Goal: Task Accomplishment & Management: Use online tool/utility

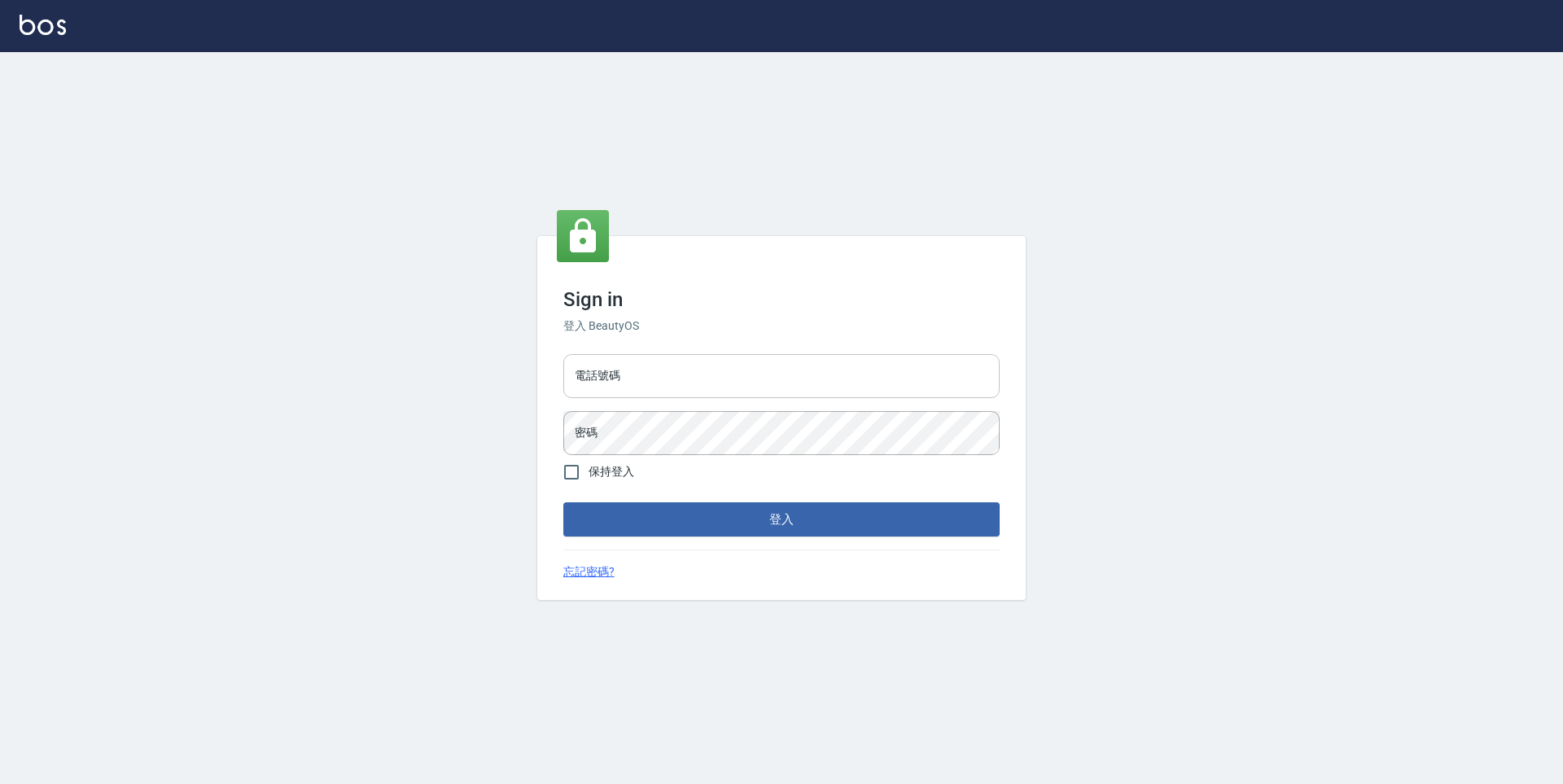
click at [763, 391] on input "電話號碼" at bounding box center [782, 375] width 436 height 44
type input "0900345509"
drag, startPoint x: 662, startPoint y: 376, endPoint x: 558, endPoint y: 379, distance: 104.0
click at [558, 379] on div "電話號碼 [PHONE_NUMBER] 電話號碼 密碼 密碼" at bounding box center [782, 404] width 449 height 114
click at [712, 520] on button "登入" at bounding box center [782, 519] width 436 height 34
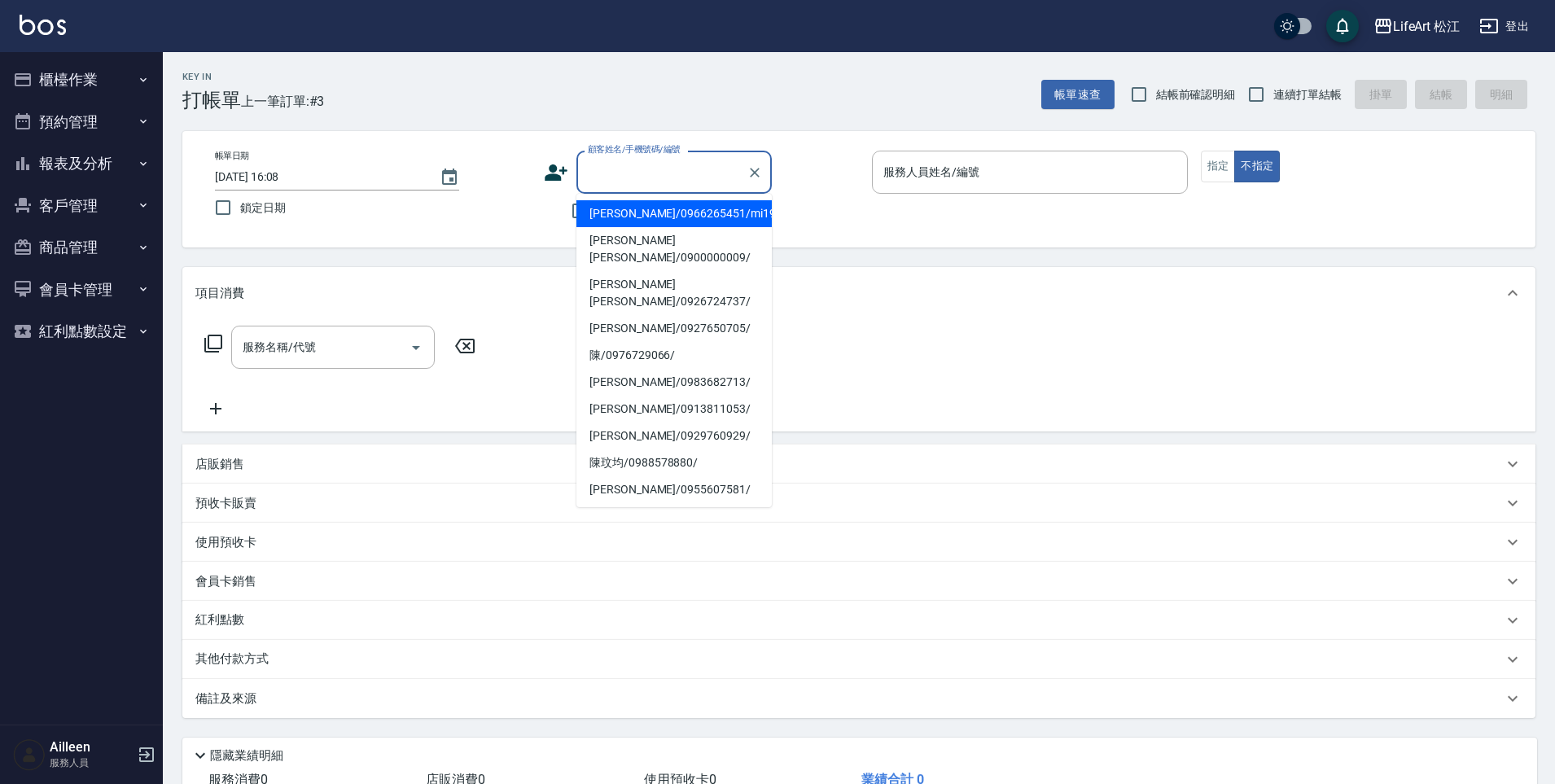
click at [731, 177] on input "顧客姓名/手機號碼/編號" at bounding box center [662, 172] width 157 height 29
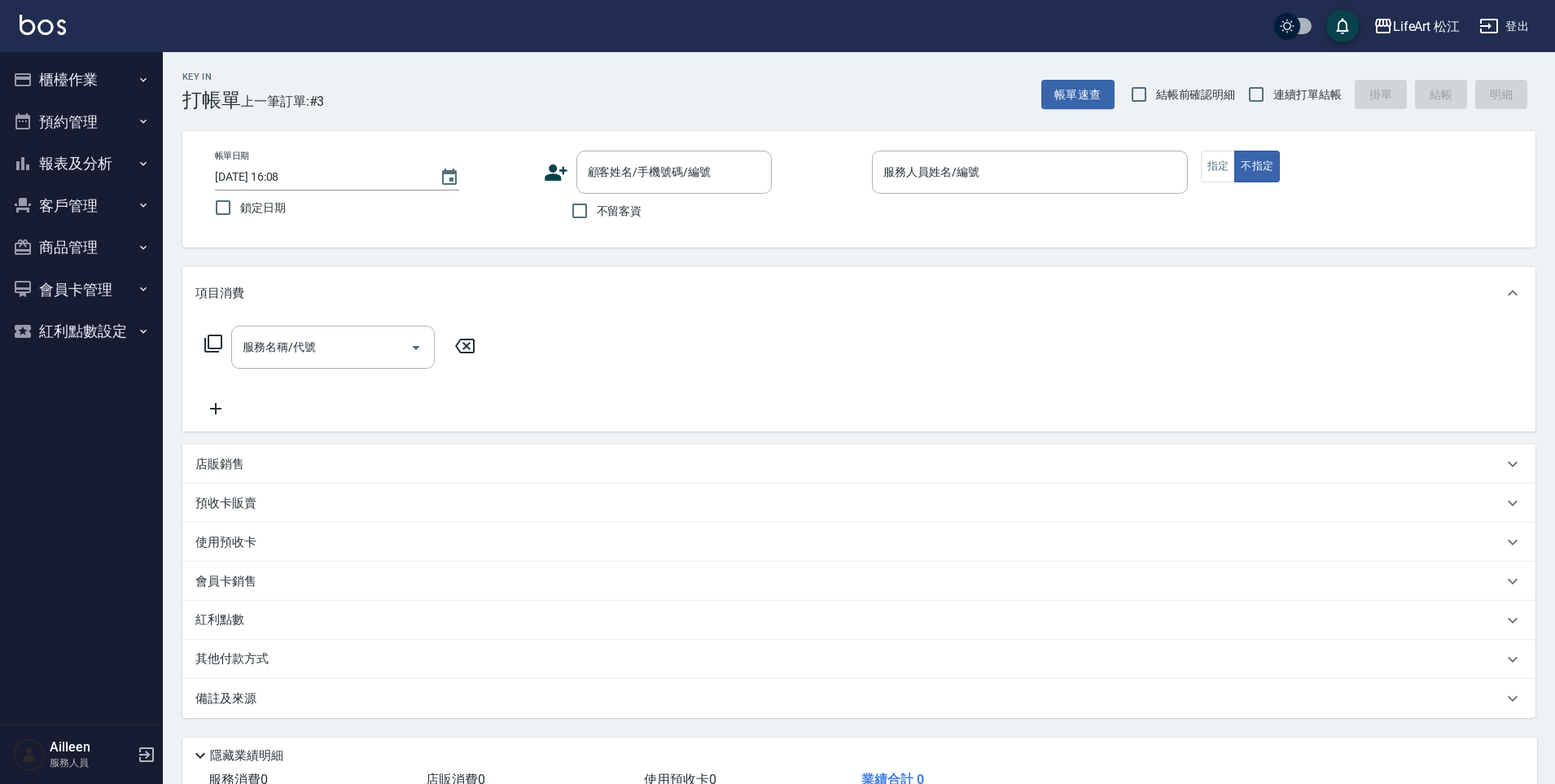
click at [551, 178] on icon at bounding box center [556, 172] width 22 height 16
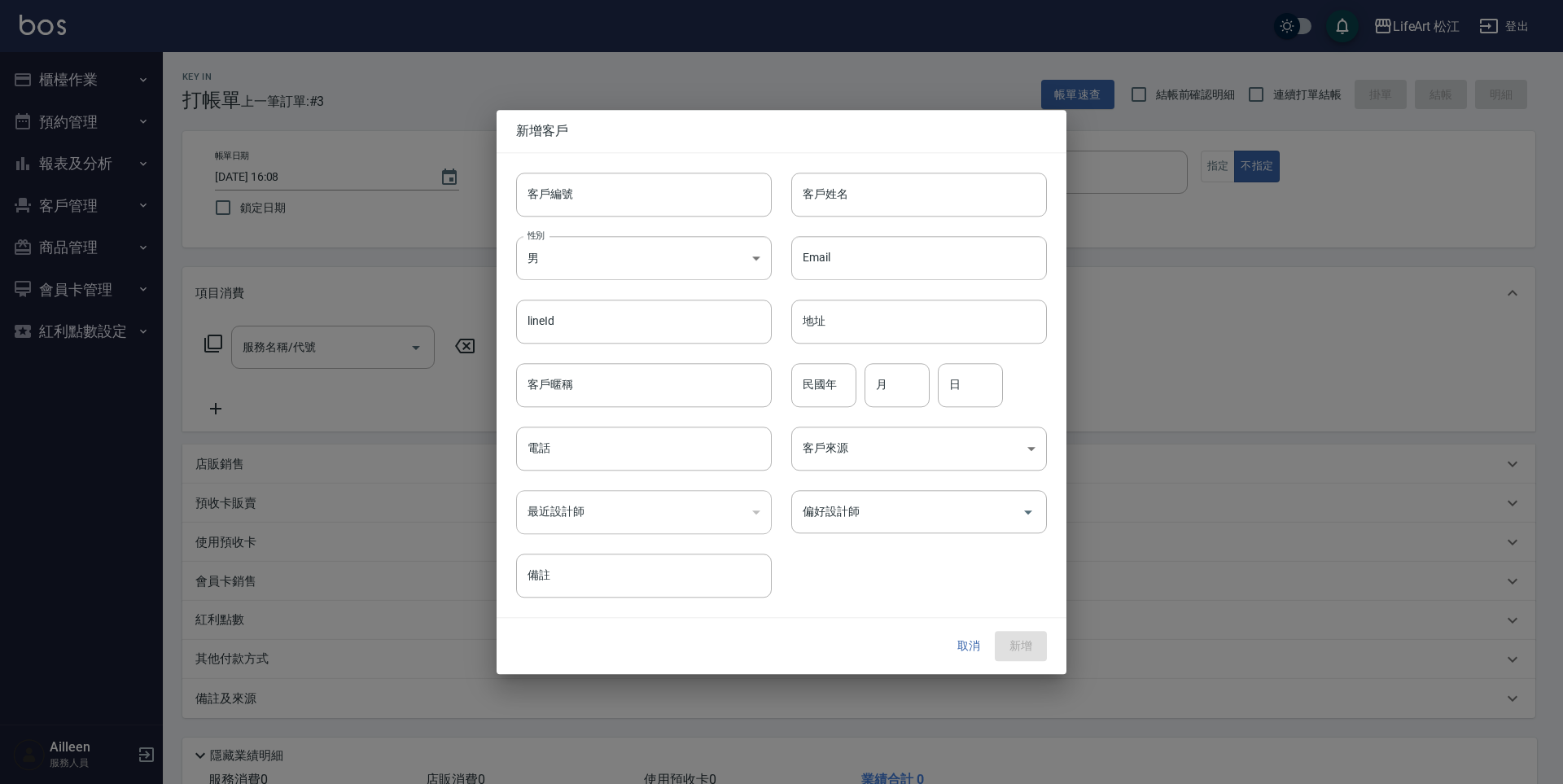
click at [556, 172] on input "客戶編號" at bounding box center [644, 194] width 255 height 44
click at [903, 184] on input "客戶姓名" at bounding box center [919, 194] width 255 height 44
type input "y"
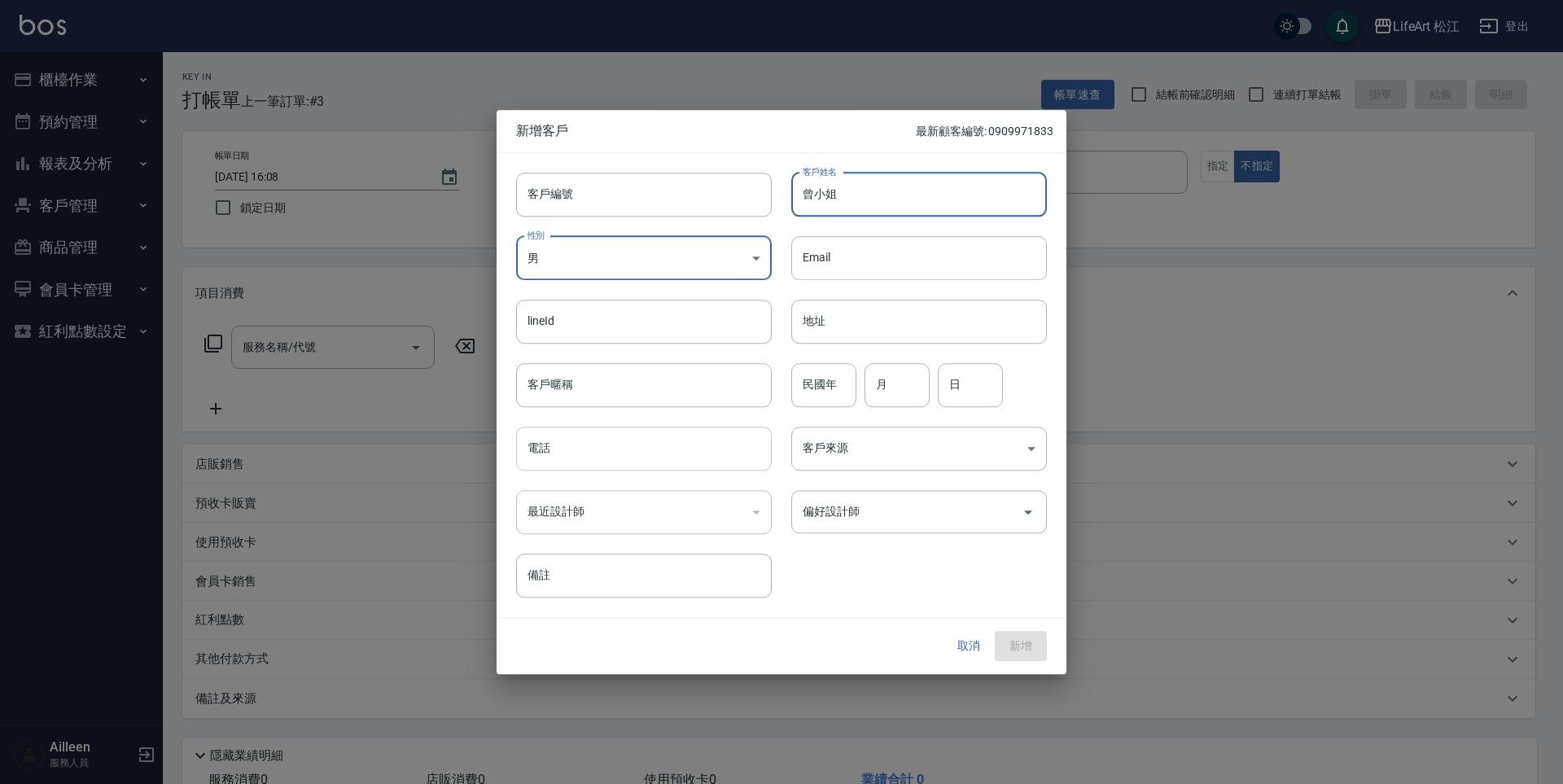
type input "曾小姐"
click at [585, 449] on input "電話" at bounding box center [644, 448] width 255 height 44
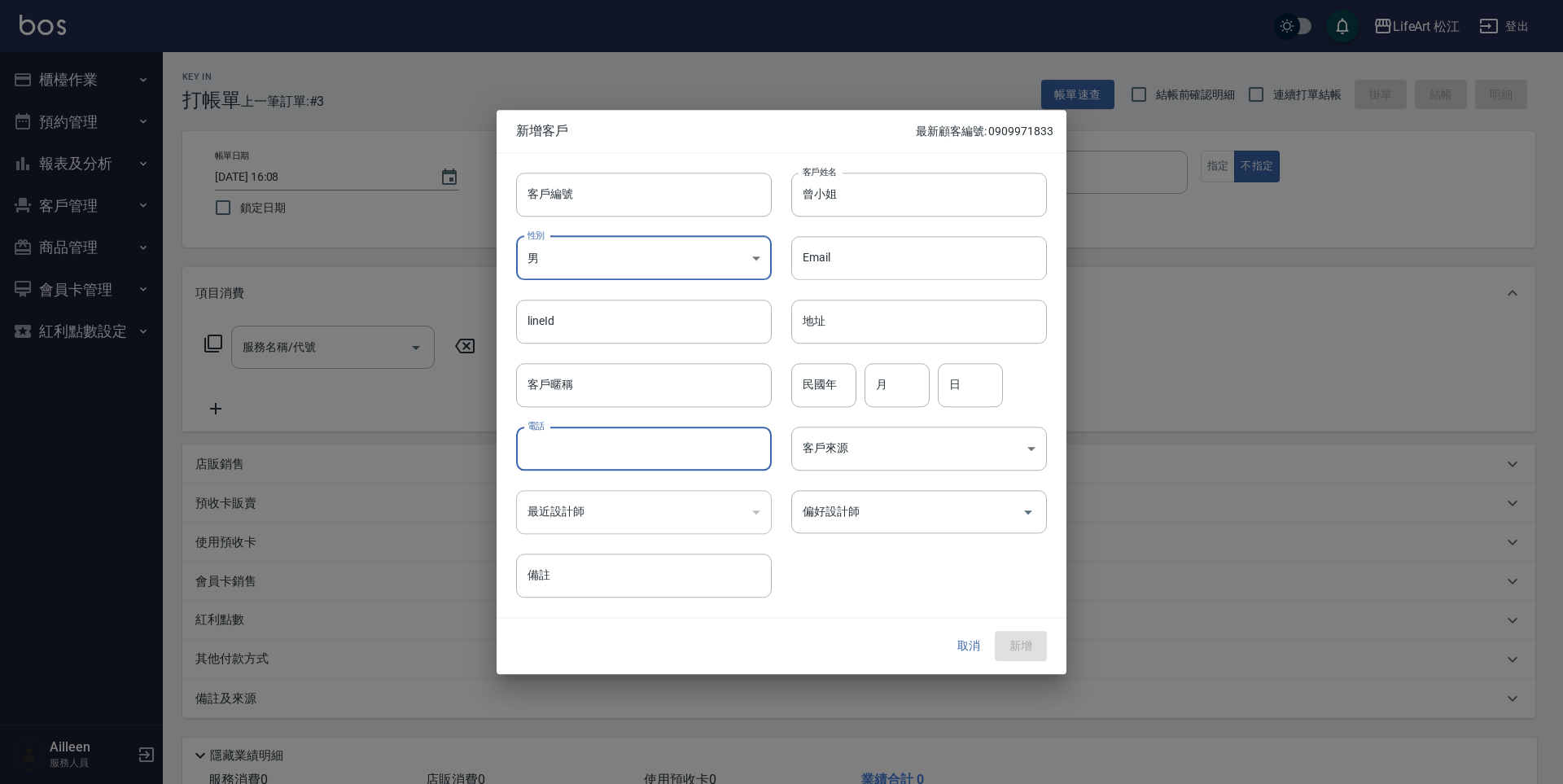
click at [590, 446] on input "電話" at bounding box center [644, 448] width 255 height 44
type input "0953917187"
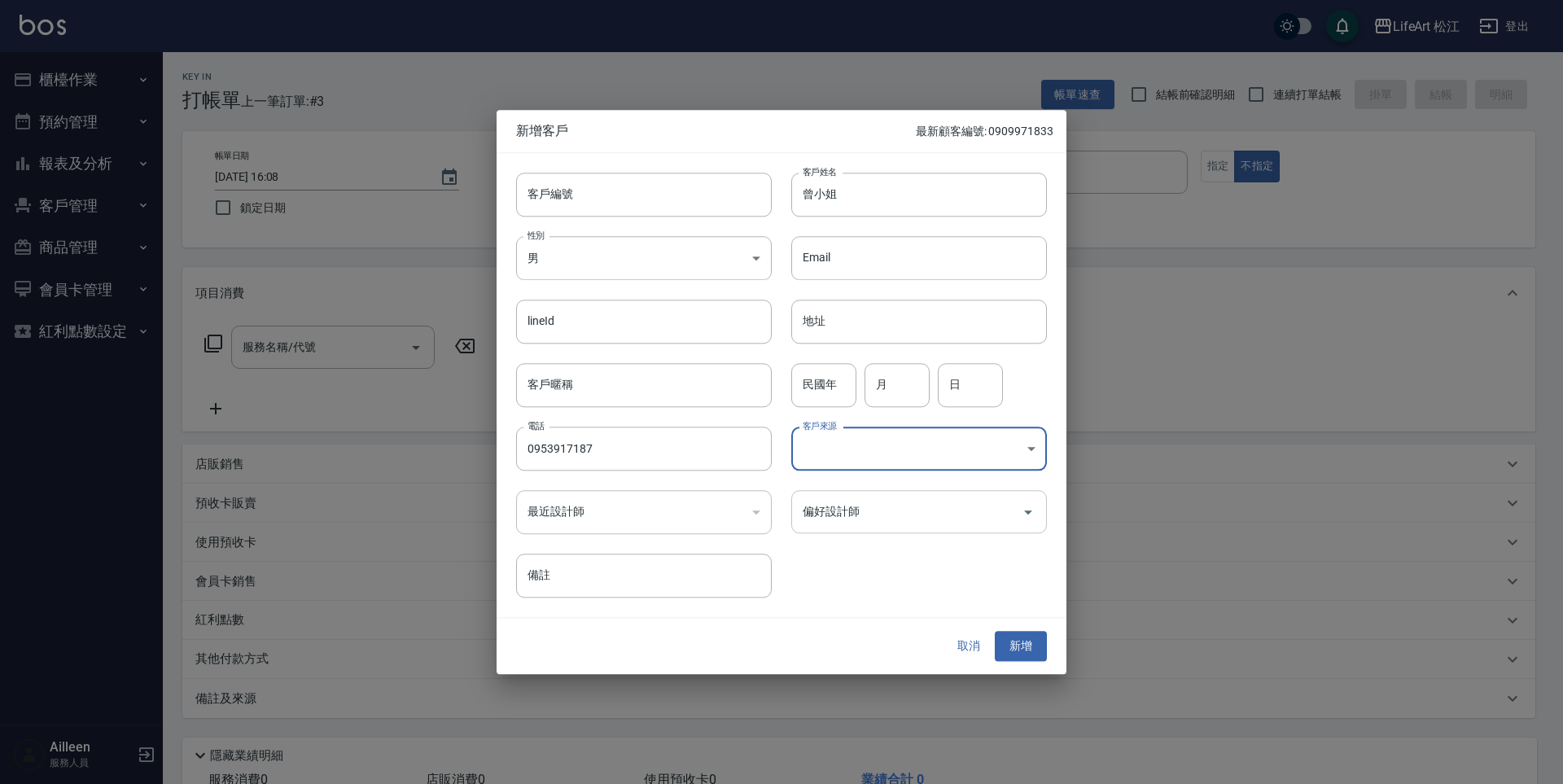
click at [862, 525] on input "偏好設計師" at bounding box center [906, 511] width 216 height 29
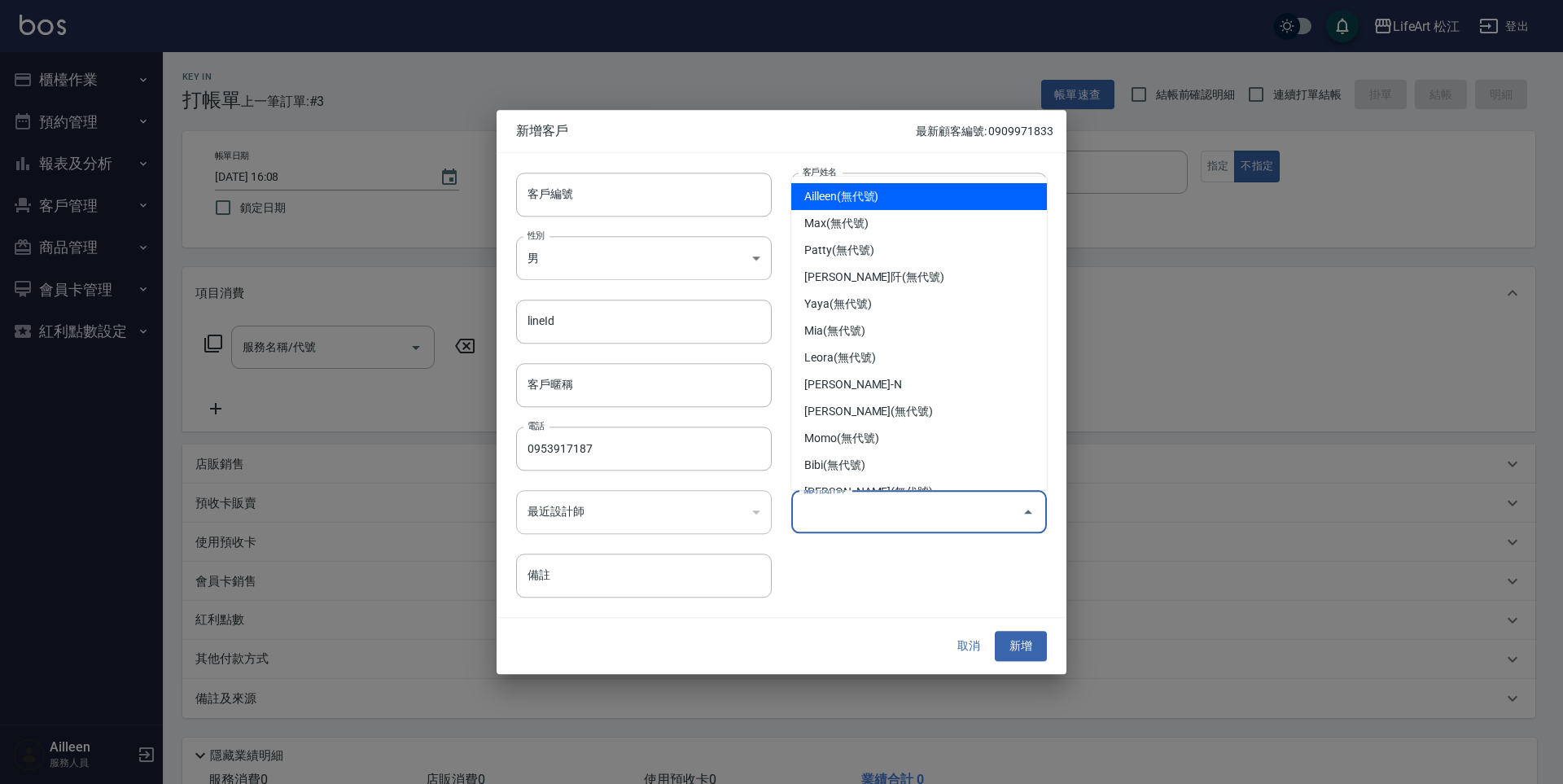
click at [953, 200] on li "Ailleen(無代號)" at bounding box center [919, 196] width 255 height 27
type input "Ailleen"
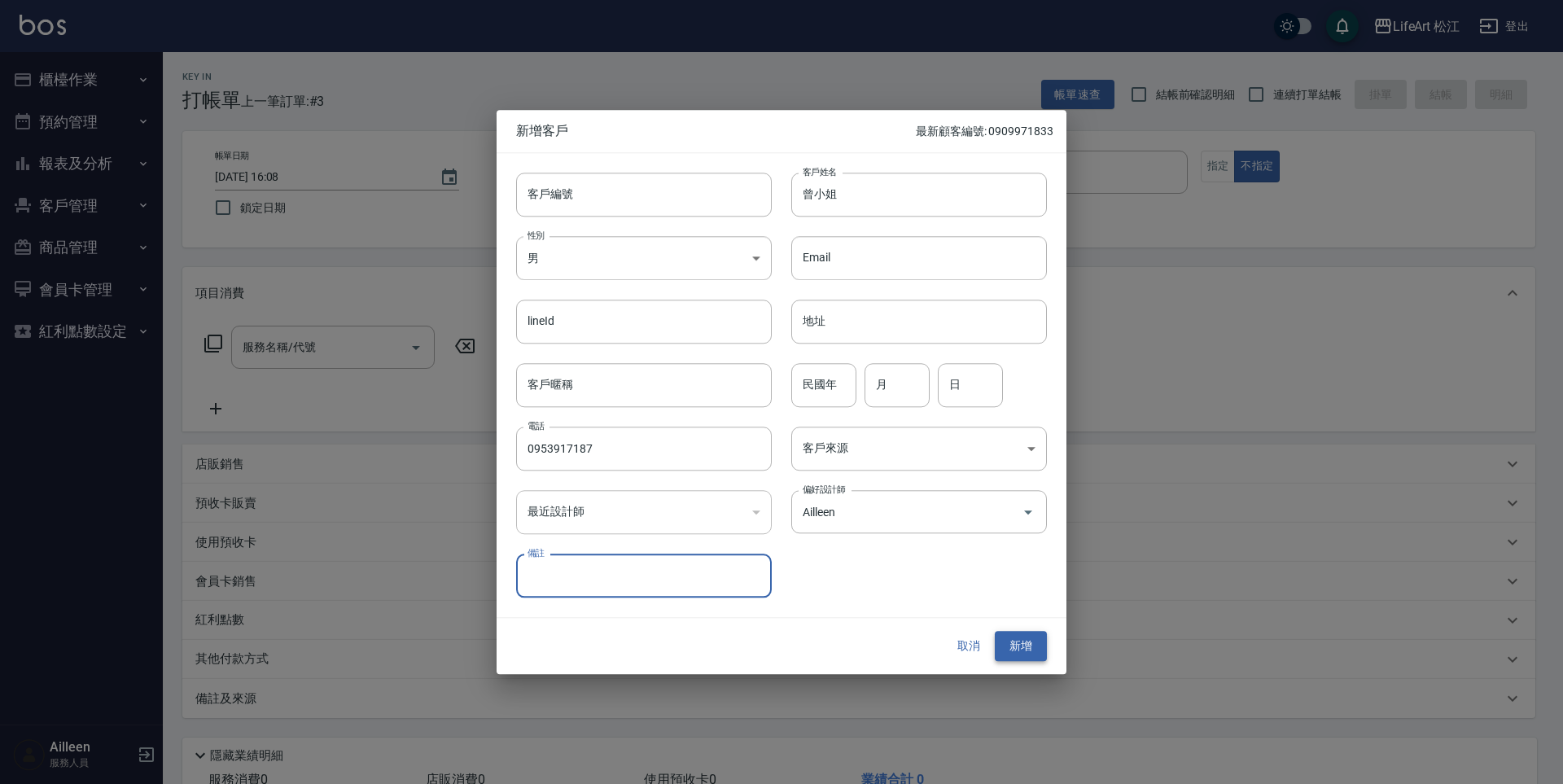
click at [1019, 642] on button "新增" at bounding box center [1021, 646] width 52 height 30
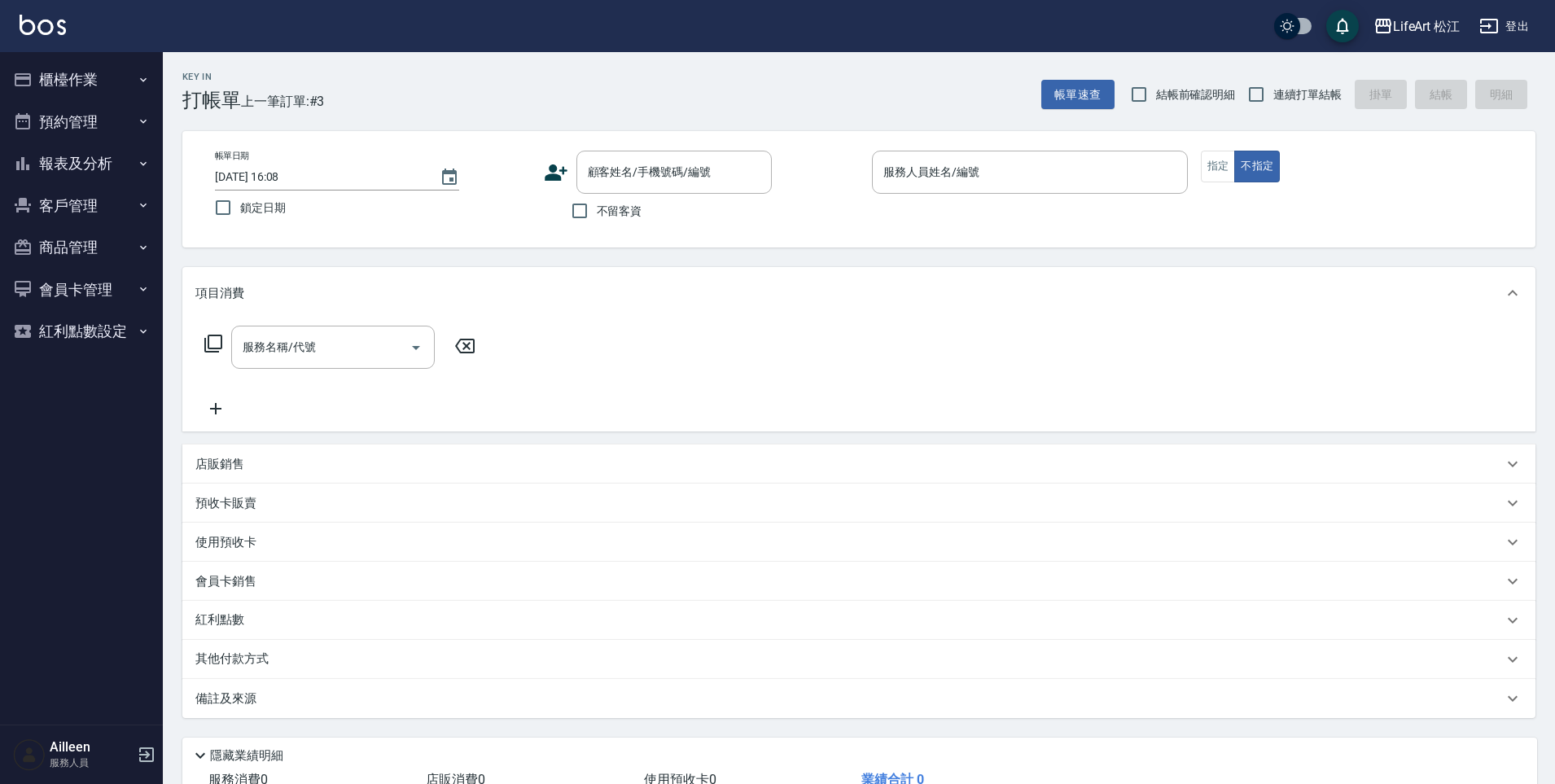
click at [637, 138] on div "帳單日期 [DATE] 16:08 鎖定日期 顧客姓名/手機號碼/編號 顧客姓名/手機號碼/編號 不留客資 服務人員姓名/編號 服務人員姓名/編號 指定 不指定" at bounding box center [859, 189] width 1354 height 116
click at [643, 169] on input "顧客姓名/手機號碼/編號" at bounding box center [662, 172] width 157 height 29
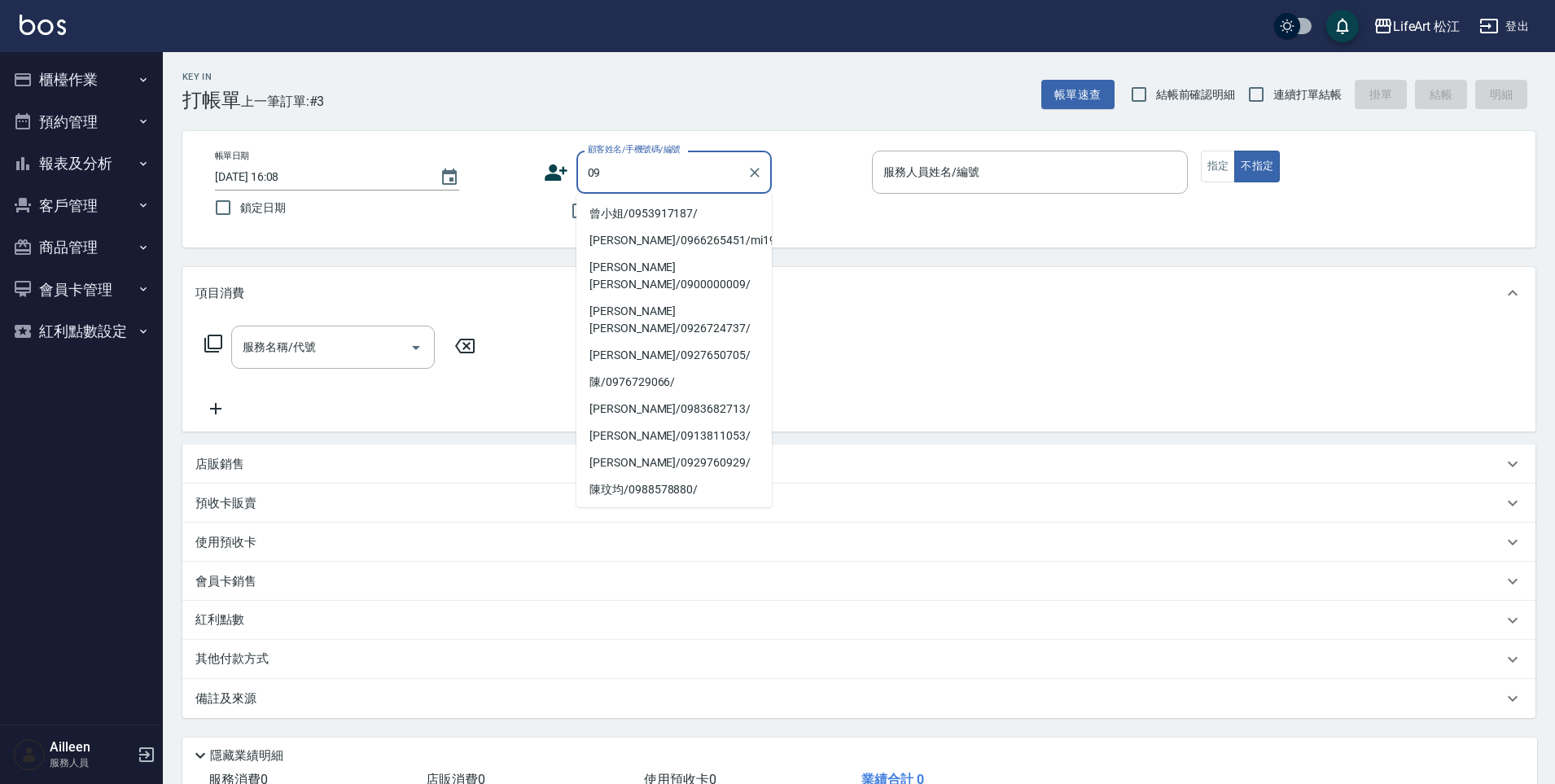
click at [662, 210] on li "曾小姐/0953917187/" at bounding box center [675, 213] width 196 height 27
type input "曾小姐/0953917187/"
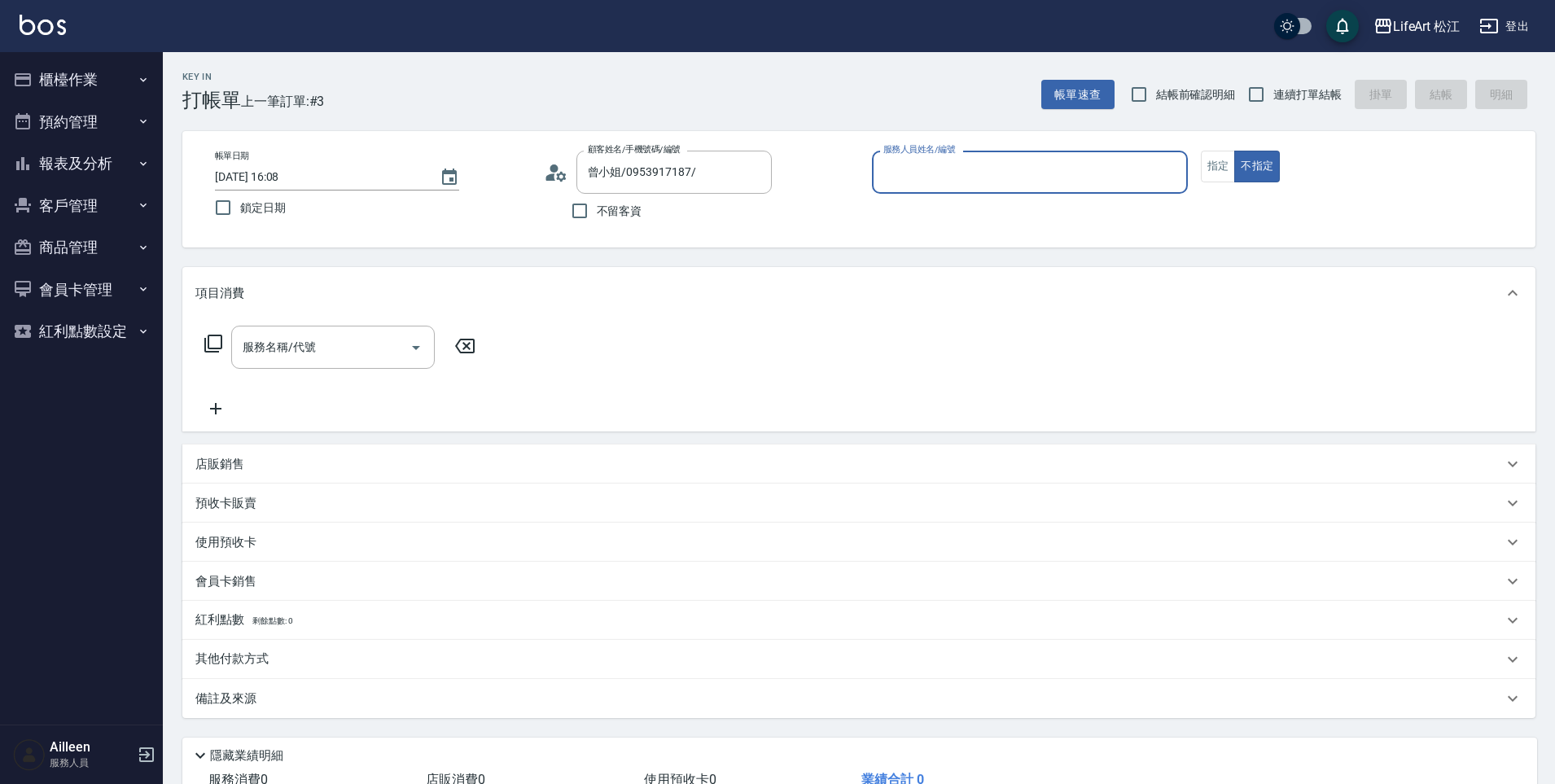
type input "Ailleen(無代號)"
click at [1222, 169] on button "指定" at bounding box center [1219, 167] width 35 height 32
click at [283, 336] on div "服務名稱/代號 服務名稱/代號" at bounding box center [333, 347] width 204 height 43
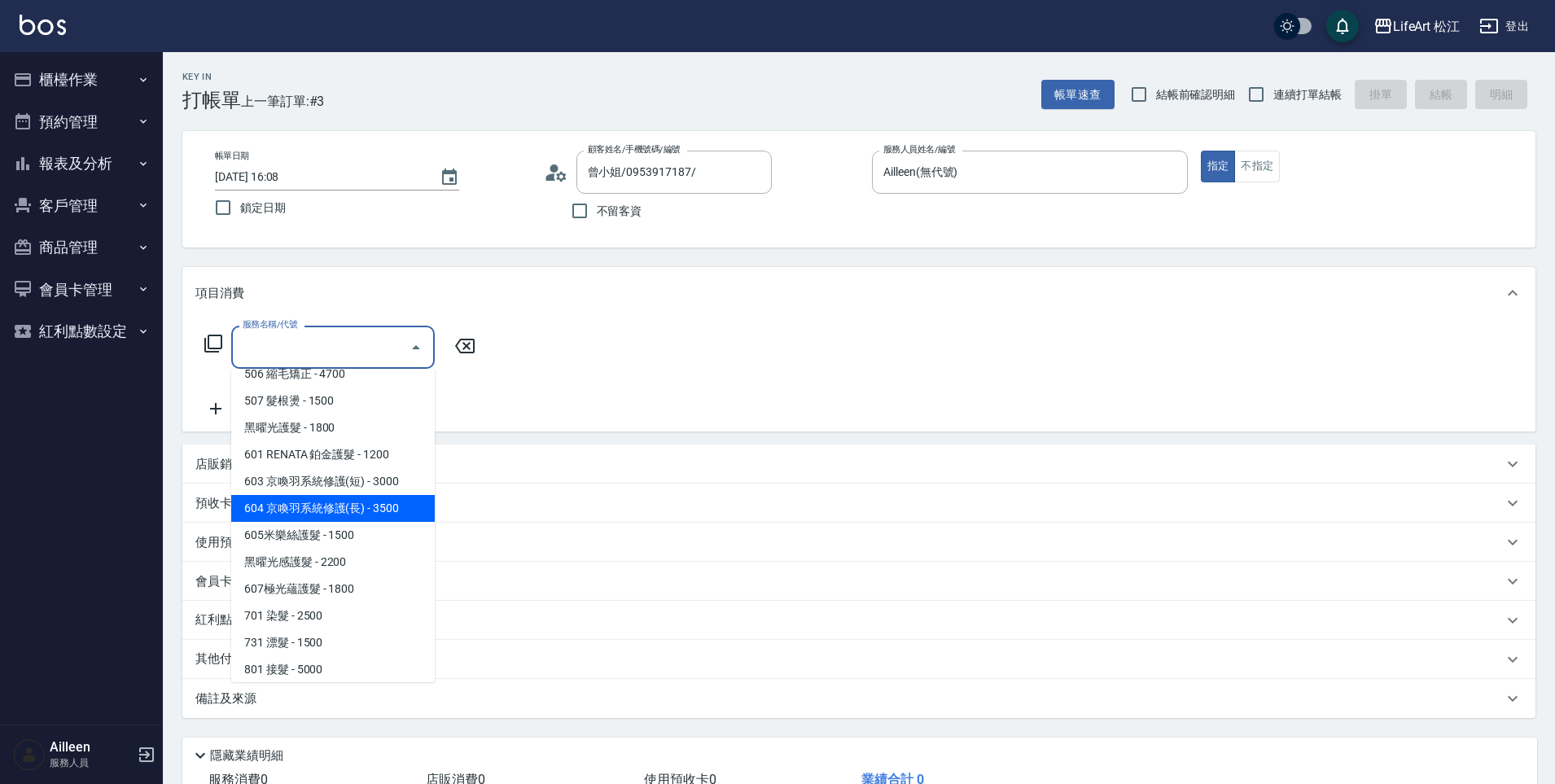
scroll to position [183, 0]
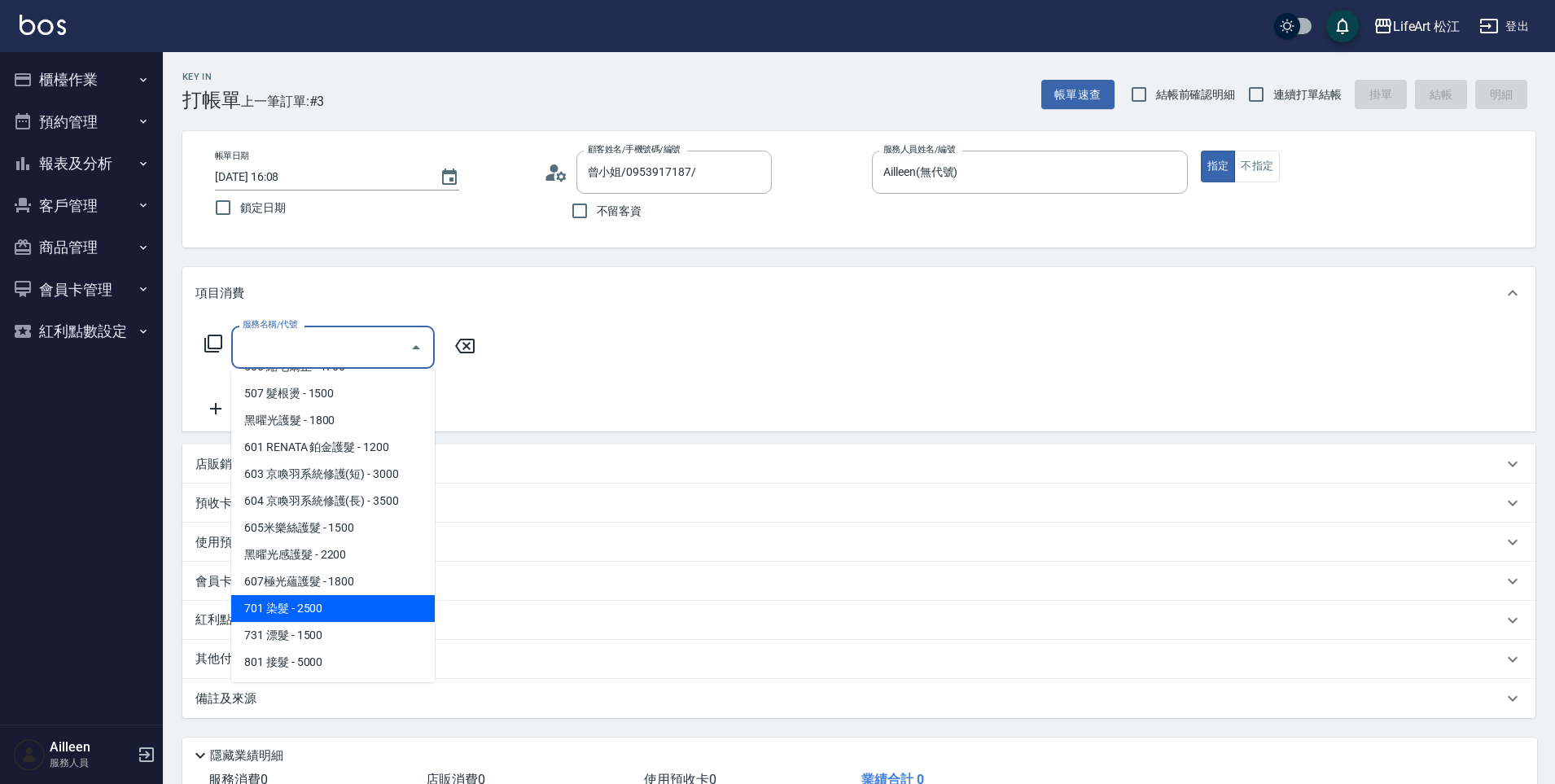
click at [330, 598] on span "701 染髮 - 2500" at bounding box center [333, 608] width 204 height 27
type input "701 染髮(701)"
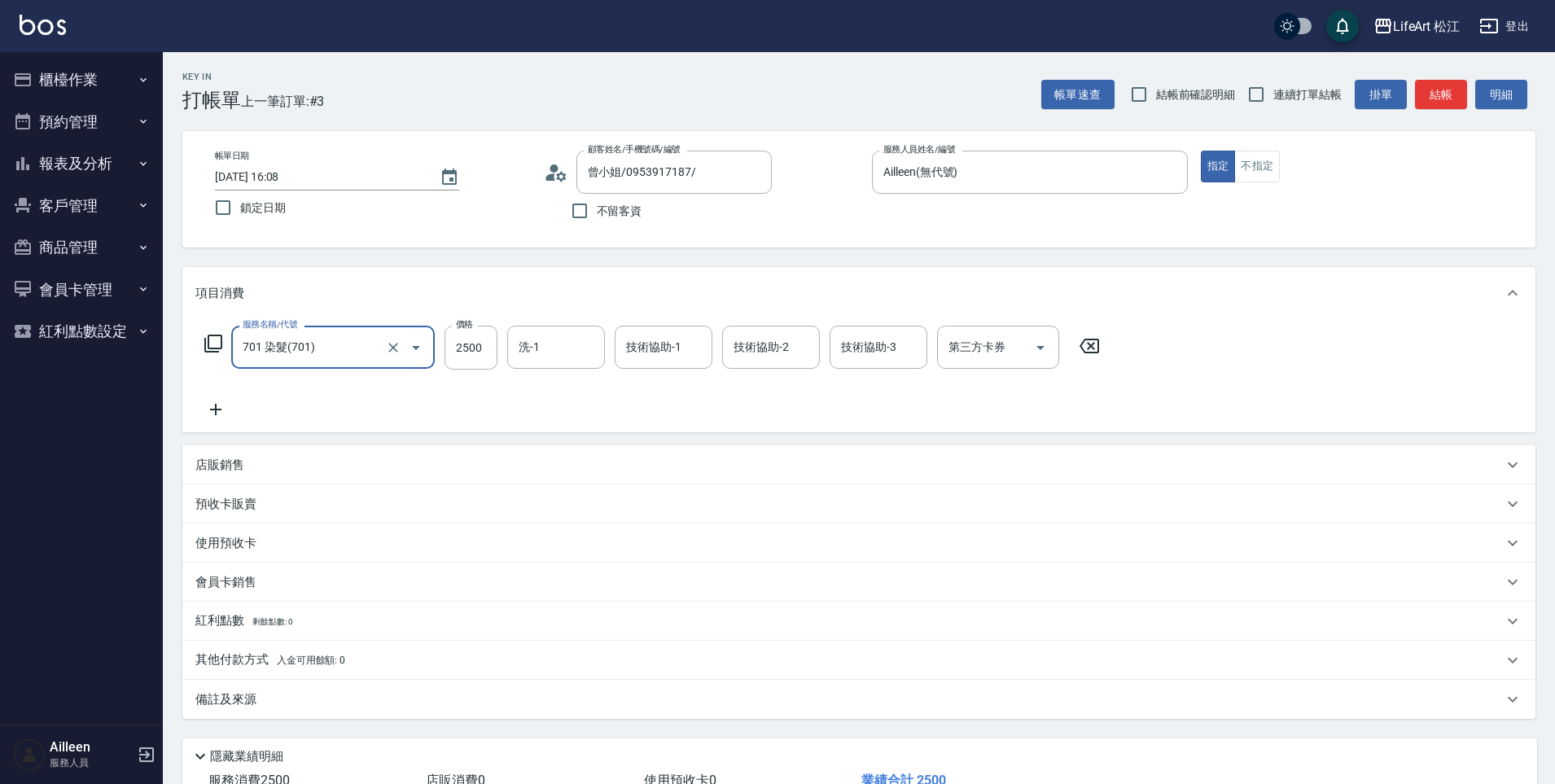
click at [214, 419] on div "服務名稱/代號 701 染髮(701) 服務名稱/代號 價格 2500 價格 洗-1 洗-1 技術協助-1 技術協助-1 技術協助-2 技術協助-2 技術協助…" at bounding box center [859, 375] width 1354 height 113
click at [228, 414] on icon at bounding box center [216, 409] width 41 height 20
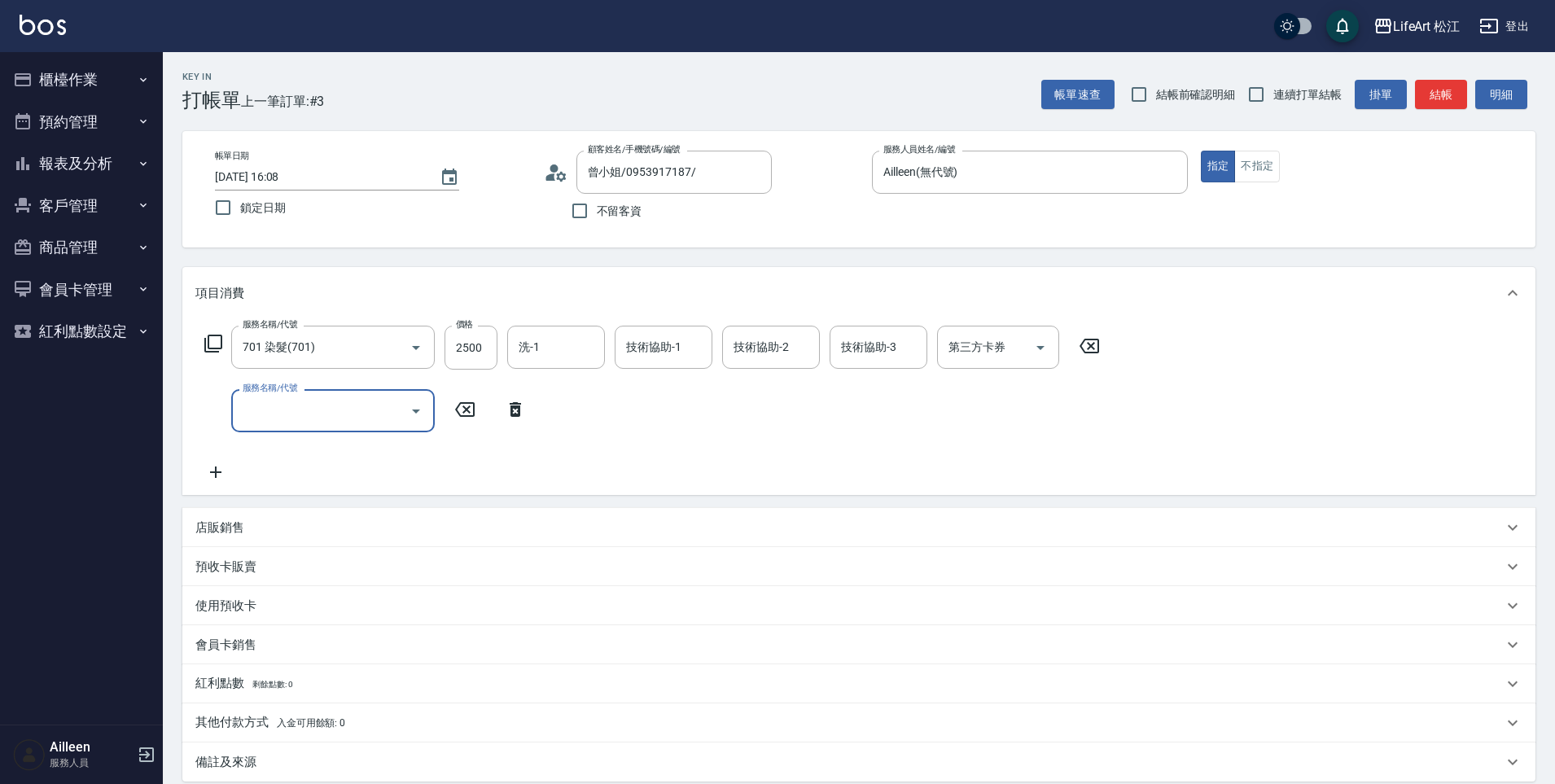
click at [332, 427] on div "服務名稱/代號" at bounding box center [333, 411] width 204 height 43
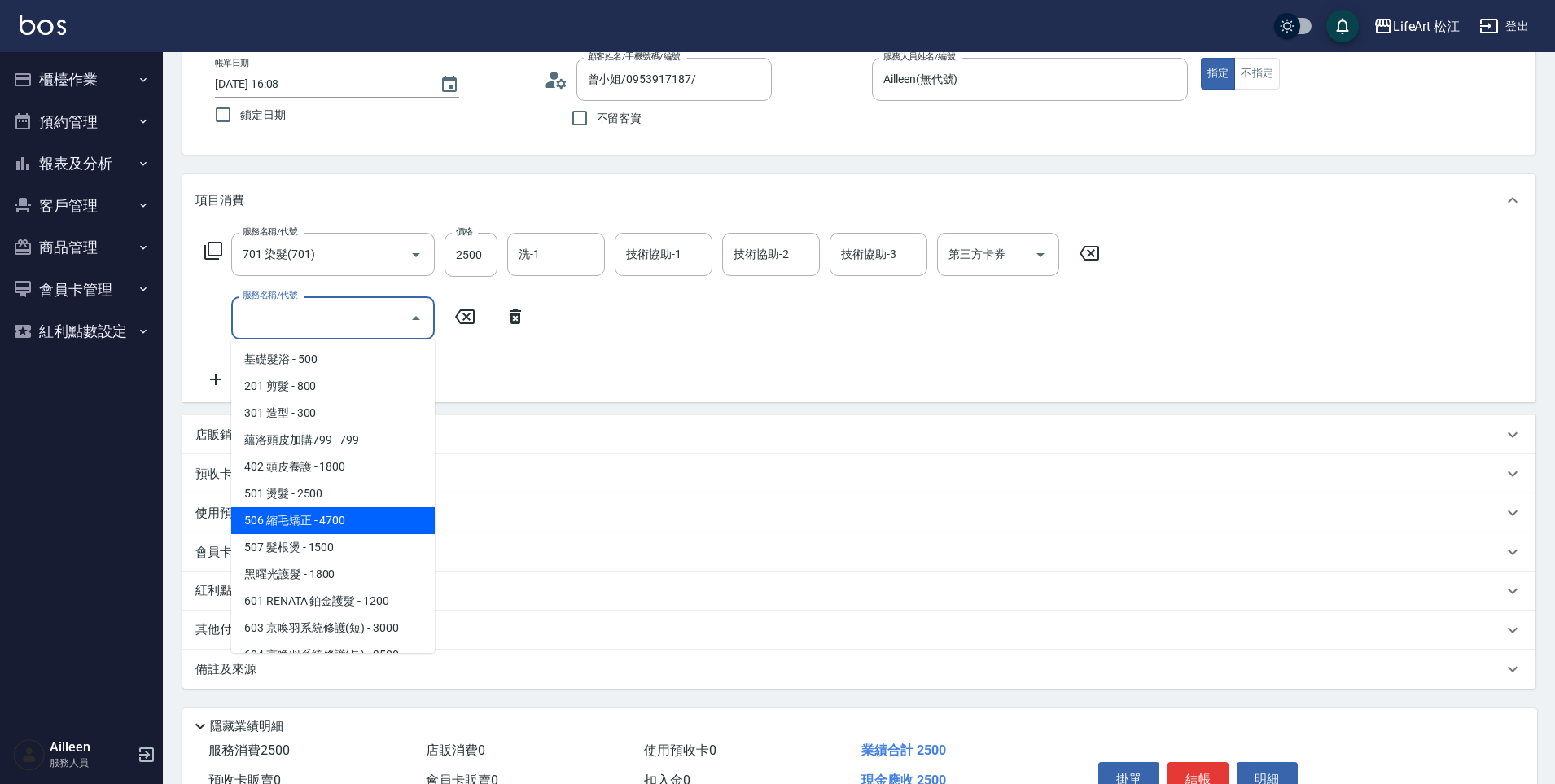
scroll to position [0, 0]
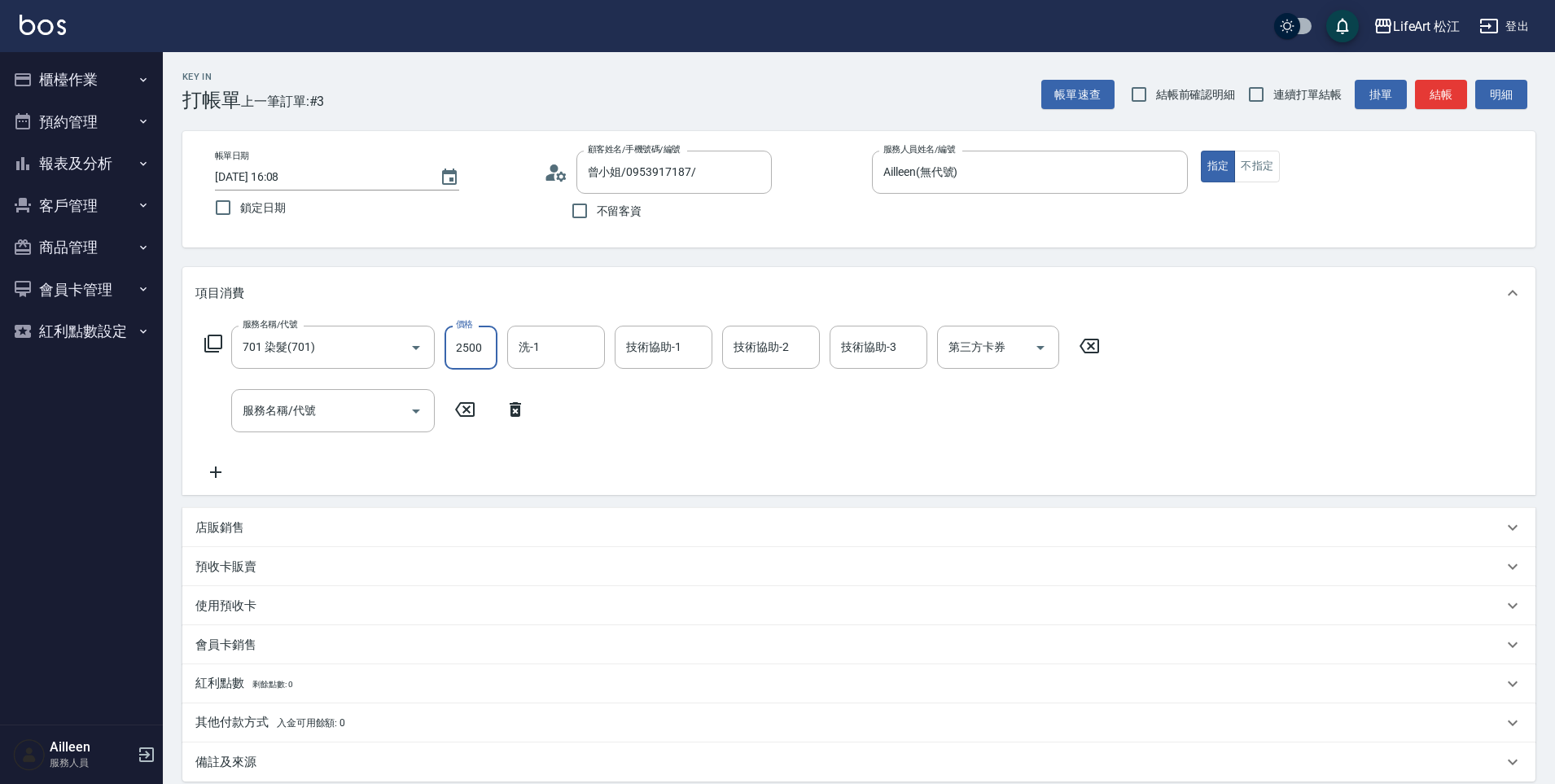
click at [469, 341] on input "2500" at bounding box center [471, 347] width 53 height 44
click at [403, 396] on div at bounding box center [416, 411] width 24 height 43
click at [359, 420] on input "服務名稱/代號" at bounding box center [321, 411] width 165 height 29
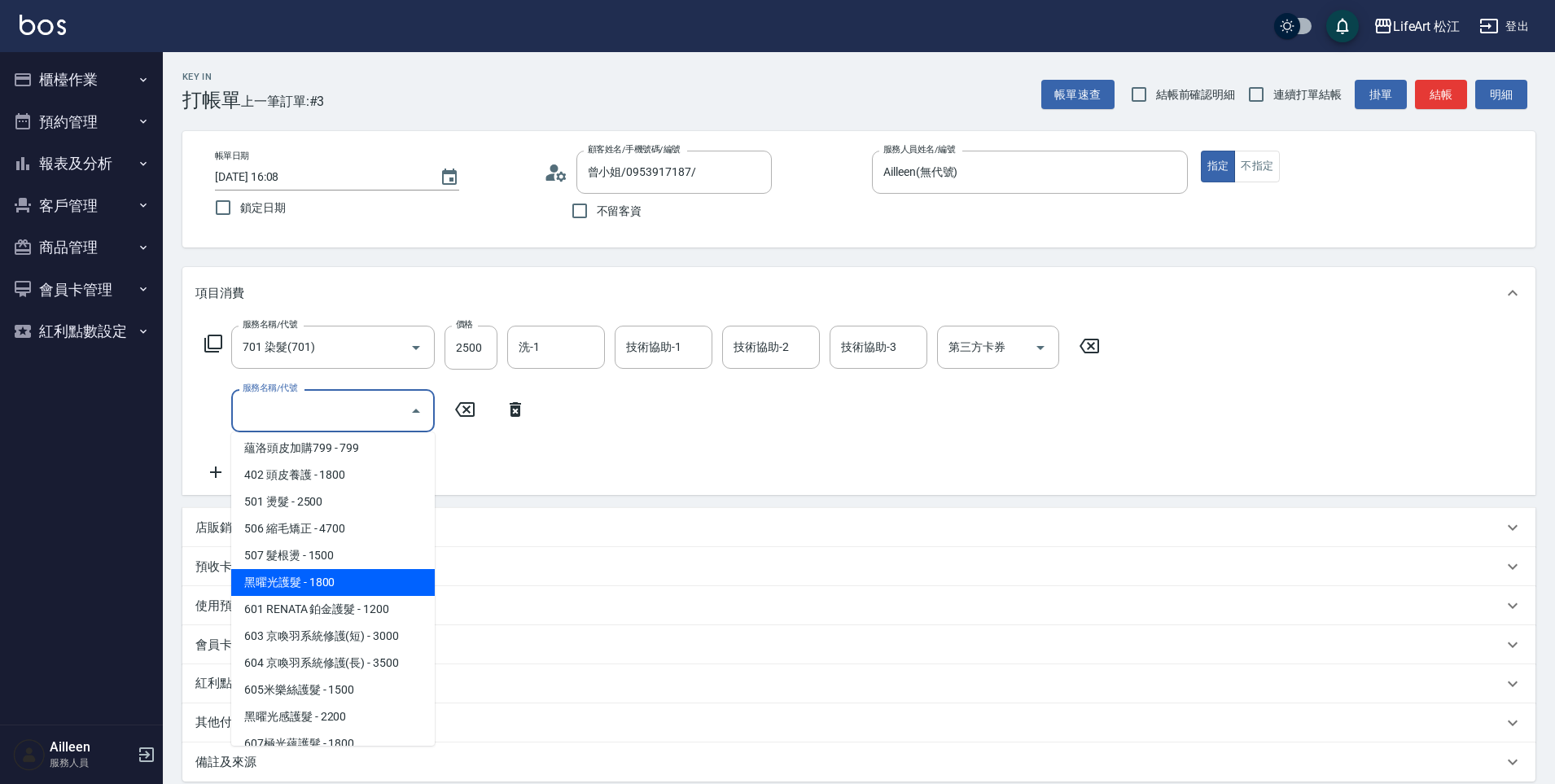
scroll to position [183, 0]
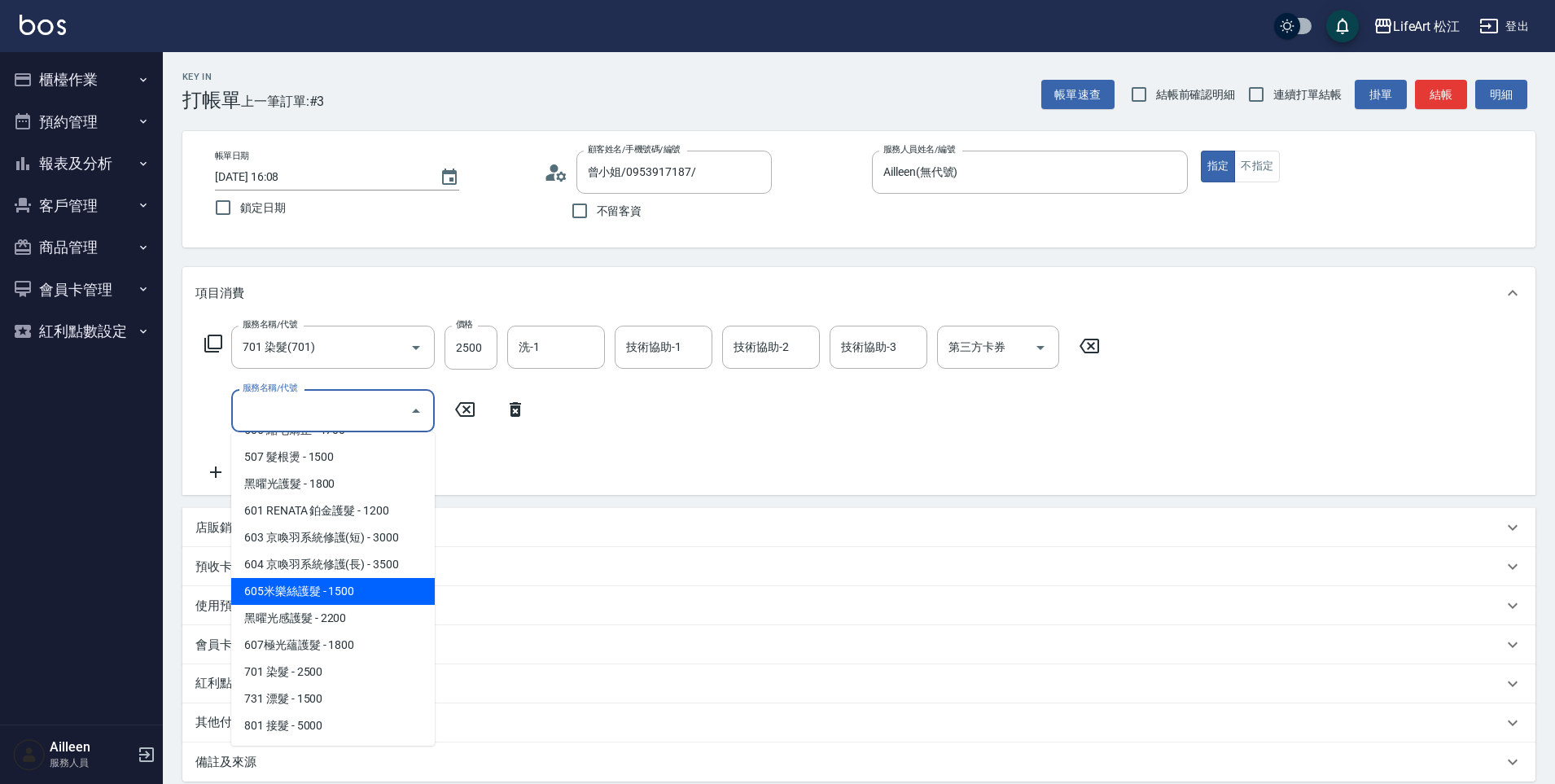
click at [353, 602] on span "605米樂絲護髮 - 1500" at bounding box center [333, 591] width 204 height 27
type input "605米樂絲護髮(605)"
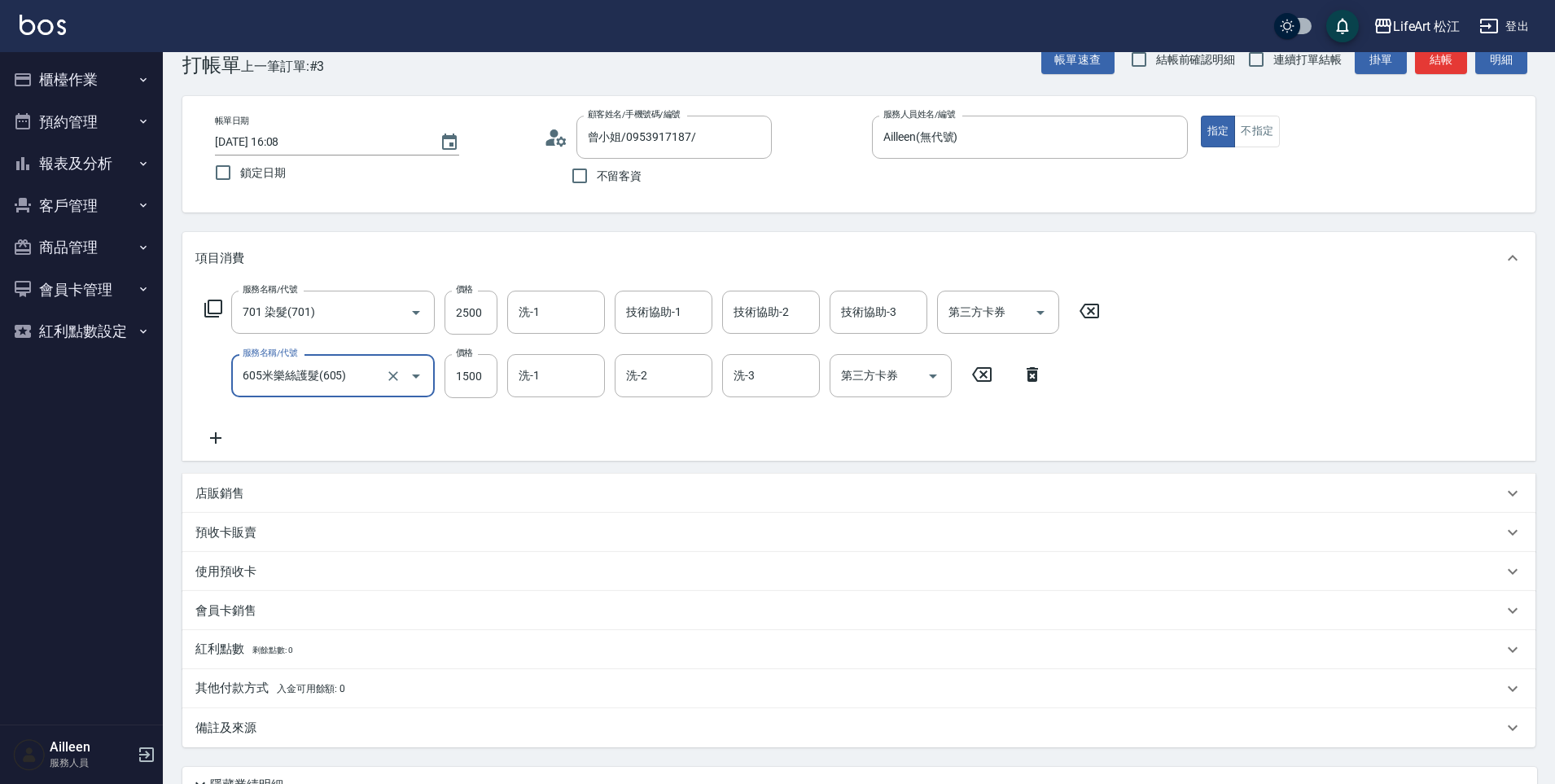
scroll to position [182, 0]
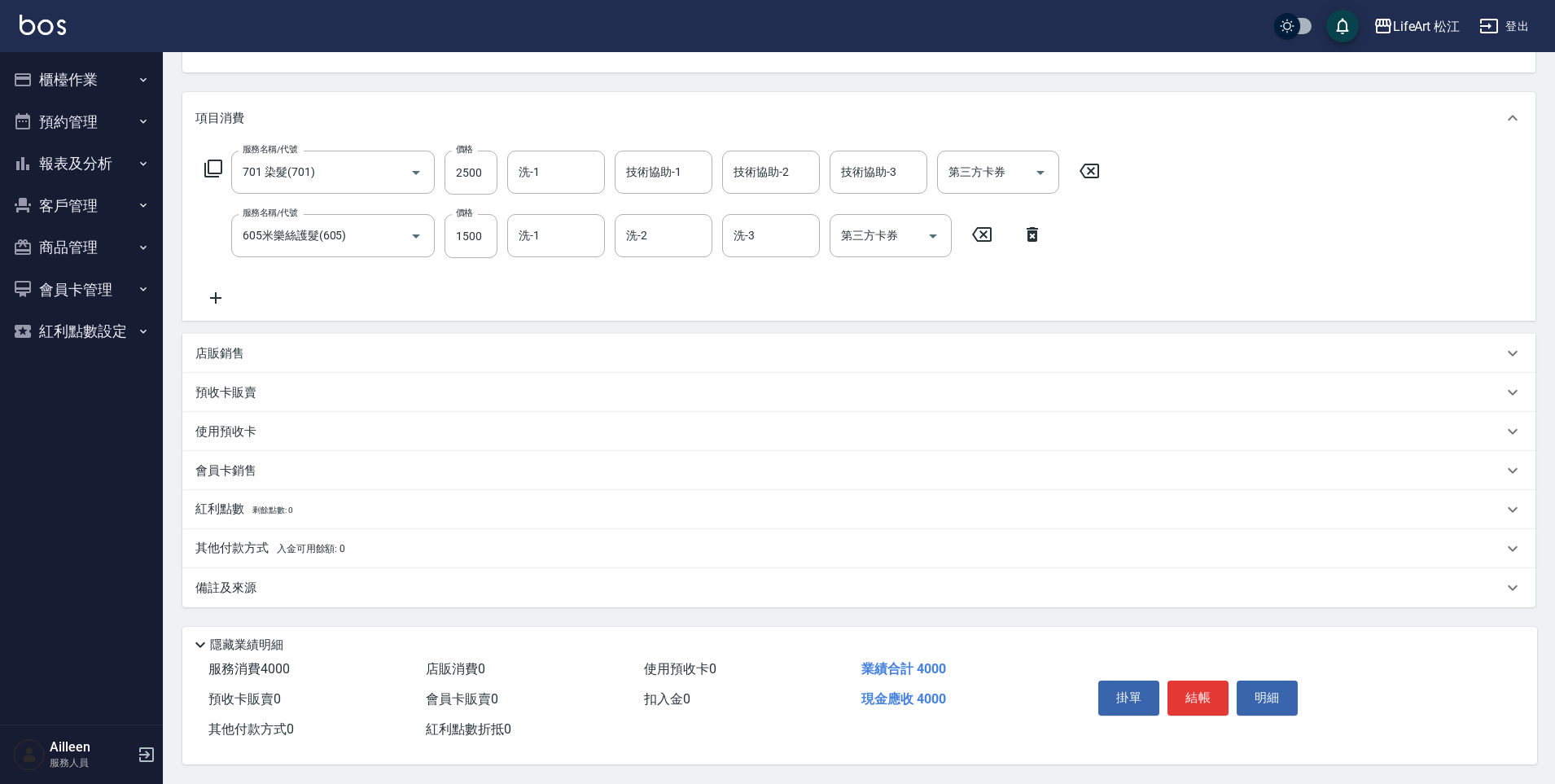
click at [354, 552] on div "其他付款方式 入金可用餘額: 0" at bounding box center [859, 548] width 1354 height 39
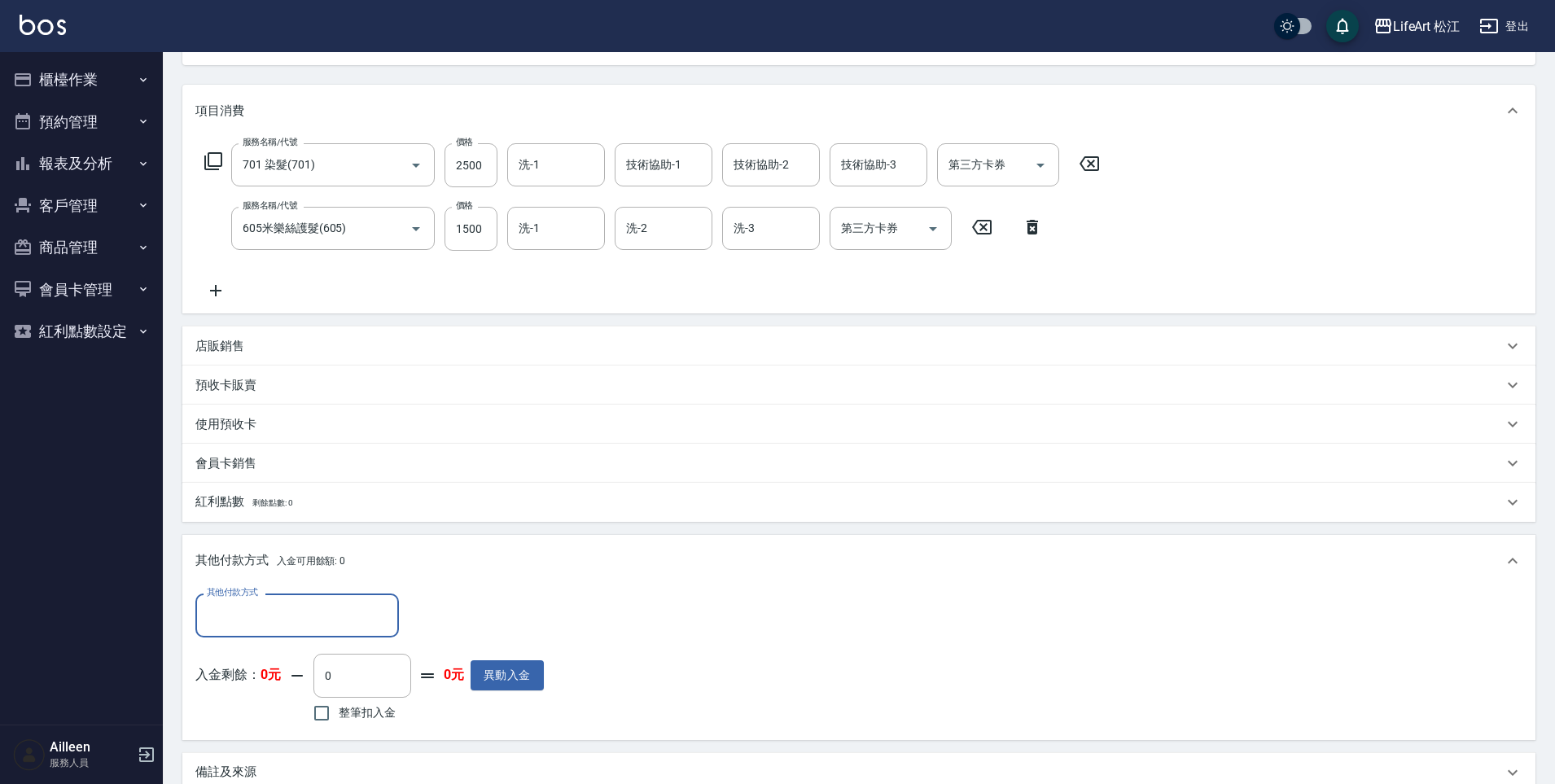
scroll to position [0, 0]
click at [314, 615] on input "其他付款方式" at bounding box center [297, 615] width 189 height 29
click at [313, 726] on span "LinePay" at bounding box center [297, 737] width 204 height 27
click at [313, 726] on input "整筆扣入金" at bounding box center [321, 712] width 34 height 34
checkbox input "true"
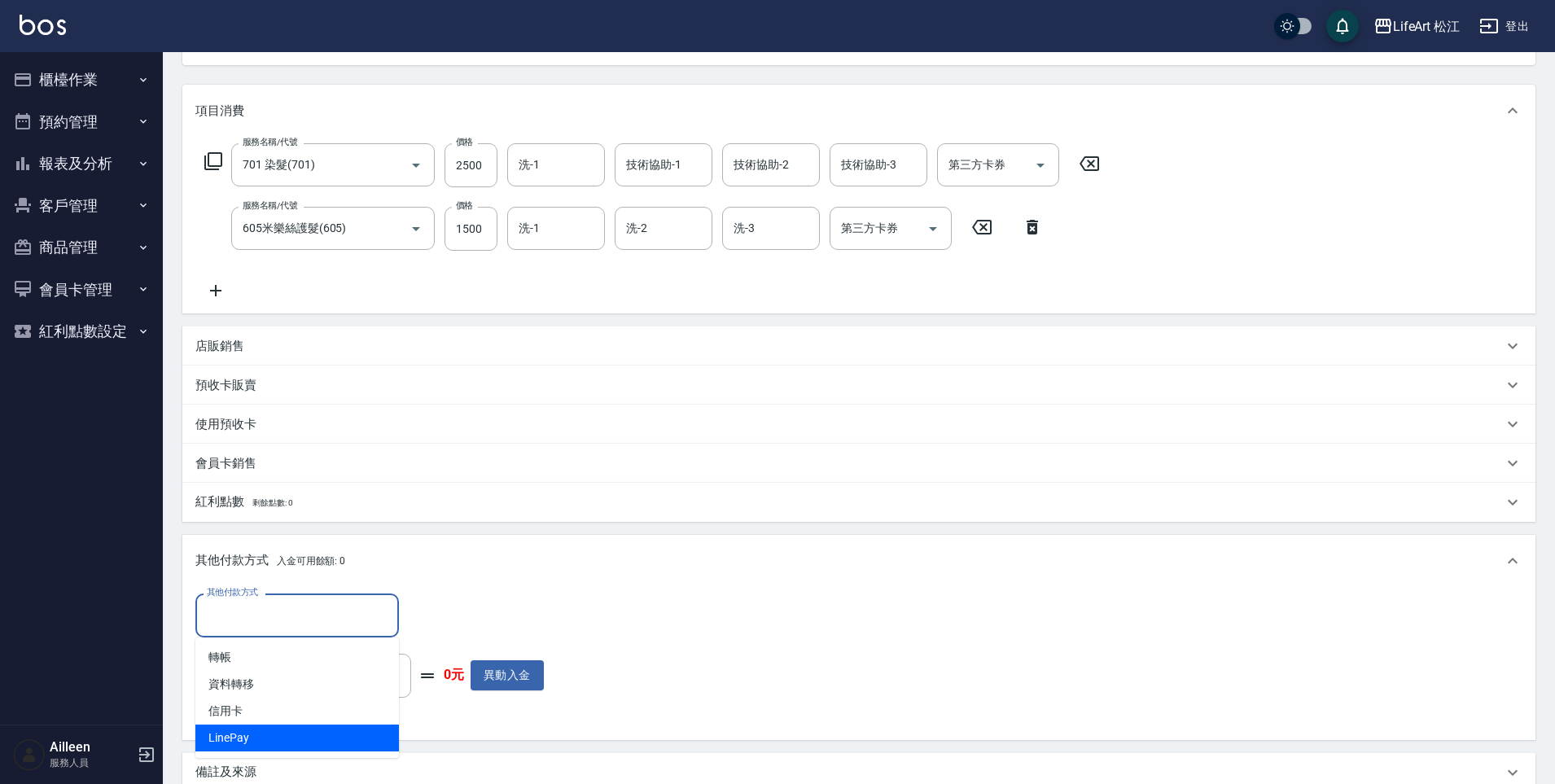
type input "LinePay"
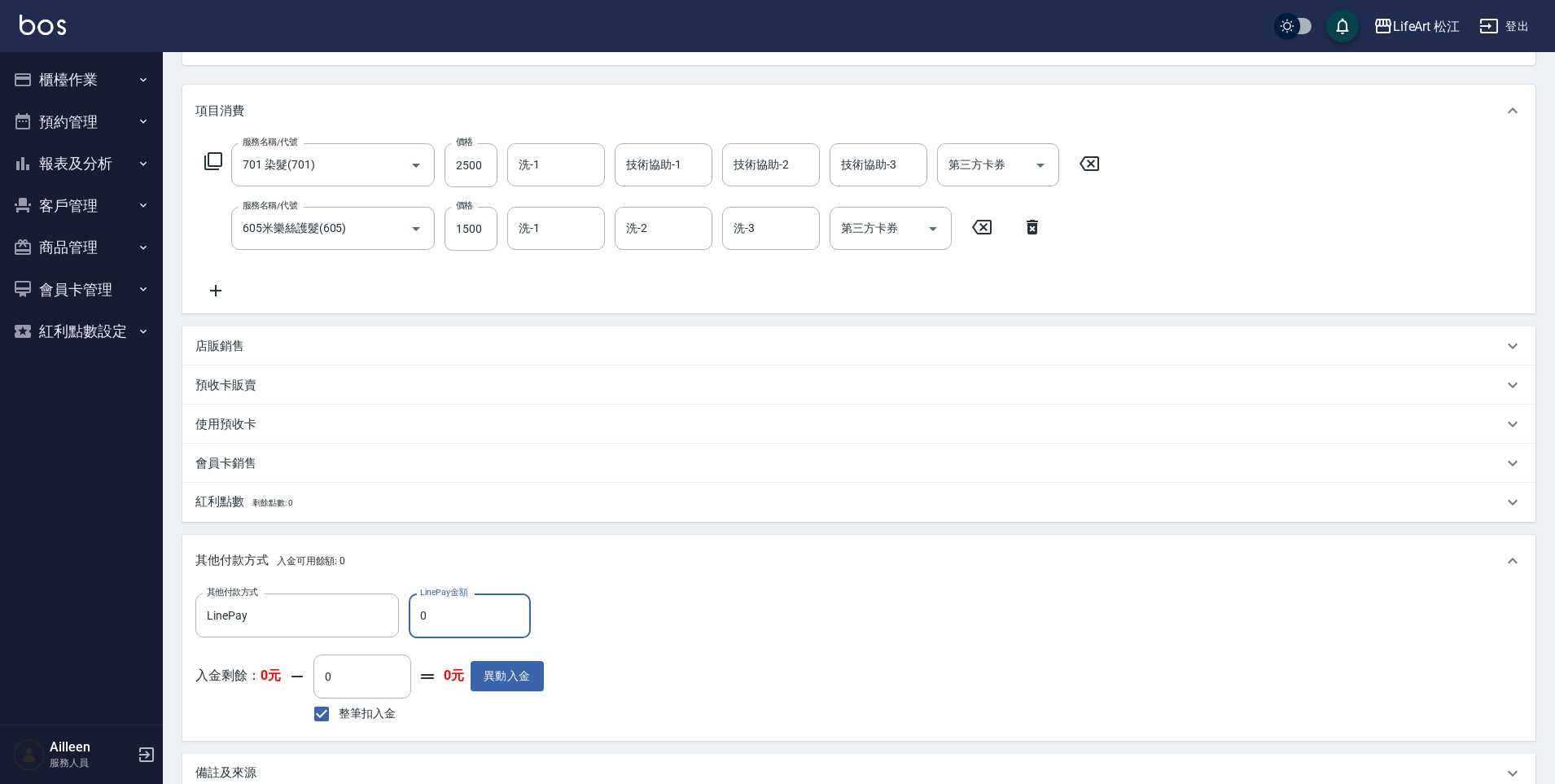
click at [440, 624] on input "0" at bounding box center [470, 615] width 122 height 44
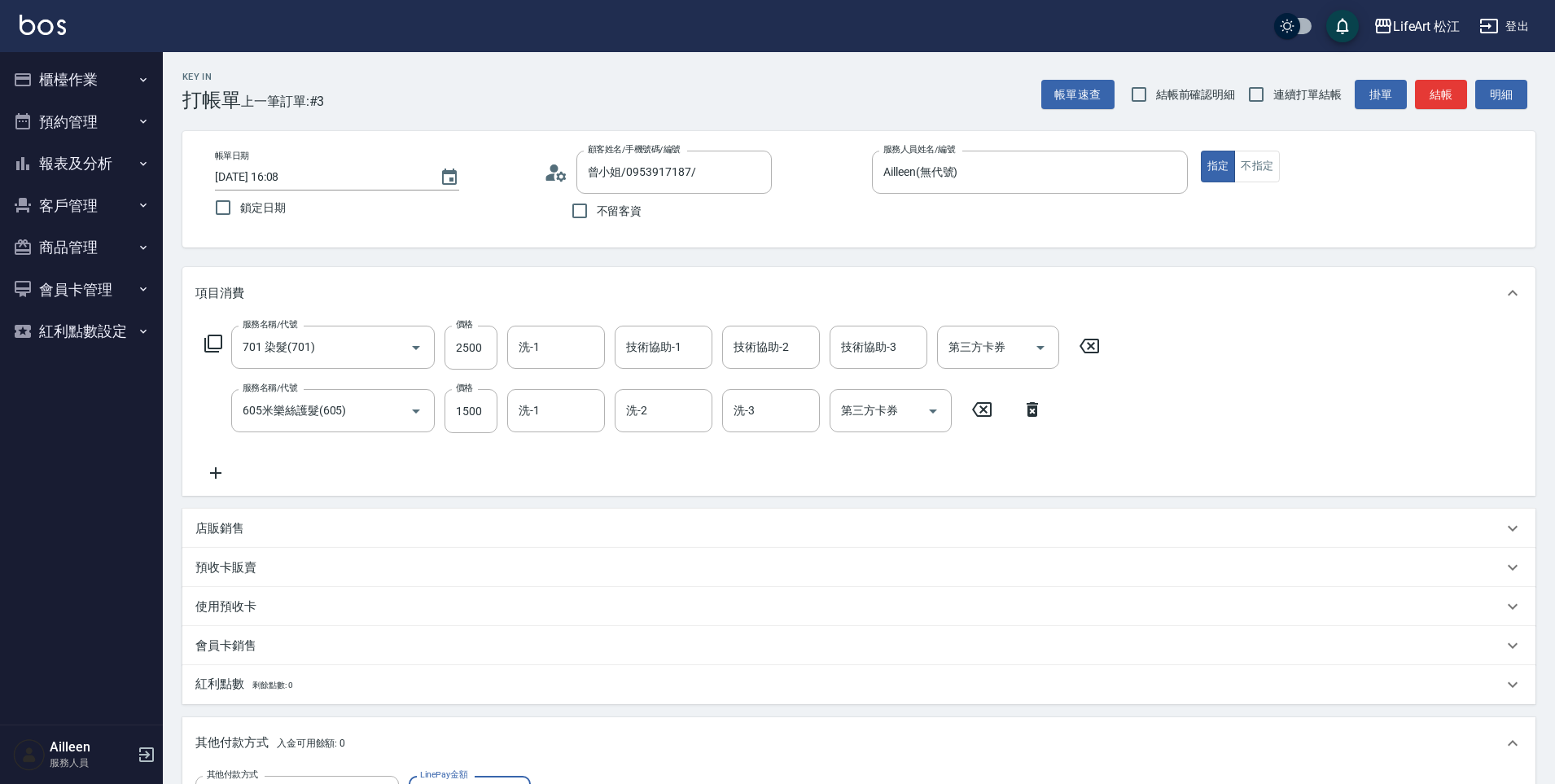
scroll to position [375, 0]
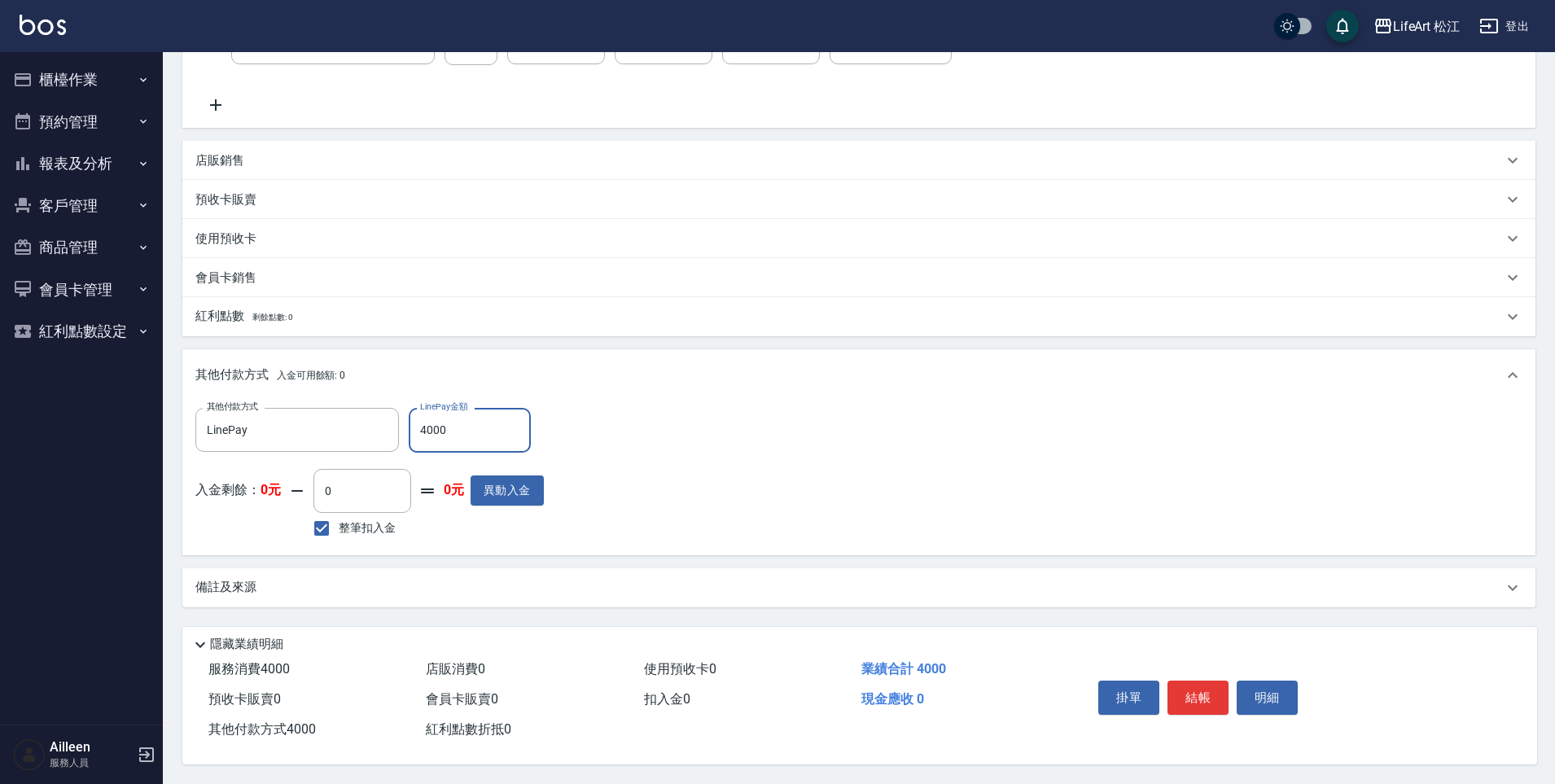
type input "4000"
click at [746, 578] on div "備註及來源" at bounding box center [850, 587] width 1308 height 17
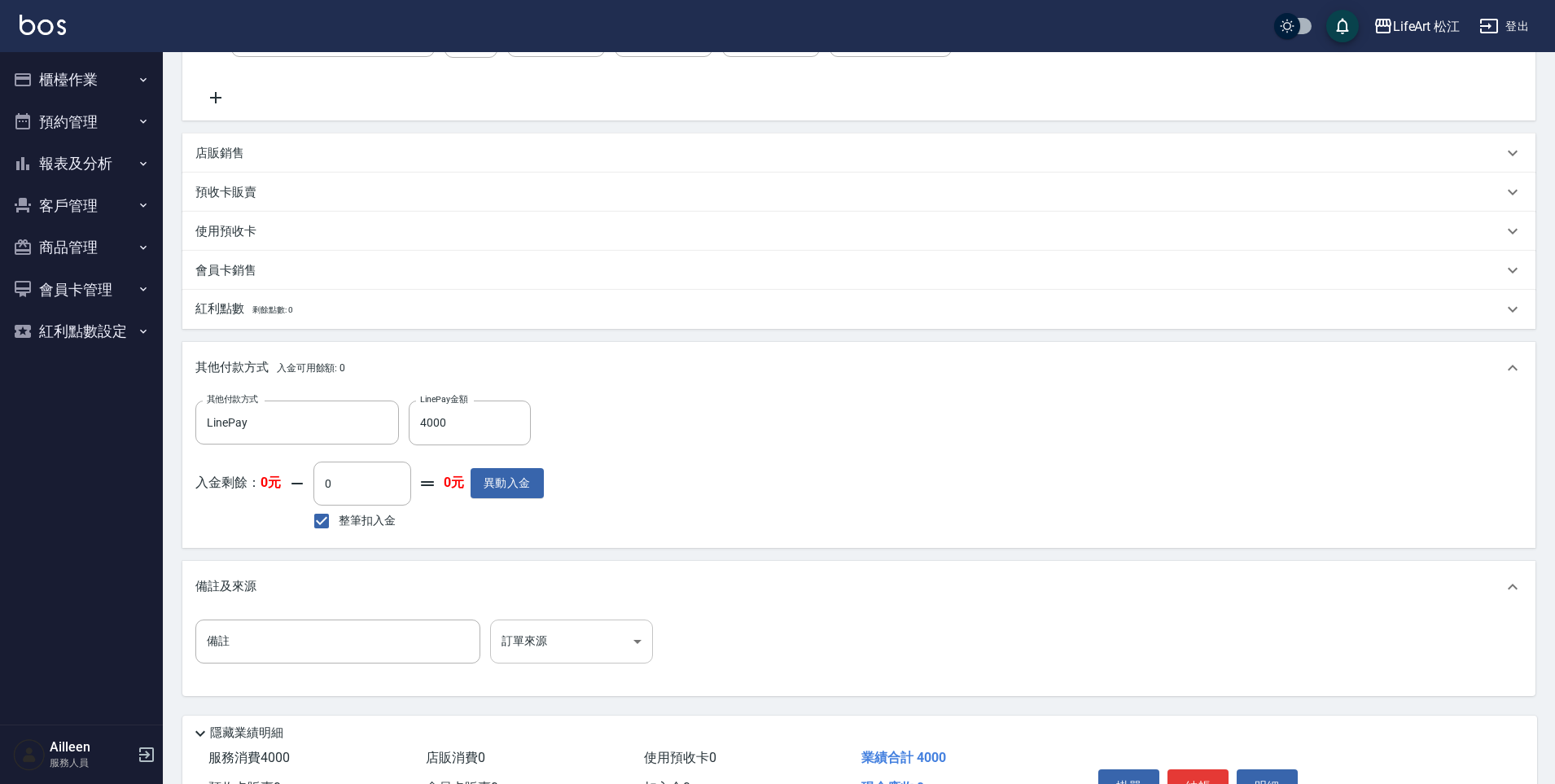
click at [624, 637] on body "LifeArt 松江 登出 櫃檯作業 打帳單 帳單列表 現金收支登錄 高階收支登錄 材料自購登錄 每日結帳 排班表 現場電腦打卡 預約管理 預約管理 單日預約…" at bounding box center [777, 249] width 1555 height 1248
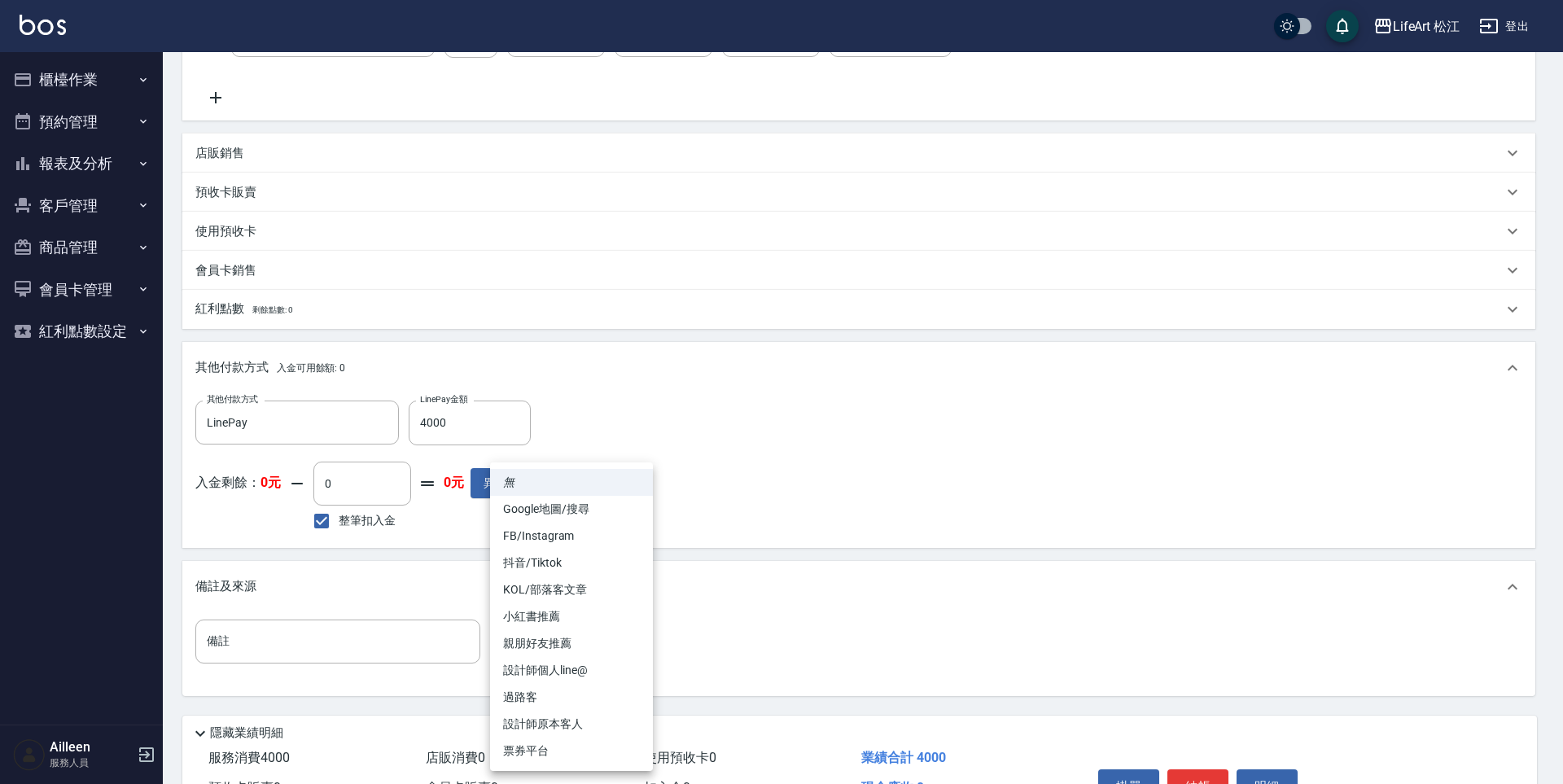
click at [570, 644] on li "親朋好友推薦" at bounding box center [571, 643] width 163 height 27
type input "親朋好友推薦"
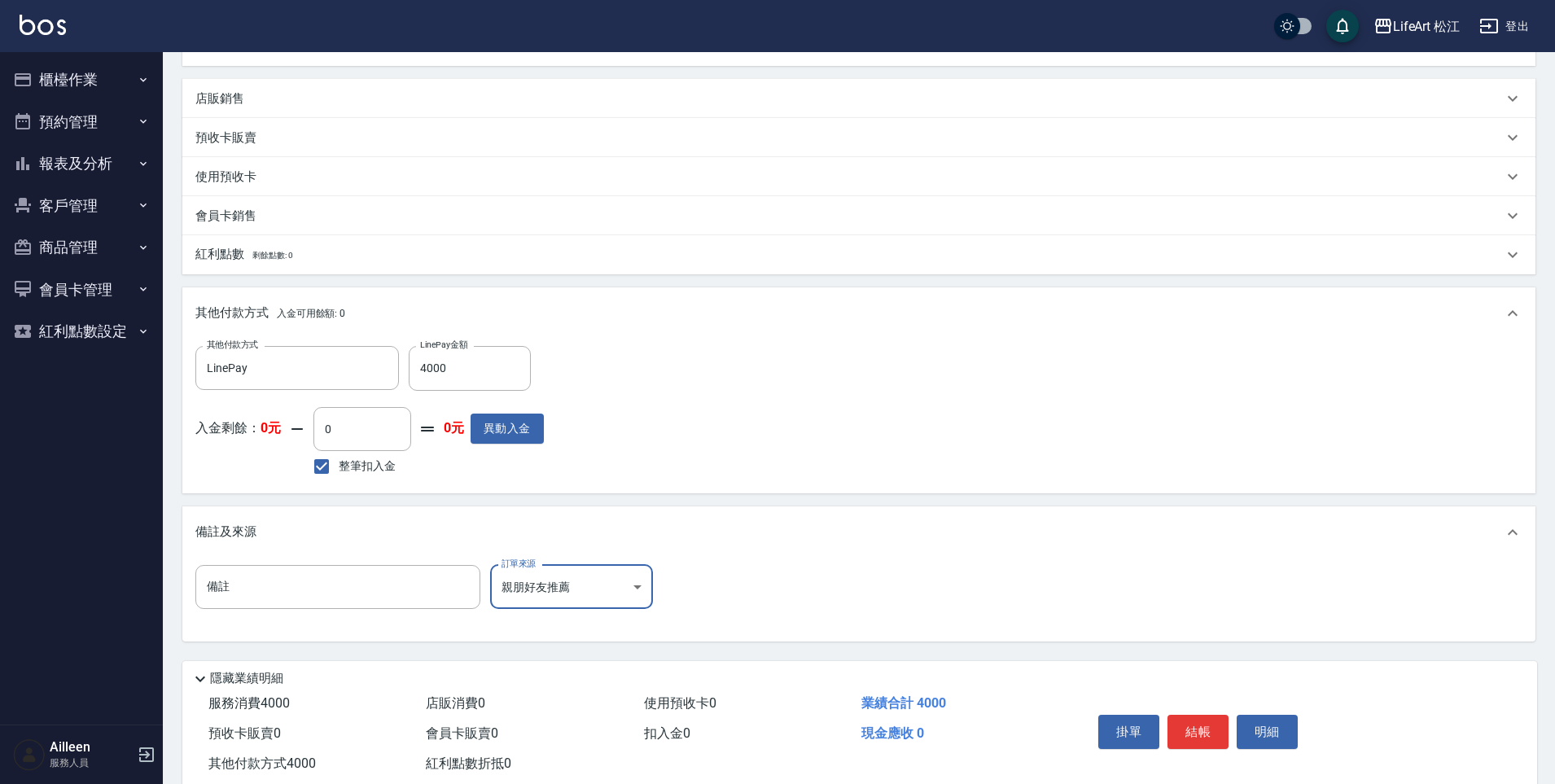
scroll to position [471, 0]
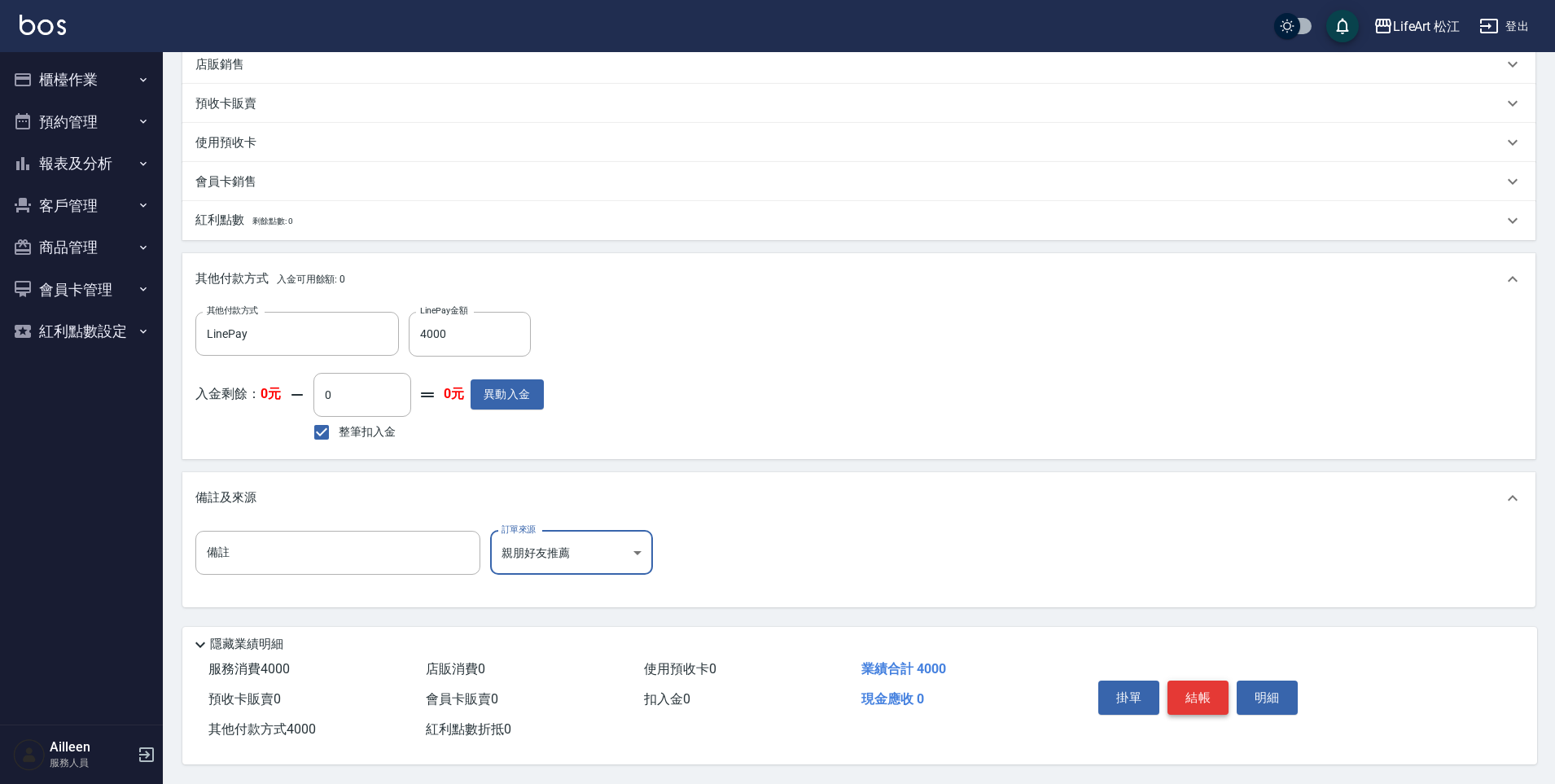
click at [1197, 681] on button "結帳" at bounding box center [1198, 697] width 61 height 34
click at [1197, 680] on div "掛單 結帳 明細" at bounding box center [1198, 699] width 212 height 51
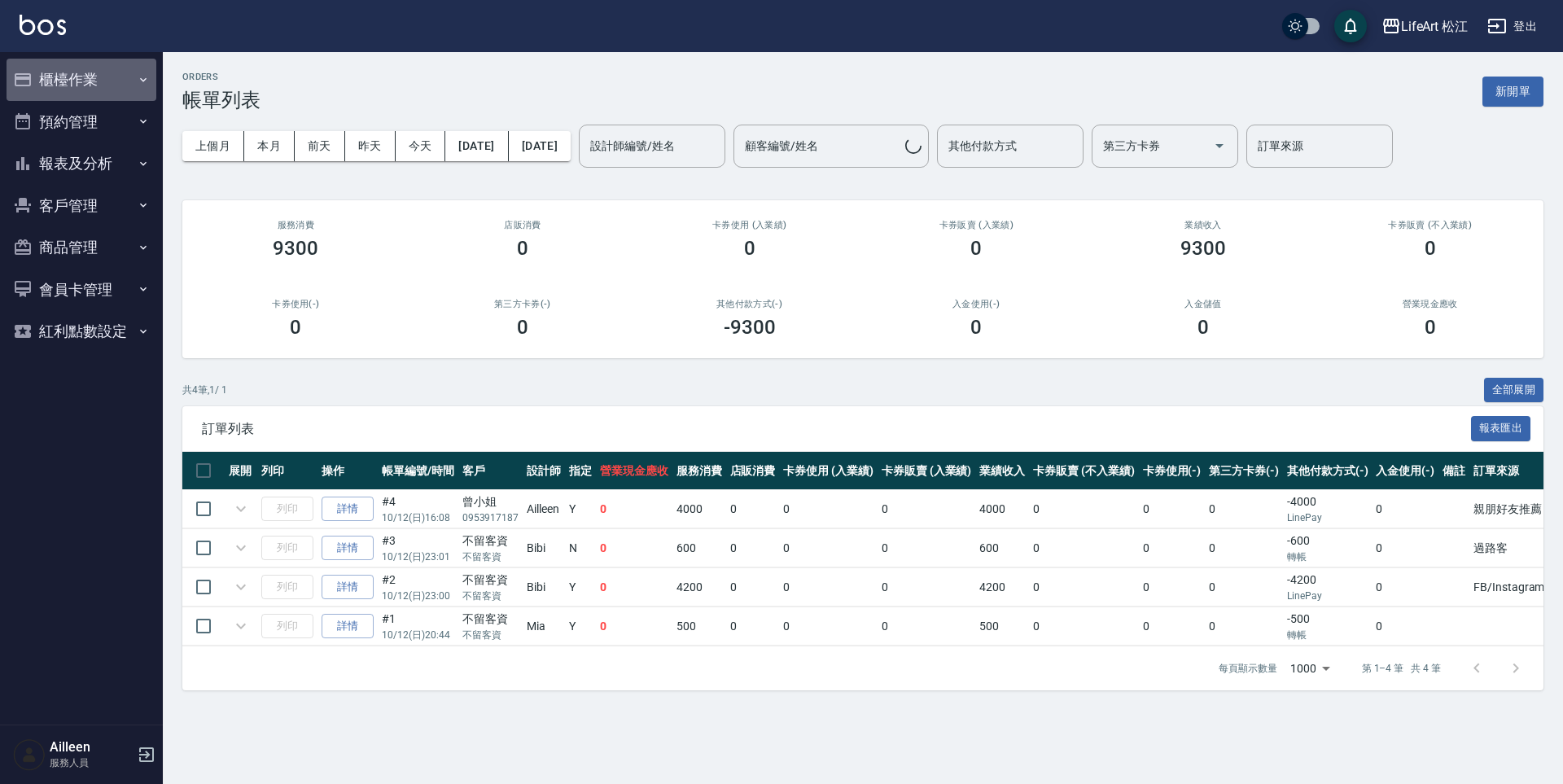
click at [88, 77] on button "櫃檯作業" at bounding box center [81, 79] width 150 height 42
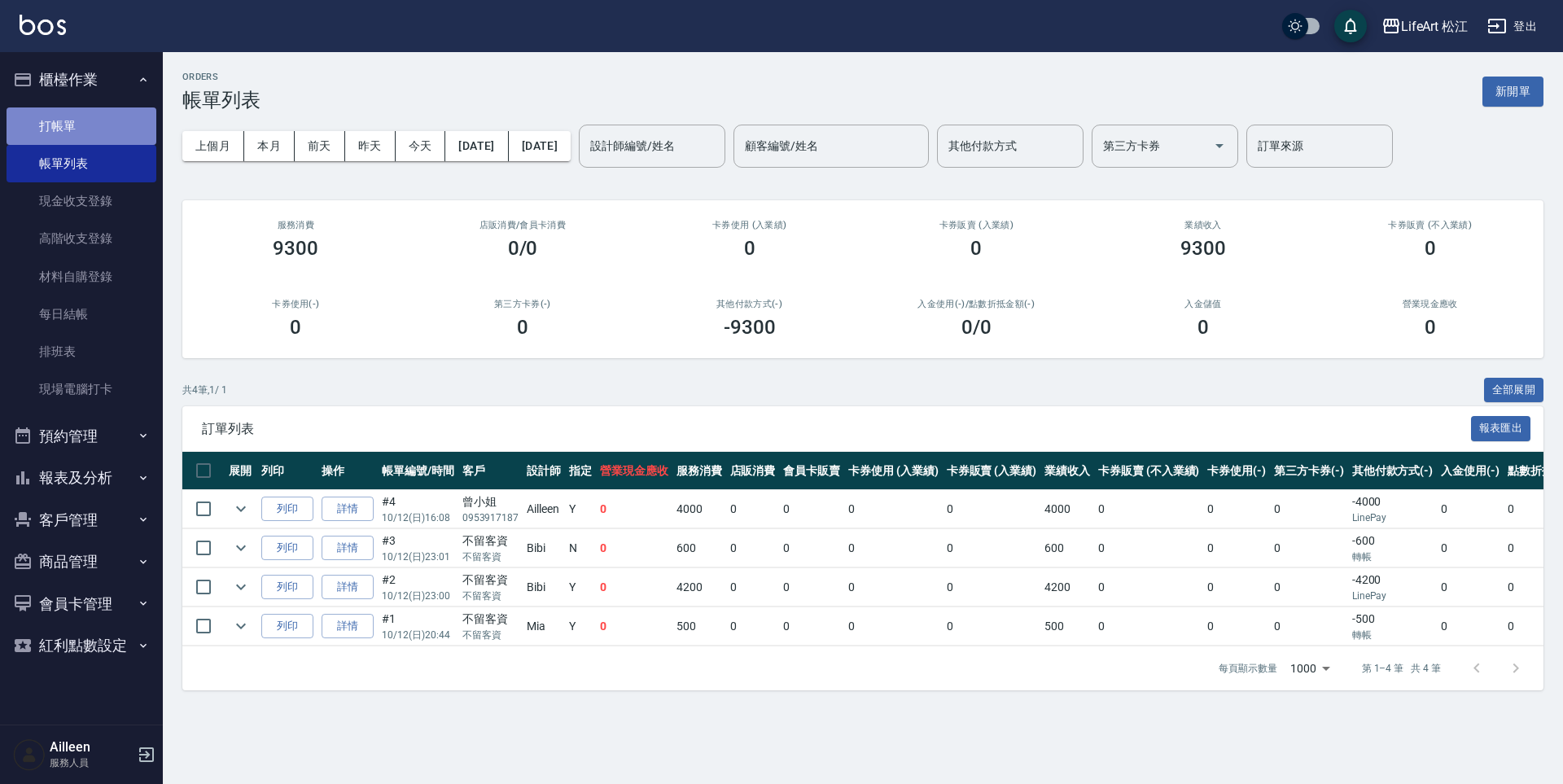
click at [88, 115] on link "打帳單" at bounding box center [81, 126] width 150 height 37
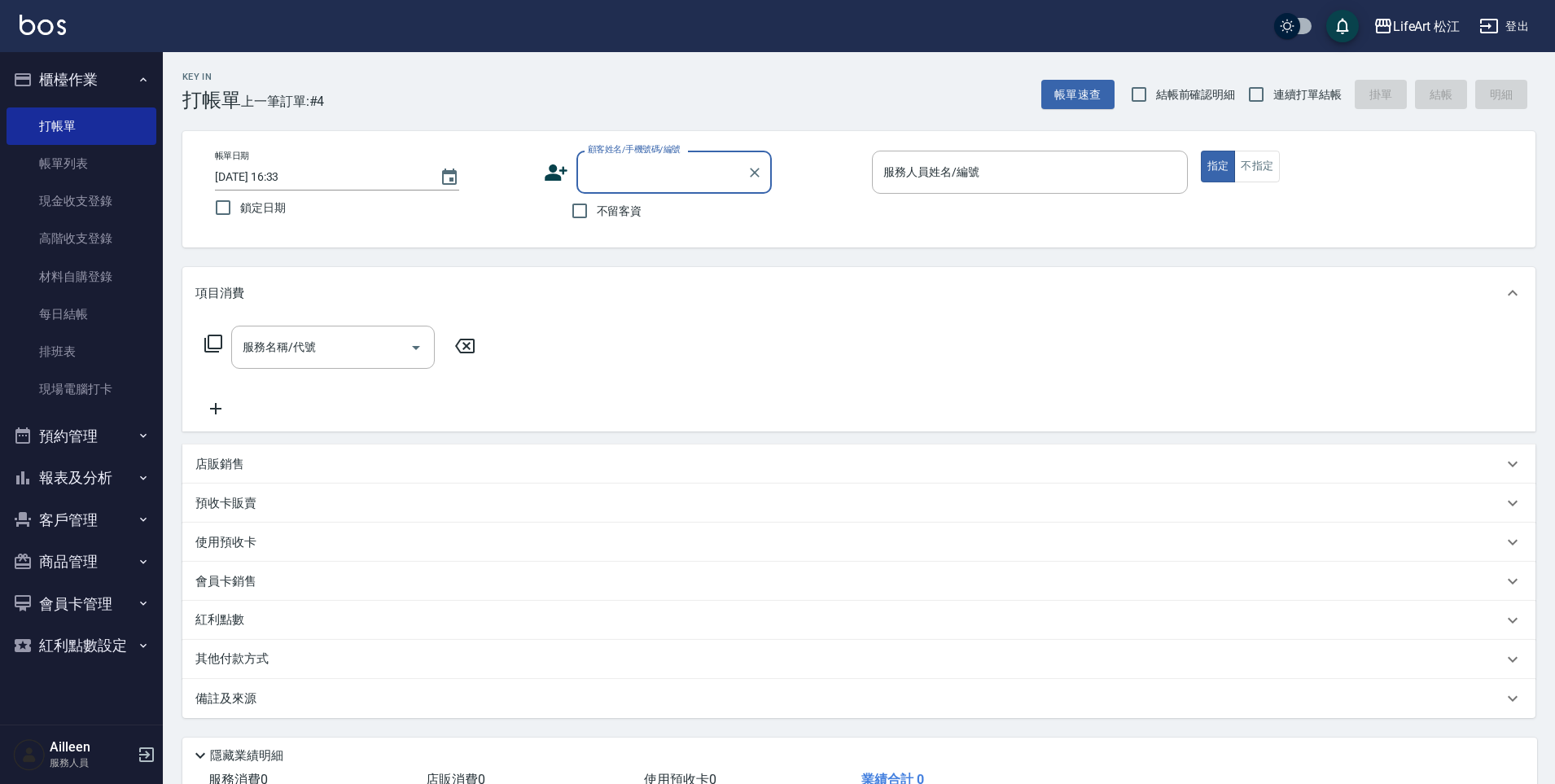
click at [717, 171] on input "顧客姓名/手機號碼/編號" at bounding box center [662, 172] width 157 height 29
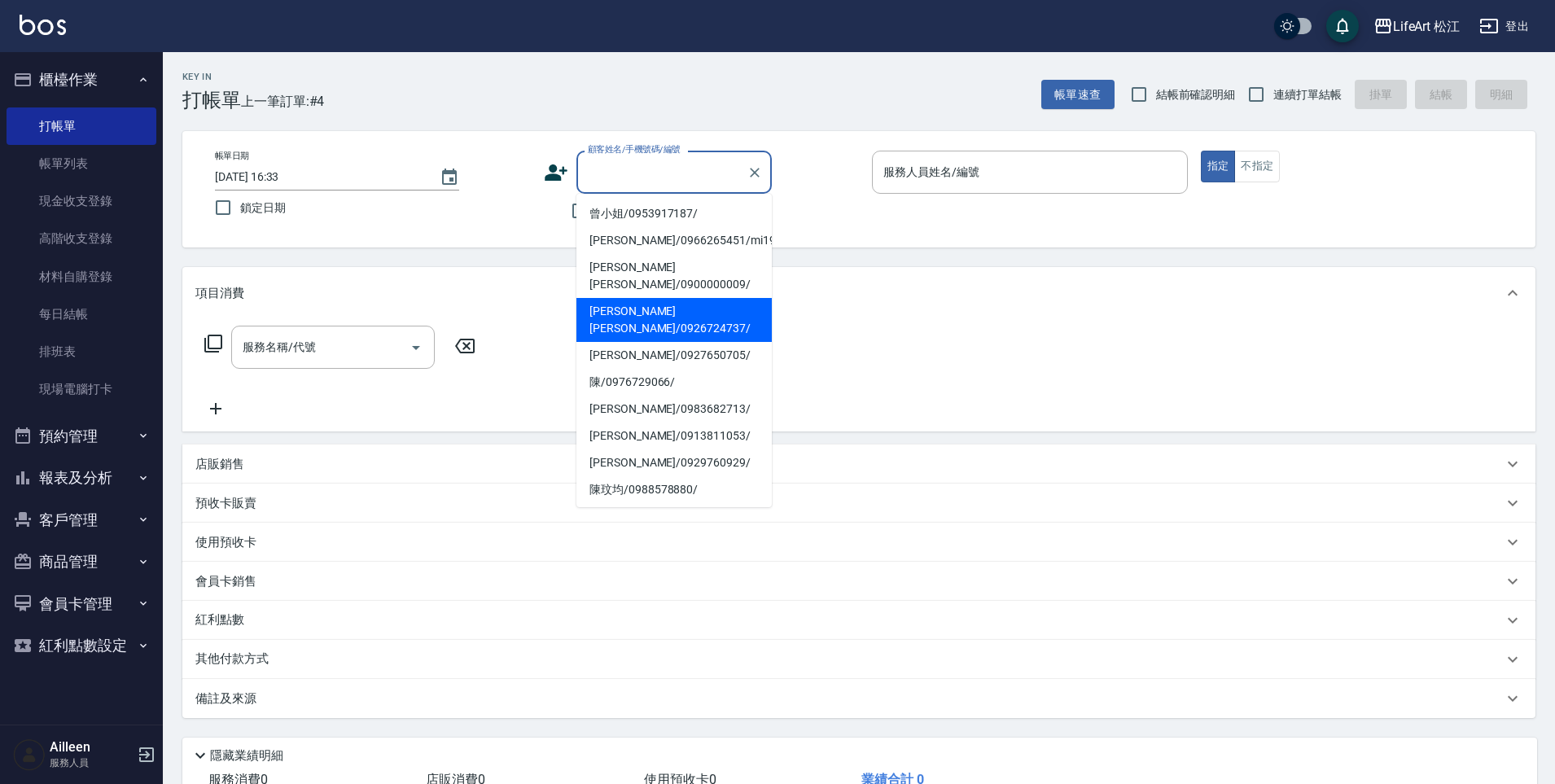
click at [669, 298] on li "[PERSON_NAME][PERSON_NAME]/0926724737/" at bounding box center [675, 319] width 196 height 44
type input "[PERSON_NAME][PERSON_NAME]/0926724737/"
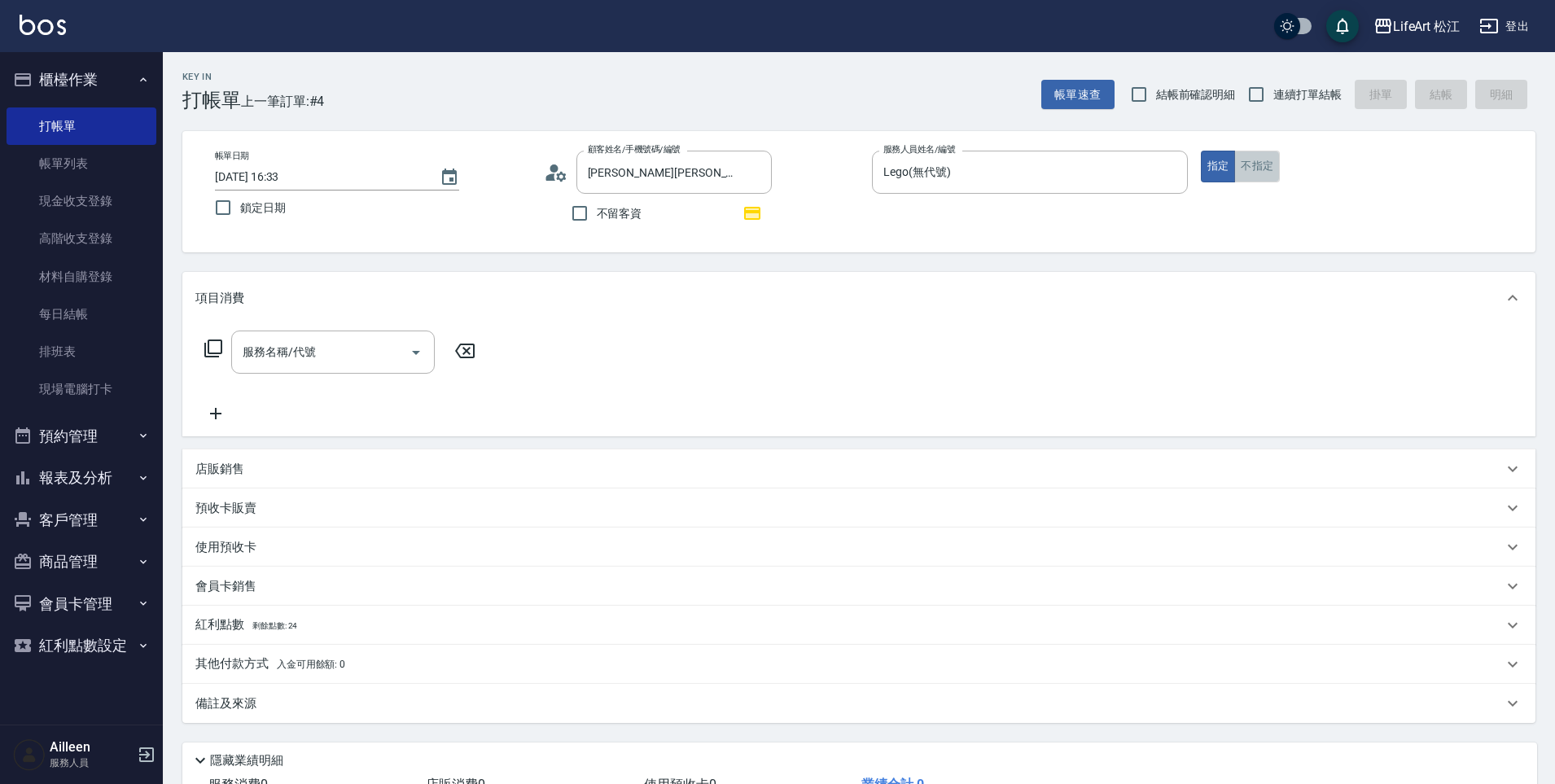
click at [1241, 179] on button "不指定" at bounding box center [1257, 167] width 46 height 32
click at [1139, 168] on input "Lego(無代號)" at bounding box center [1017, 172] width 277 height 29
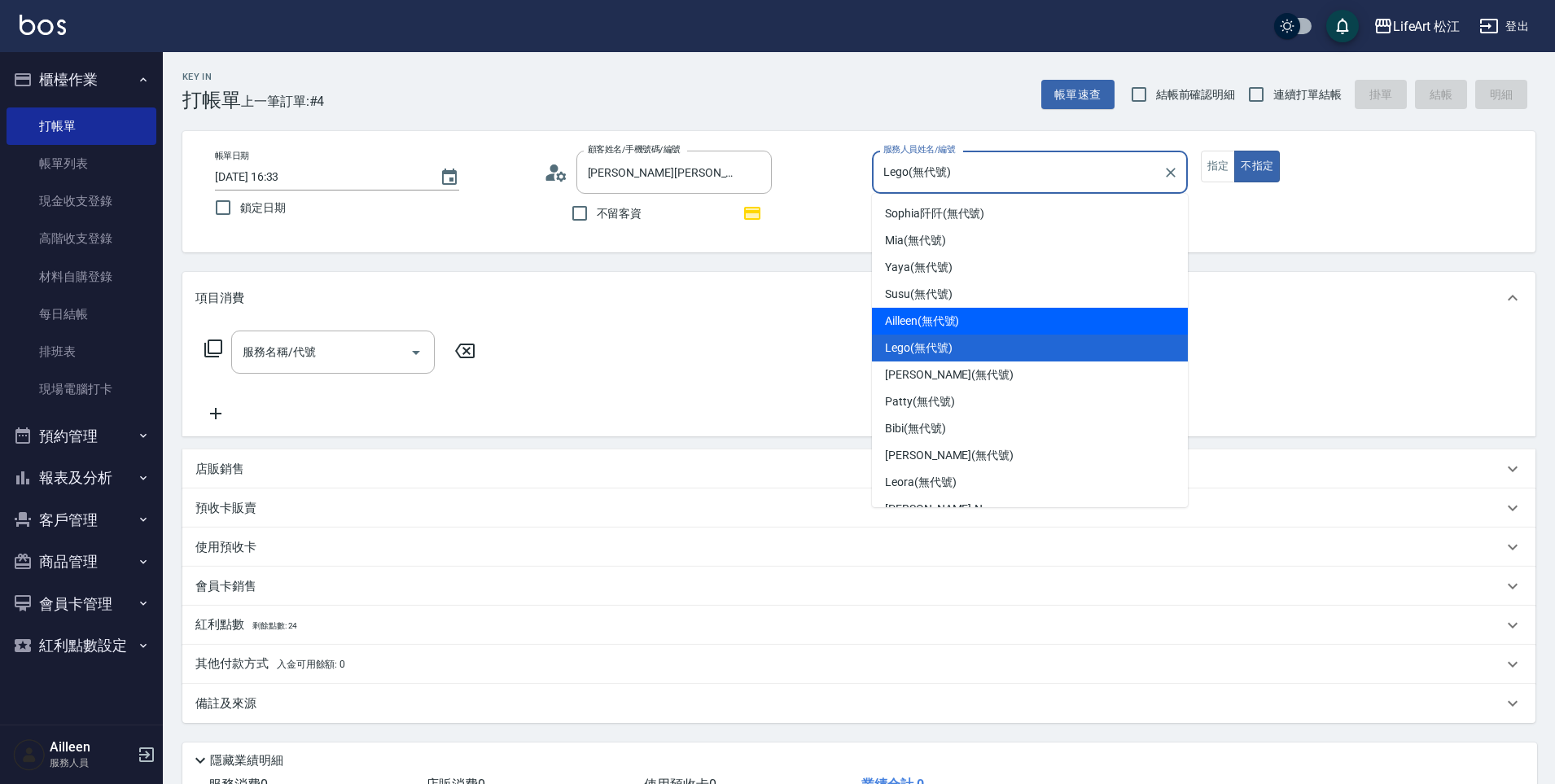
click at [1006, 321] on div "Ailleen (無代號)" at bounding box center [1030, 320] width 316 height 27
type input "Ailleen(無代號)"
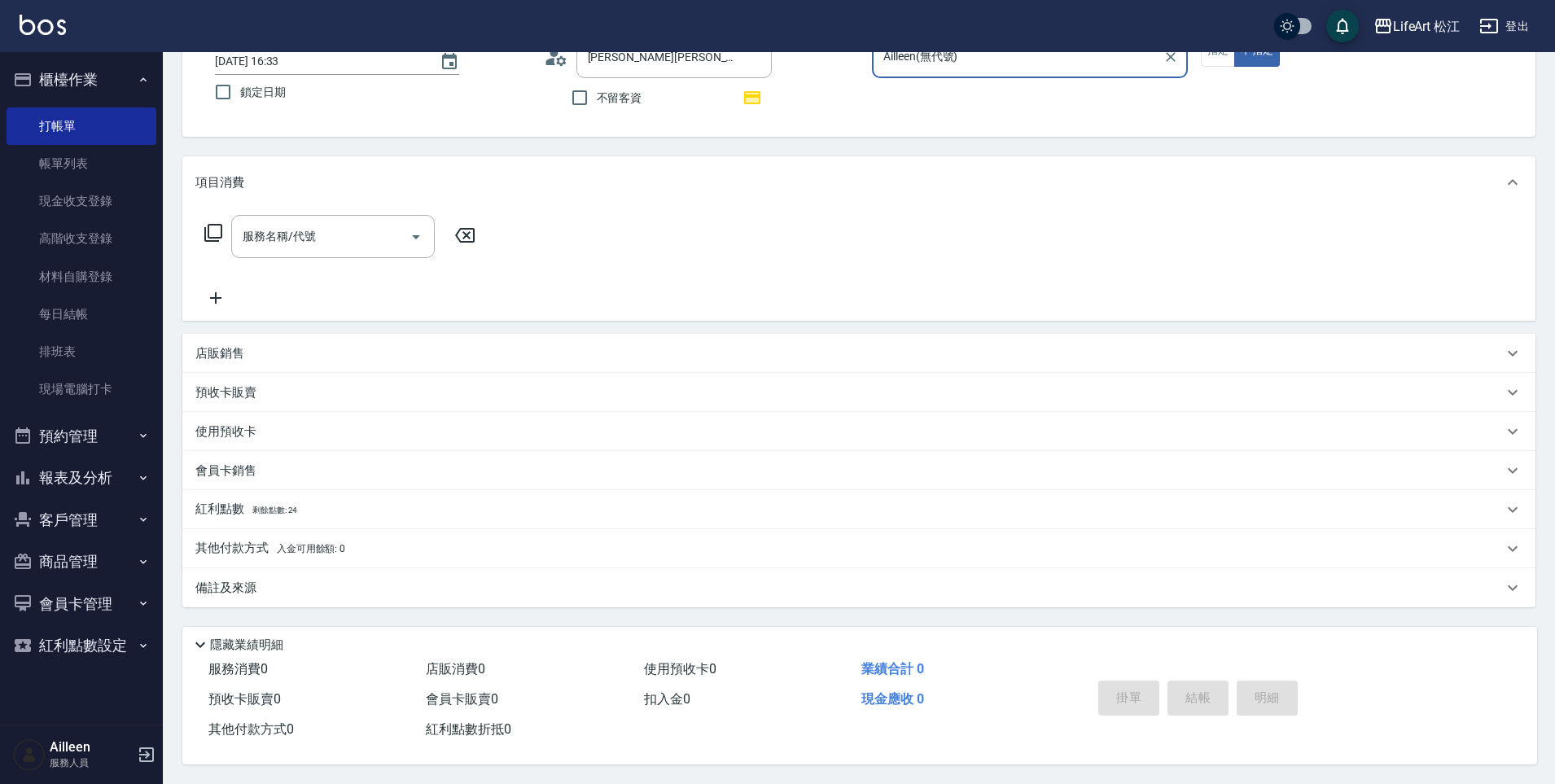
scroll to position [123, 0]
click at [399, 590] on div "備註及來源" at bounding box center [859, 588] width 1354 height 39
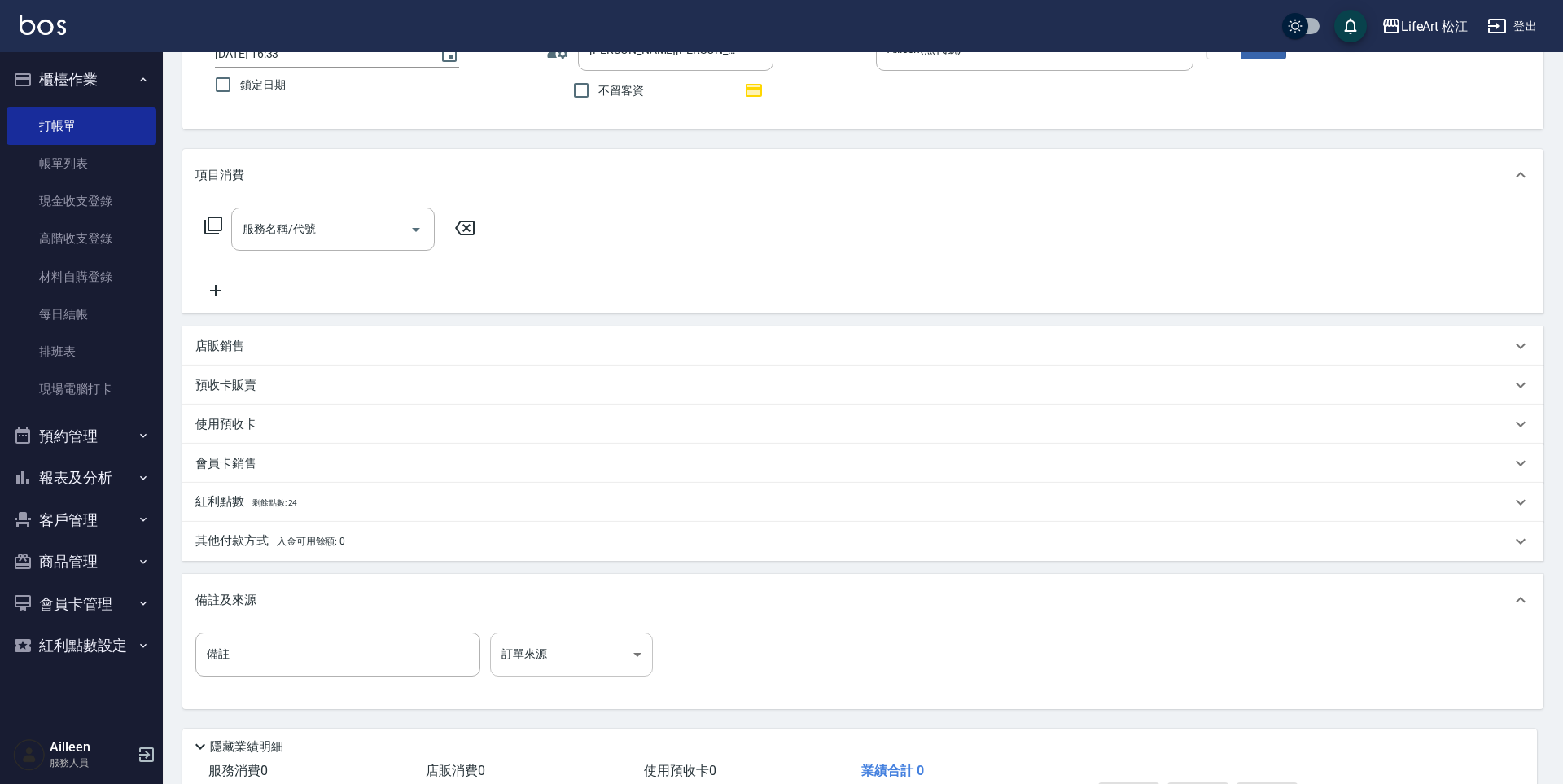
click at [527, 659] on body "LifeArt 松江 登出 櫃檯作業 打帳單 帳單列表 現金收支登錄 高階收支登錄 材料自購登錄 每日結帳 排班表 現場電腦打卡 預約管理 預約管理 單日預約…" at bounding box center [782, 381] width 1563 height 1008
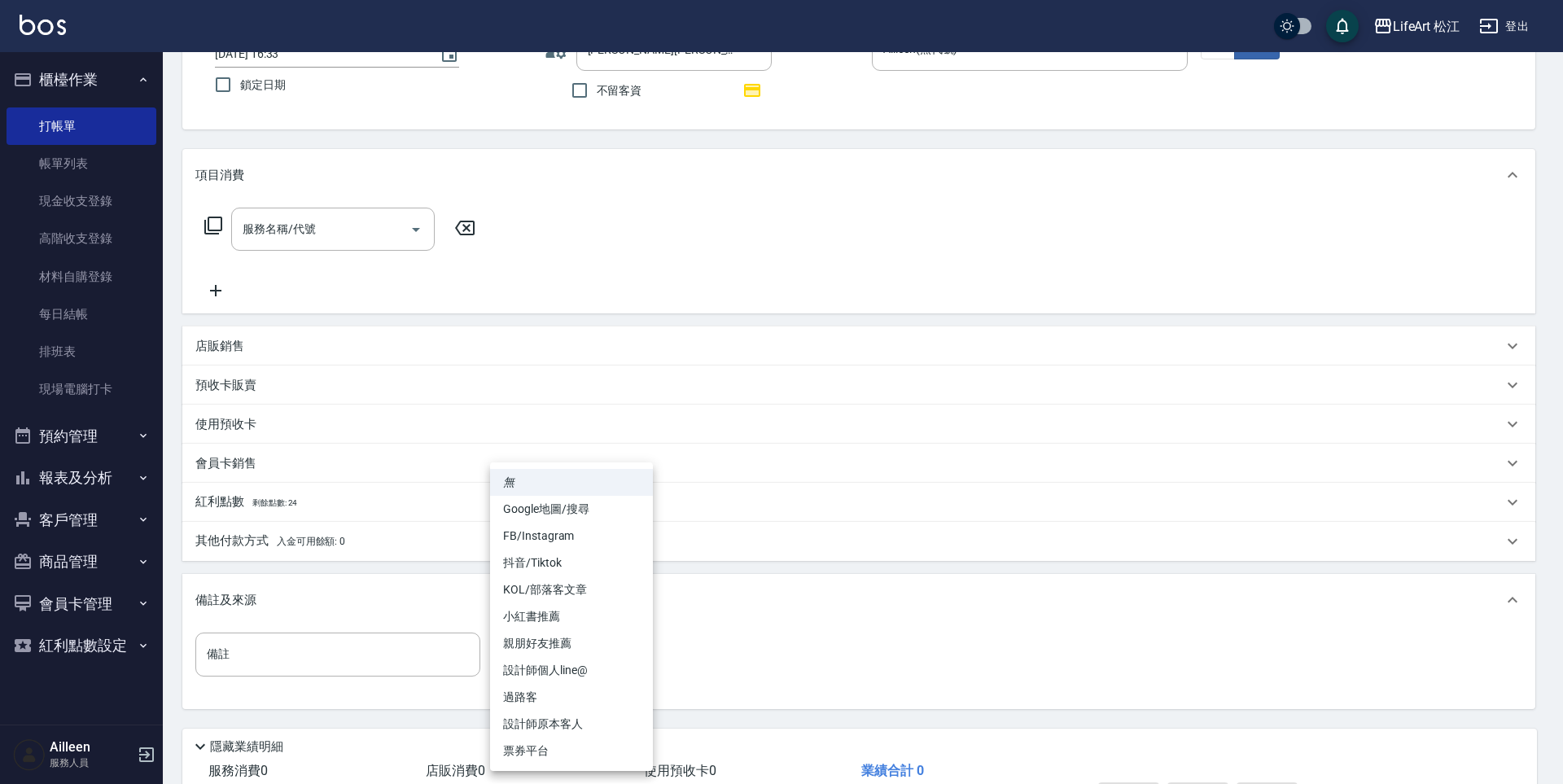
click at [371, 632] on div at bounding box center [782, 392] width 1563 height 784
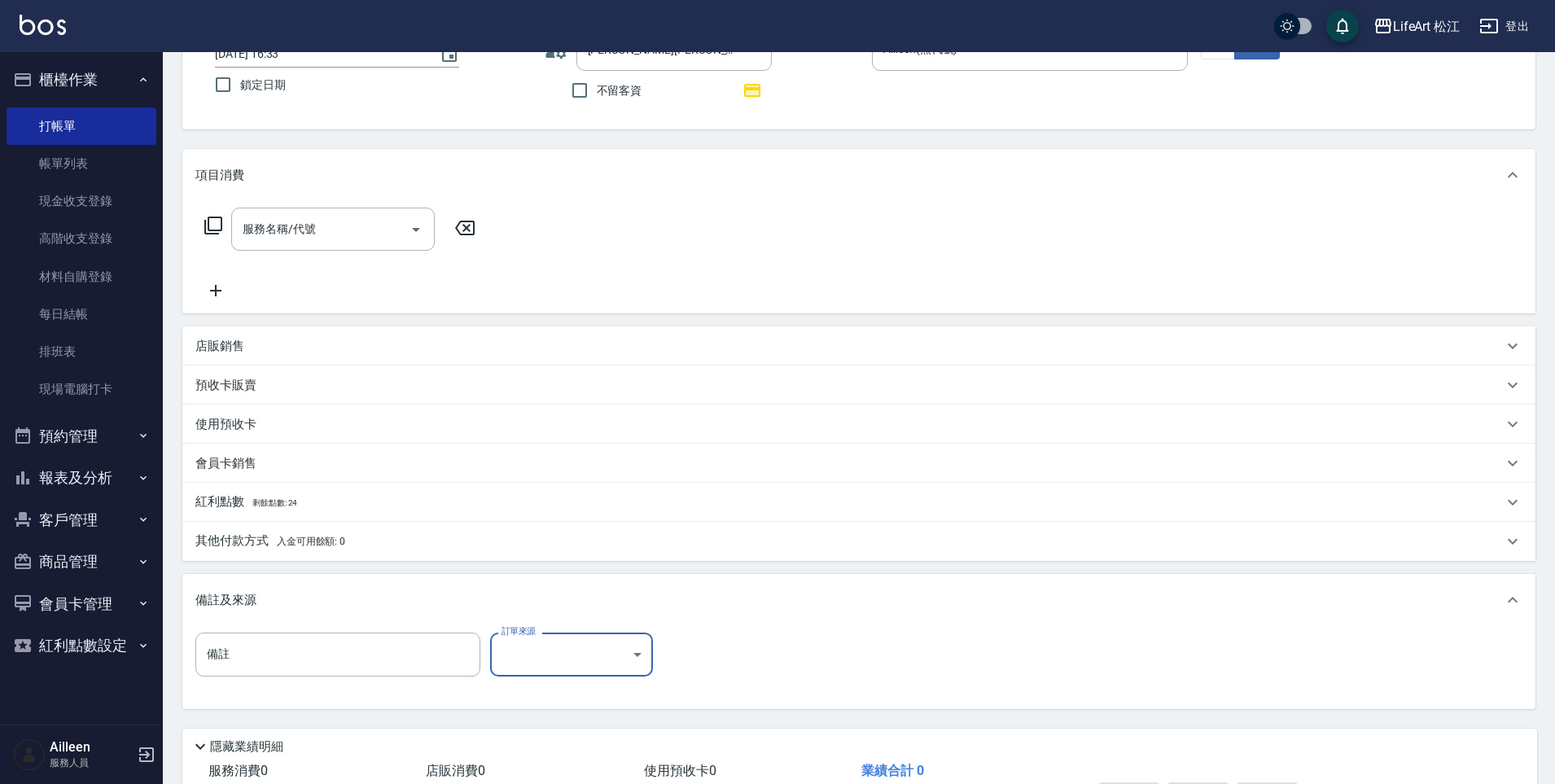
click at [544, 658] on body "LifeArt 松江 登出 櫃檯作業 打帳單 帳單列表 現金收支登錄 高階收支登錄 材料自購登錄 每日結帳 排班表 現場電腦打卡 預約管理 預約管理 單日預約…" at bounding box center [777, 381] width 1555 height 1008
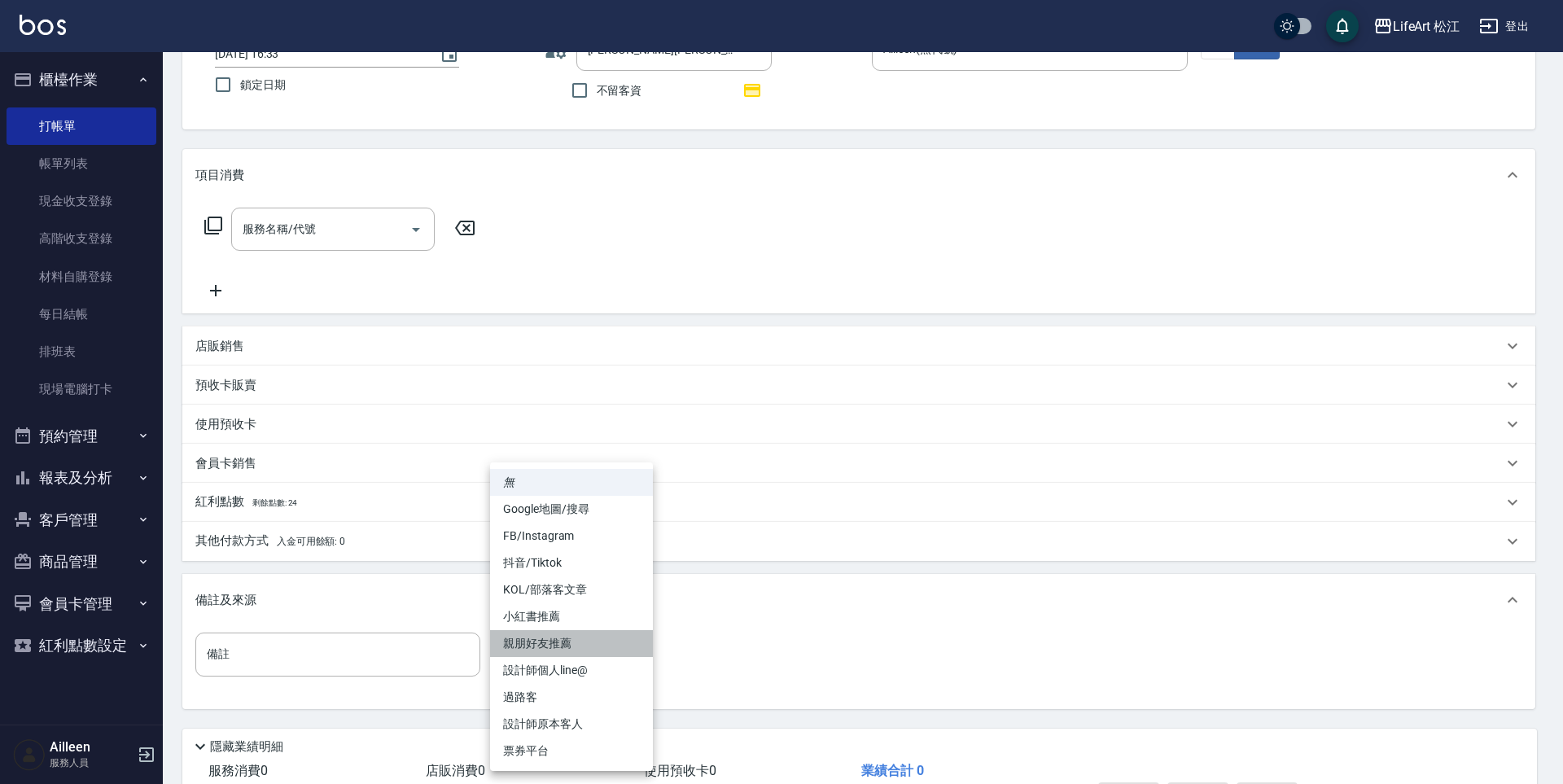
click at [567, 642] on li "親朋好友推薦" at bounding box center [571, 643] width 163 height 27
type input "親朋好友推薦"
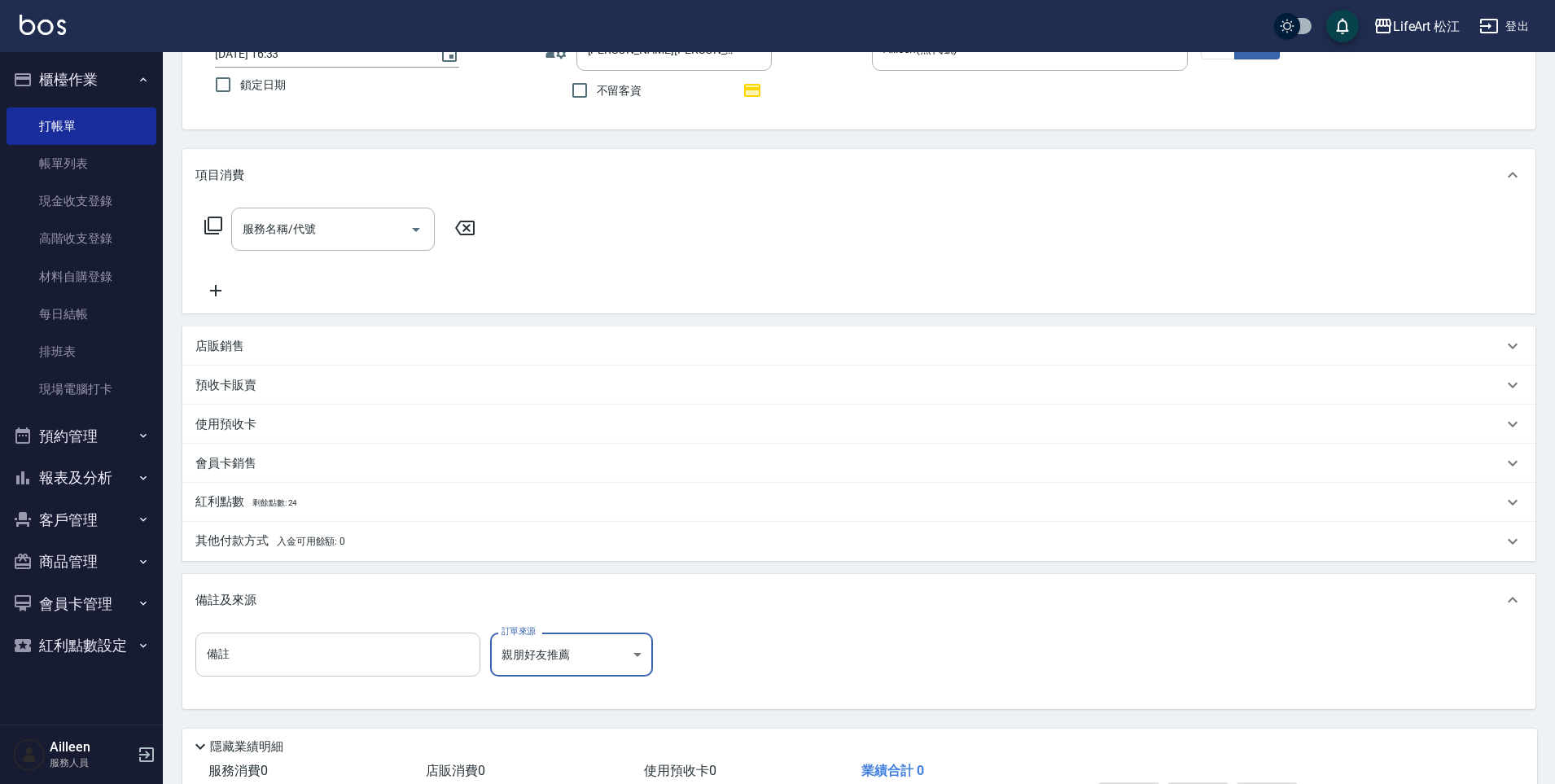
click at [383, 650] on input "備註" at bounding box center [338, 654] width 285 height 44
type input "2女兒"
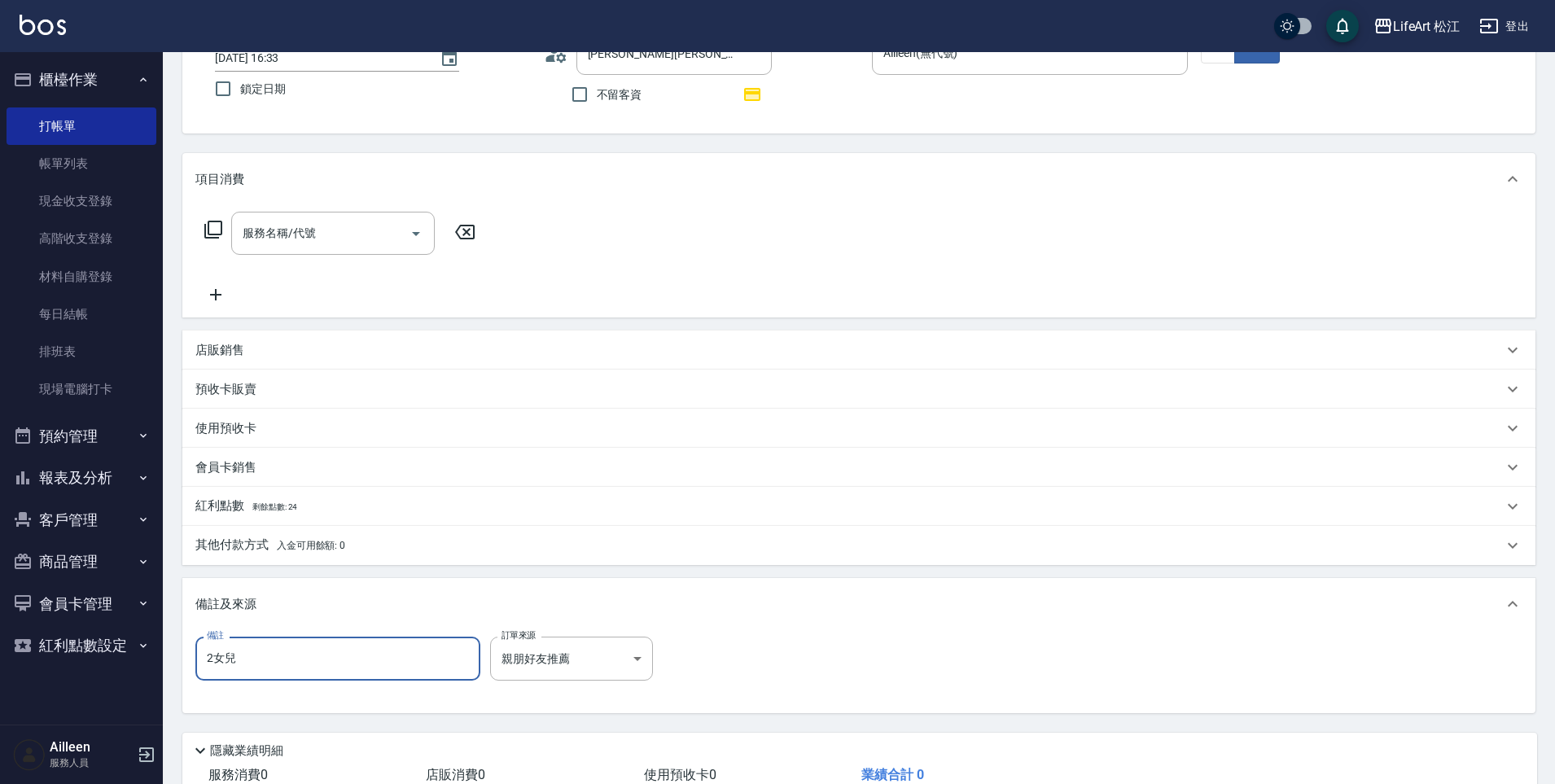
scroll to position [0, 0]
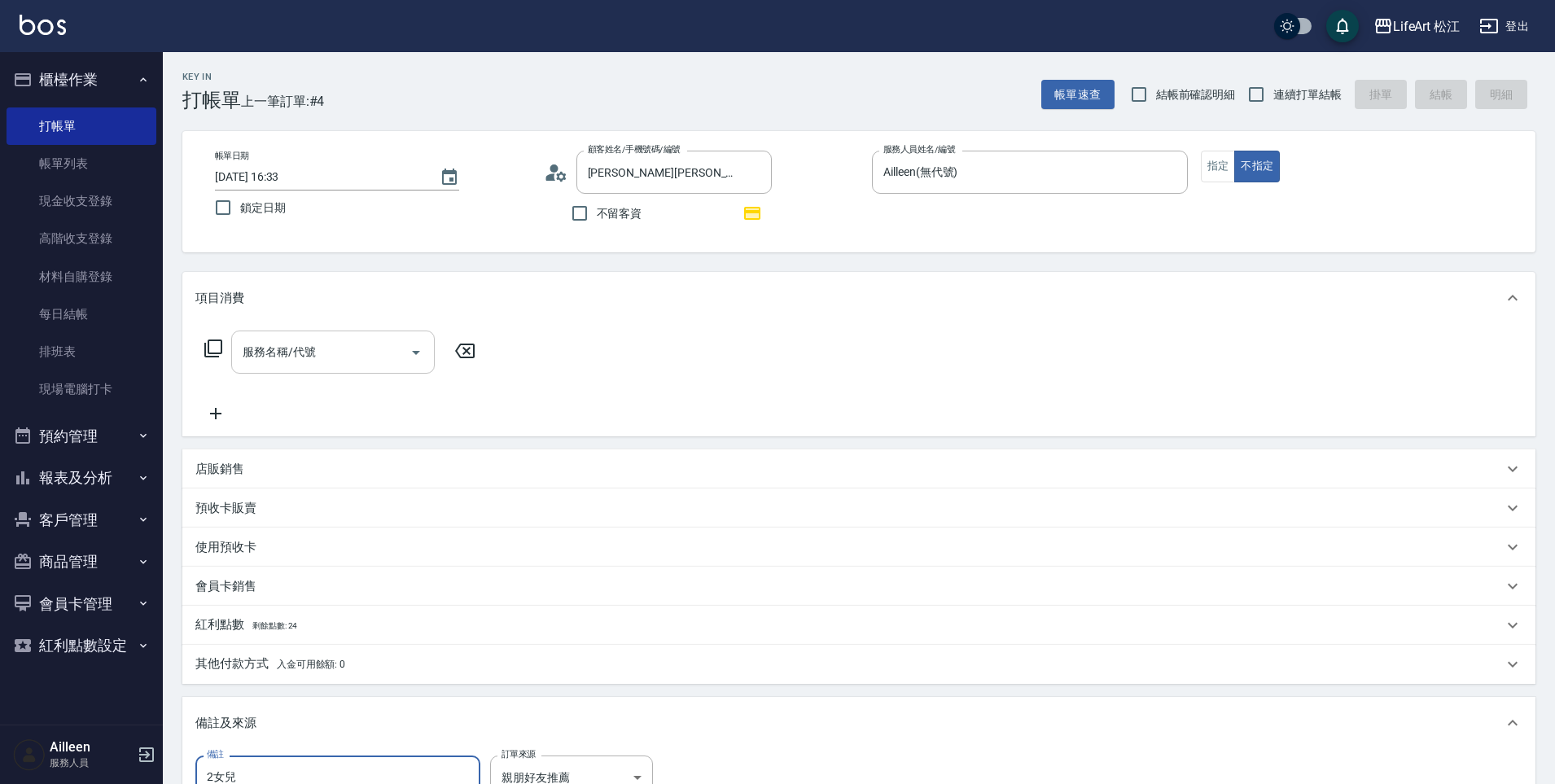
click at [369, 363] on input "服務名稱/代號" at bounding box center [321, 352] width 165 height 29
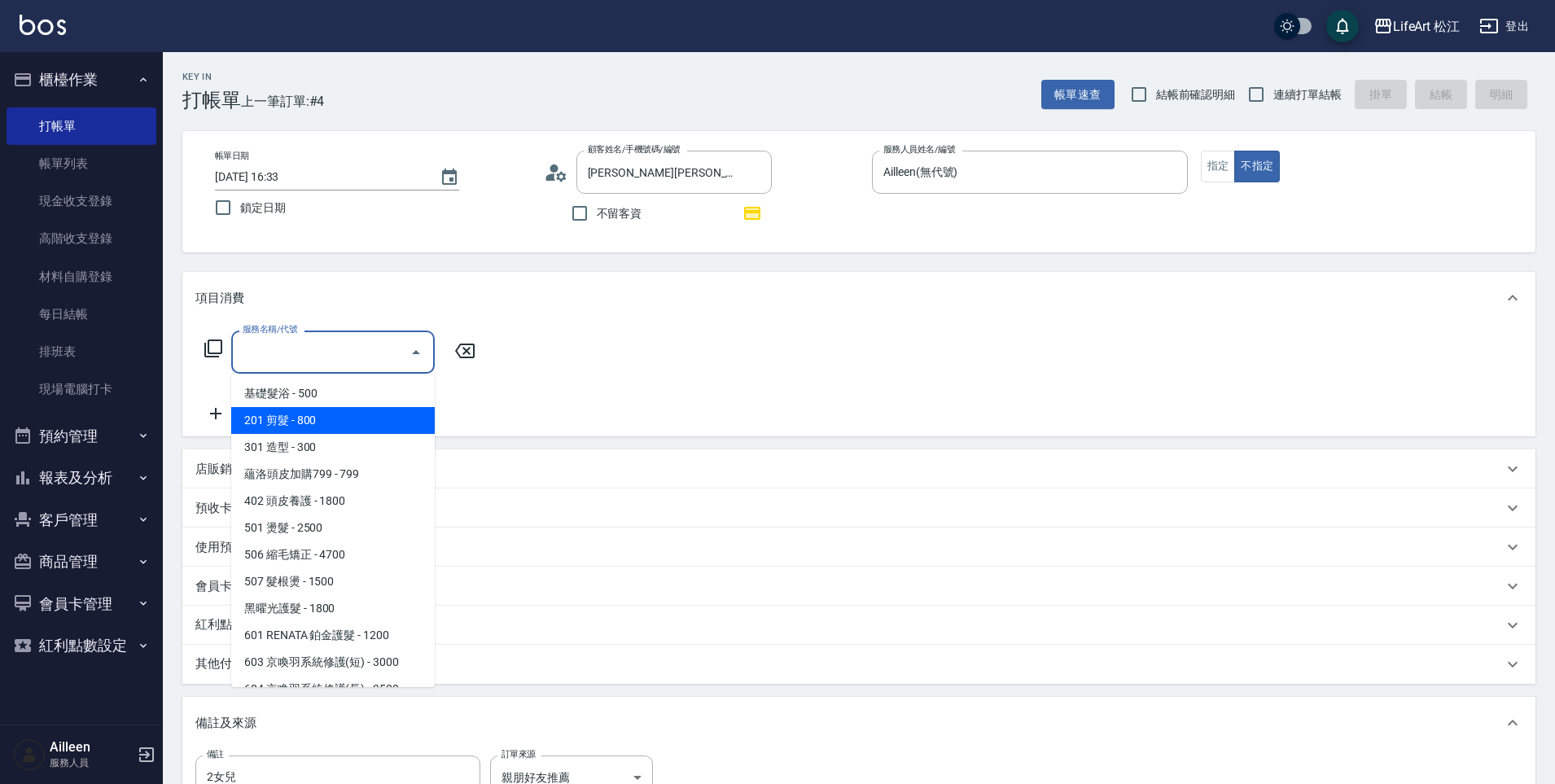
click at [368, 426] on span "201 剪髮 - 800" at bounding box center [333, 420] width 204 height 27
click at [368, 426] on div "服務名稱/代號 服務名稱/代號" at bounding box center [859, 380] width 1354 height 113
type input "201 剪髮(201)"
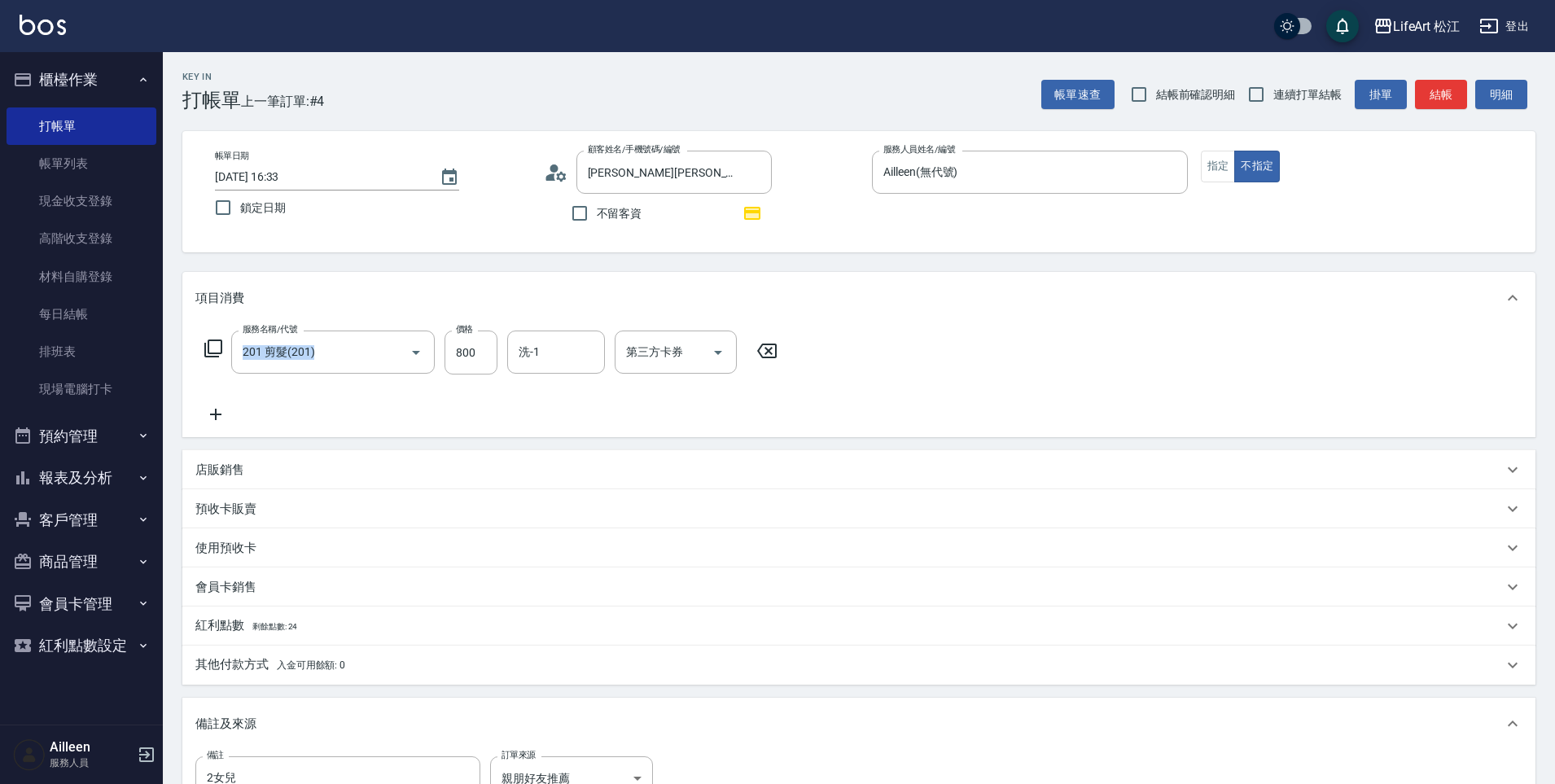
scroll to position [156, 0]
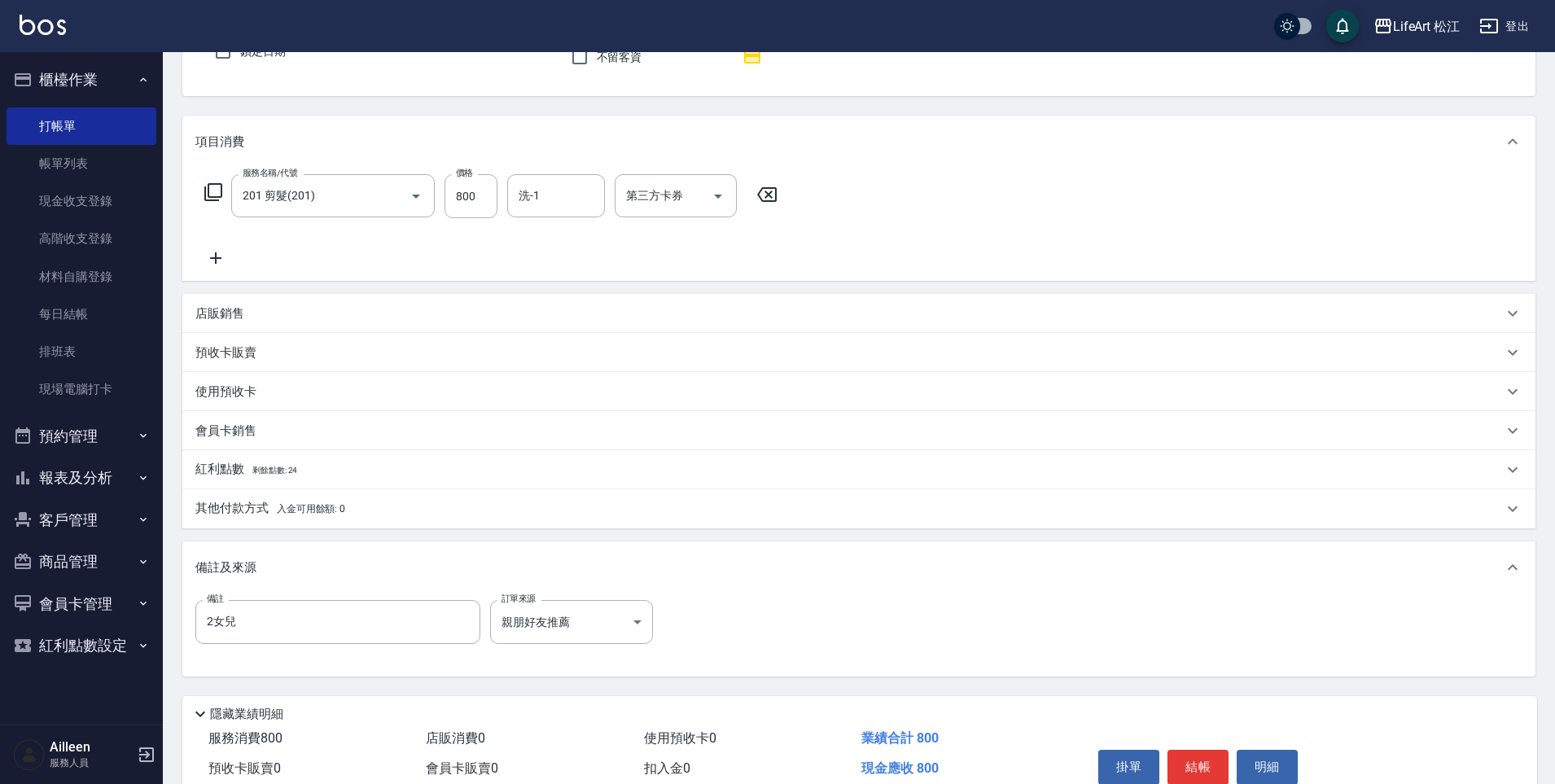
click at [1012, 177] on div "服務名稱/代號 201 剪髮(201) 服務名稱/代號 價格 800 價格 洗-1 洗-1 第三方卡券 第三方卡券" at bounding box center [859, 223] width 1354 height 113
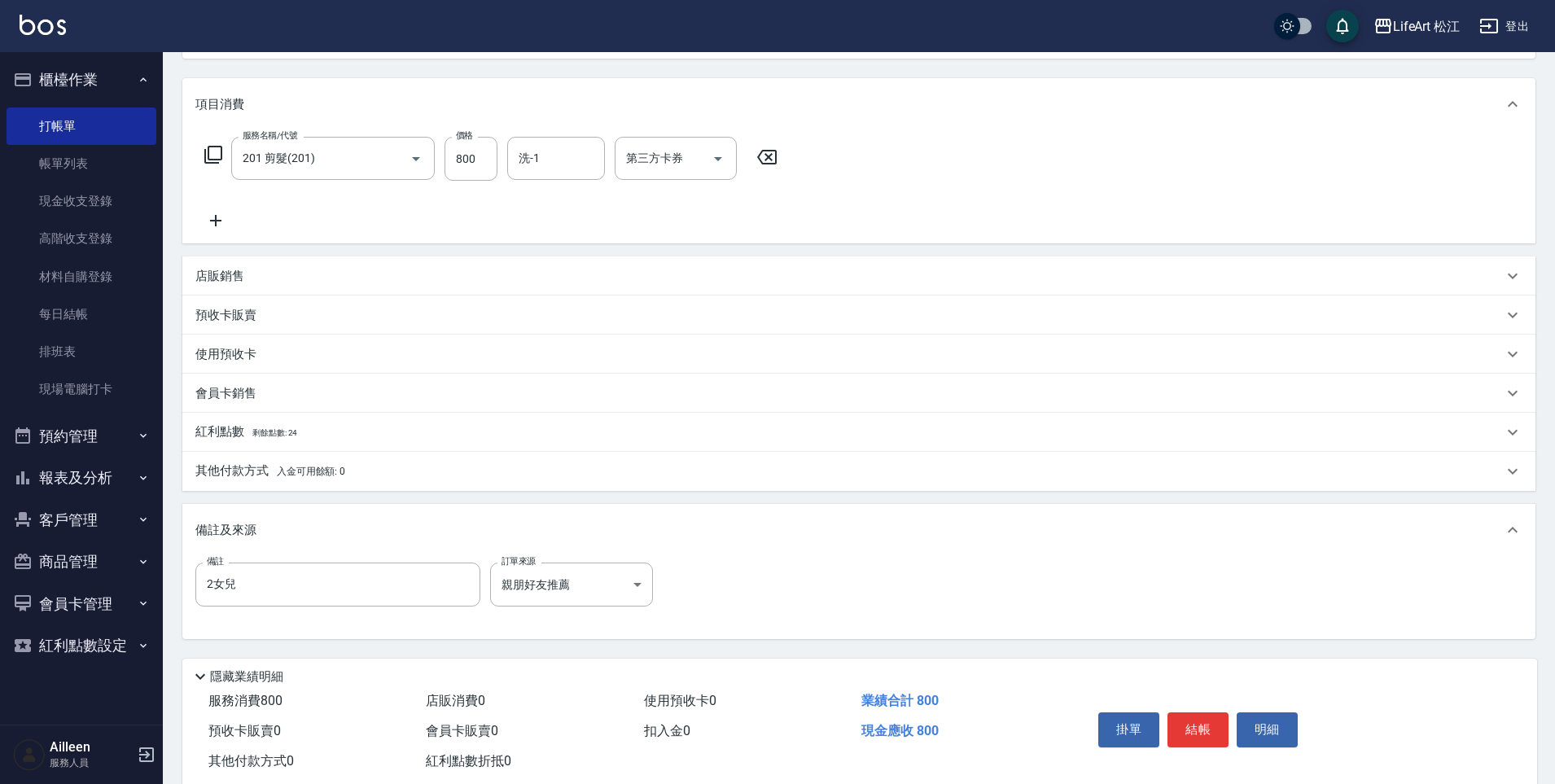
scroll to position [233, 0]
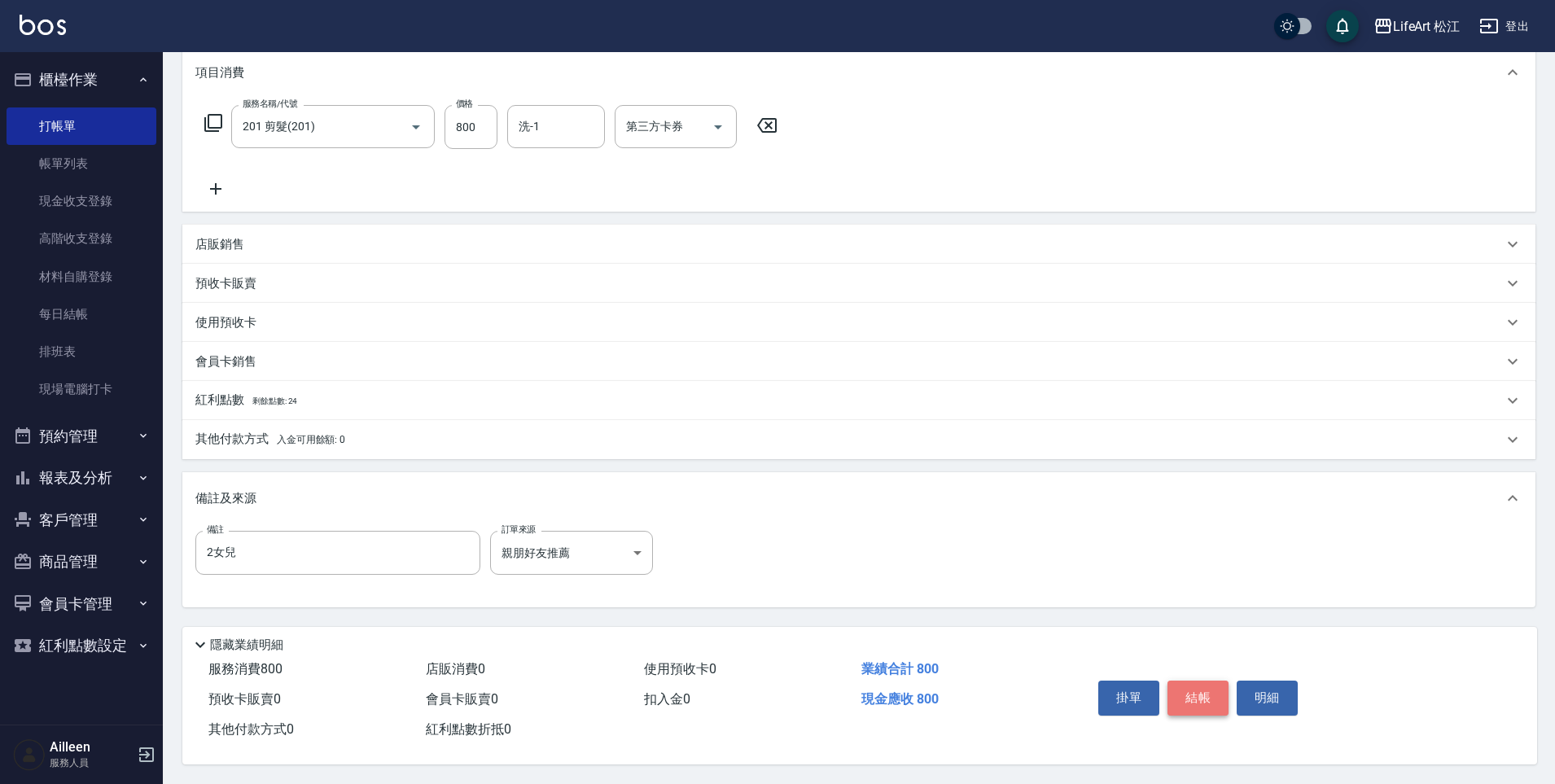
click at [1211, 691] on button "結帳" at bounding box center [1198, 697] width 61 height 34
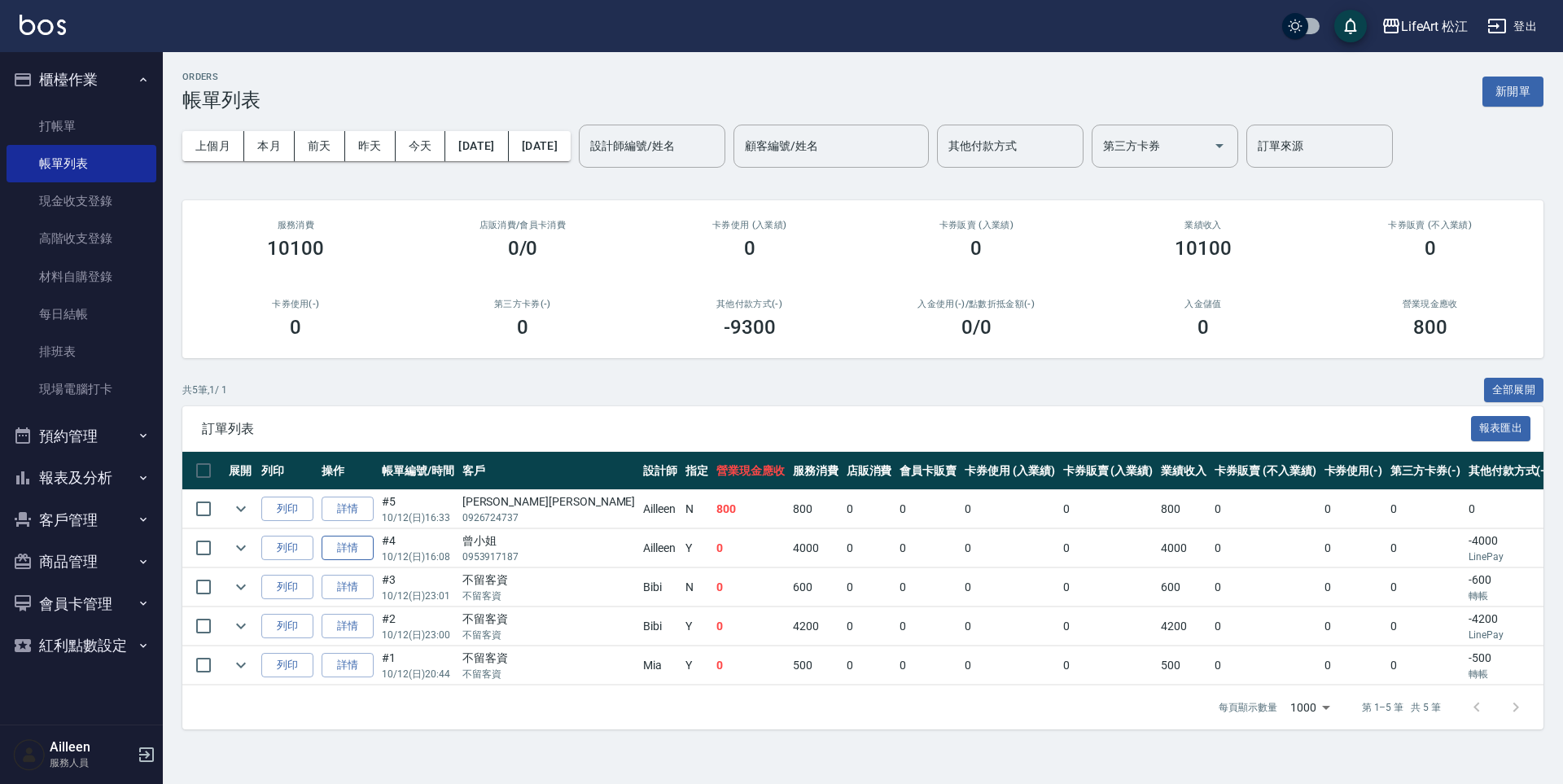
click at [355, 552] on link "詳情" at bounding box center [347, 547] width 52 height 25
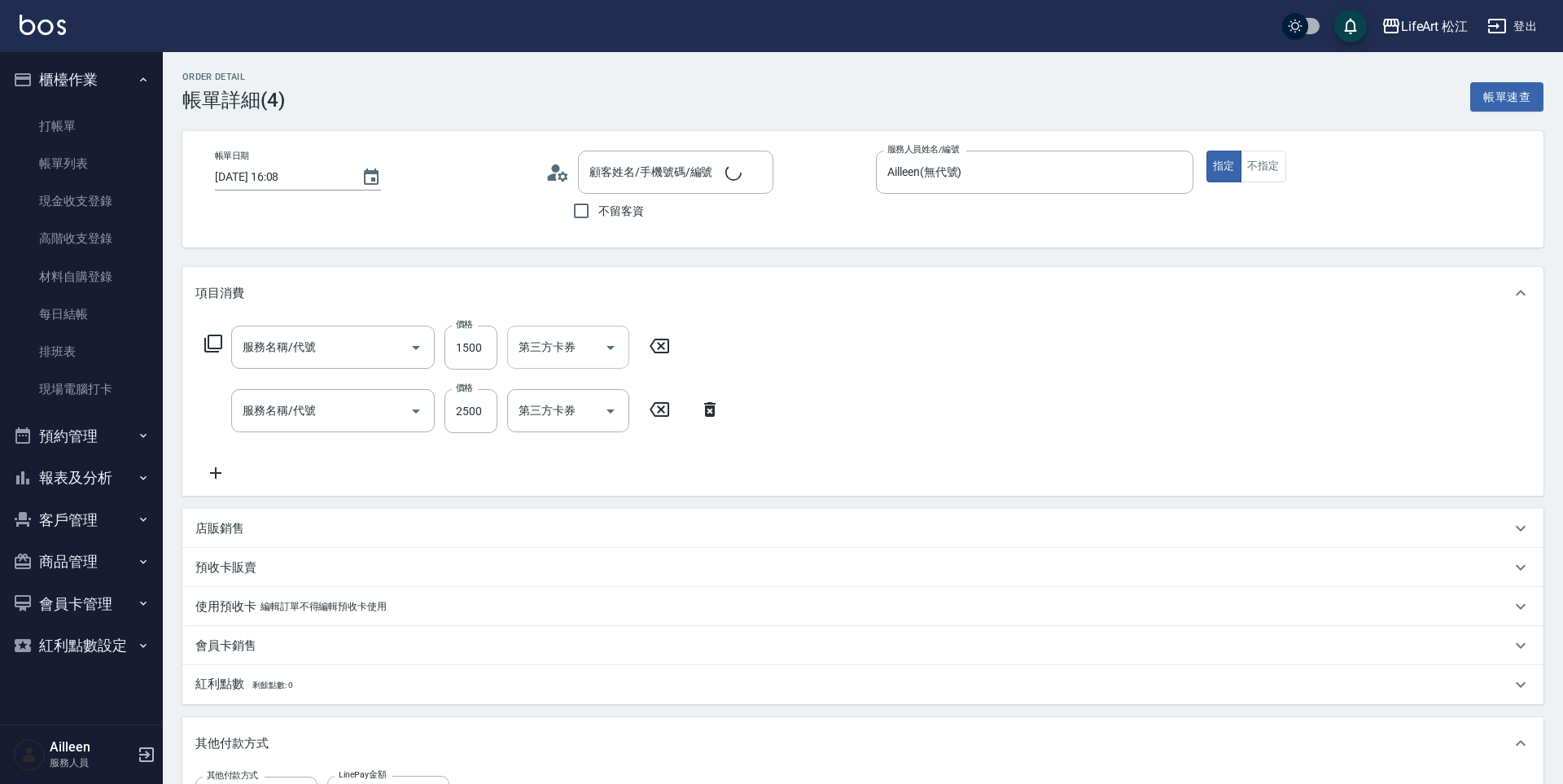
type input "[DATE] 16:08"
type input "Ailleen(無代號)"
type input "親朋好友推薦"
type input "605米樂絲護髮(605)"
type input "701 染髮(701)"
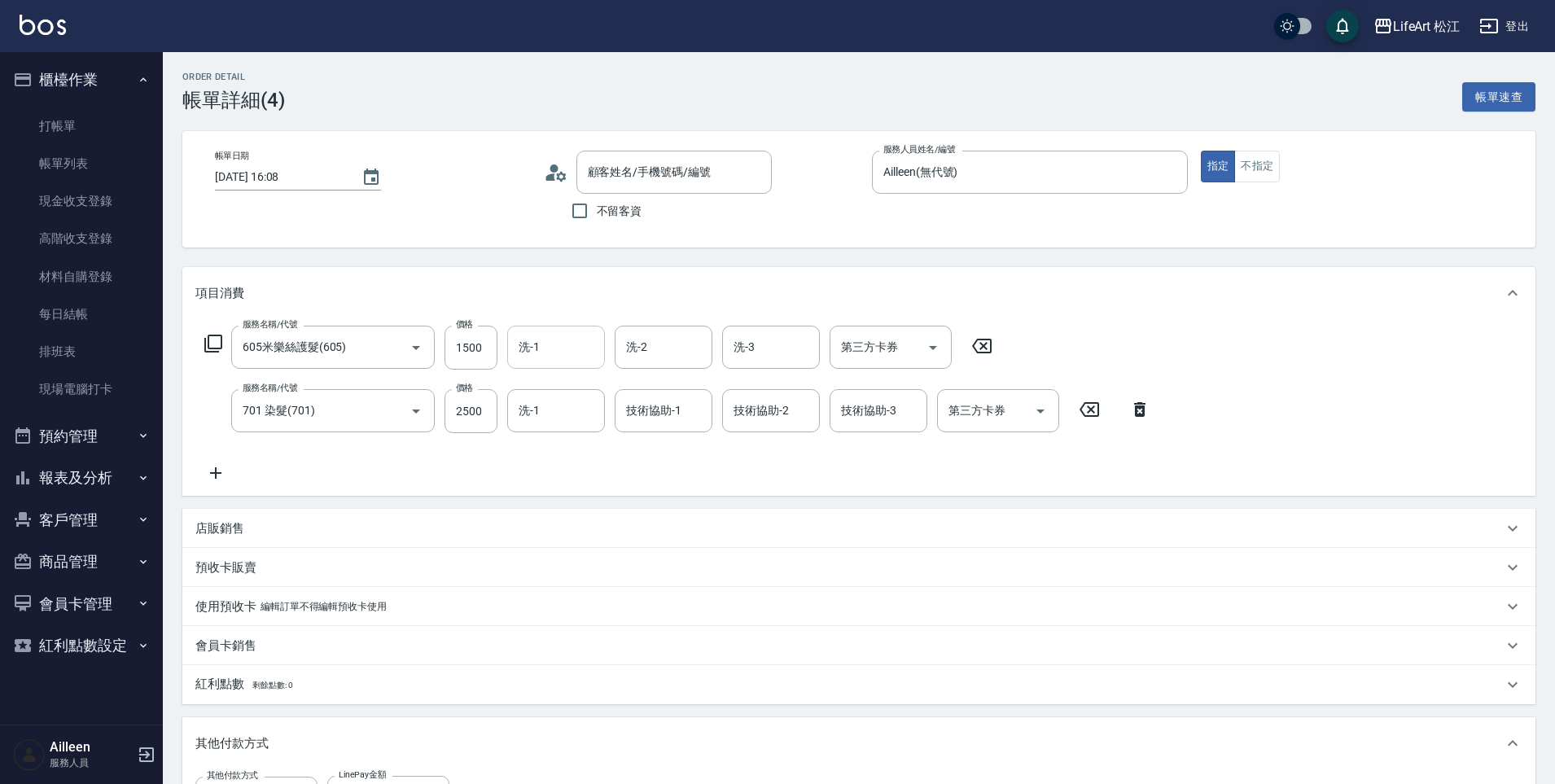
type input "曾小姐/0953917187/"
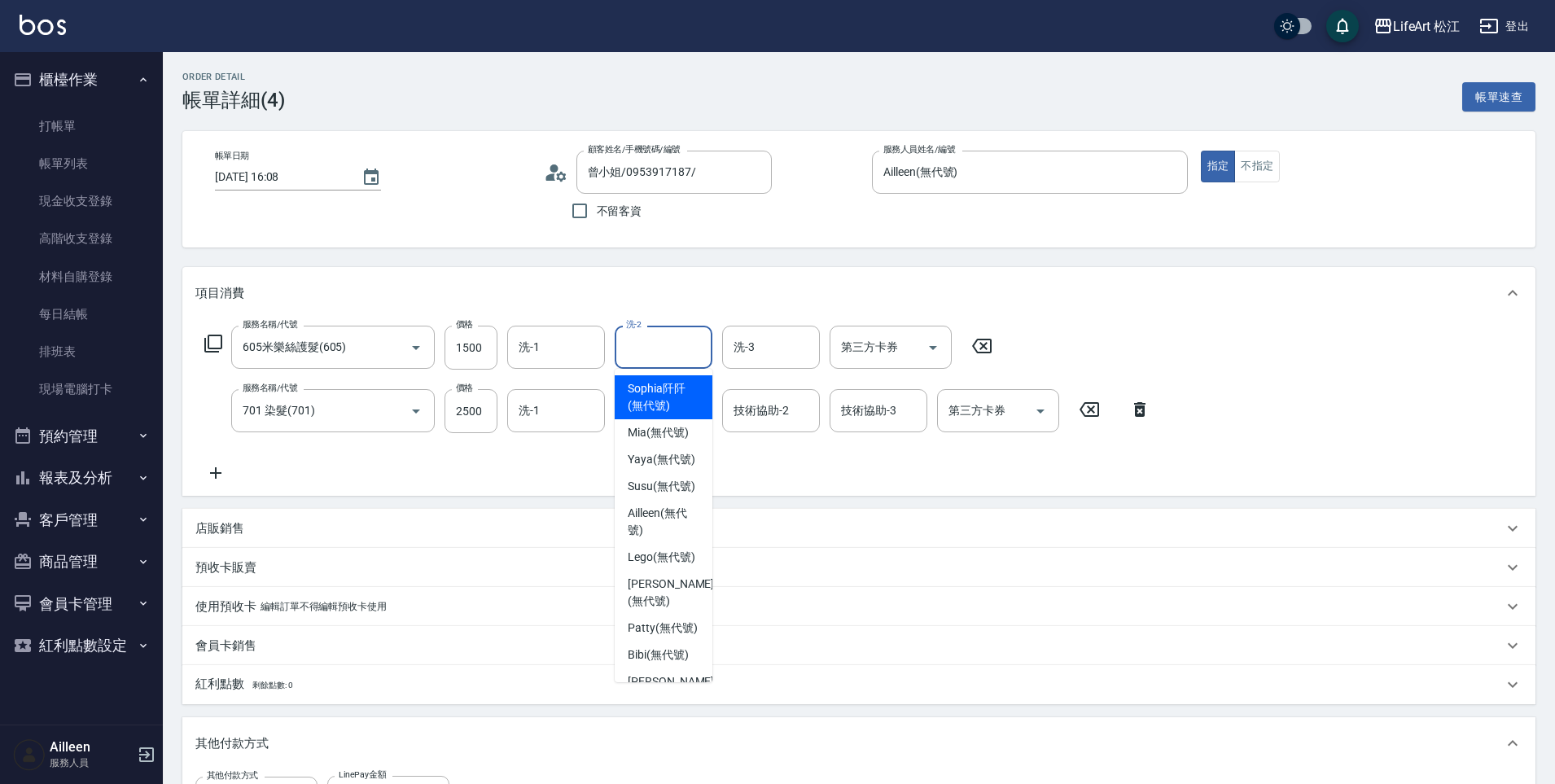
click at [682, 354] on input "洗-2" at bounding box center [663, 346] width 83 height 29
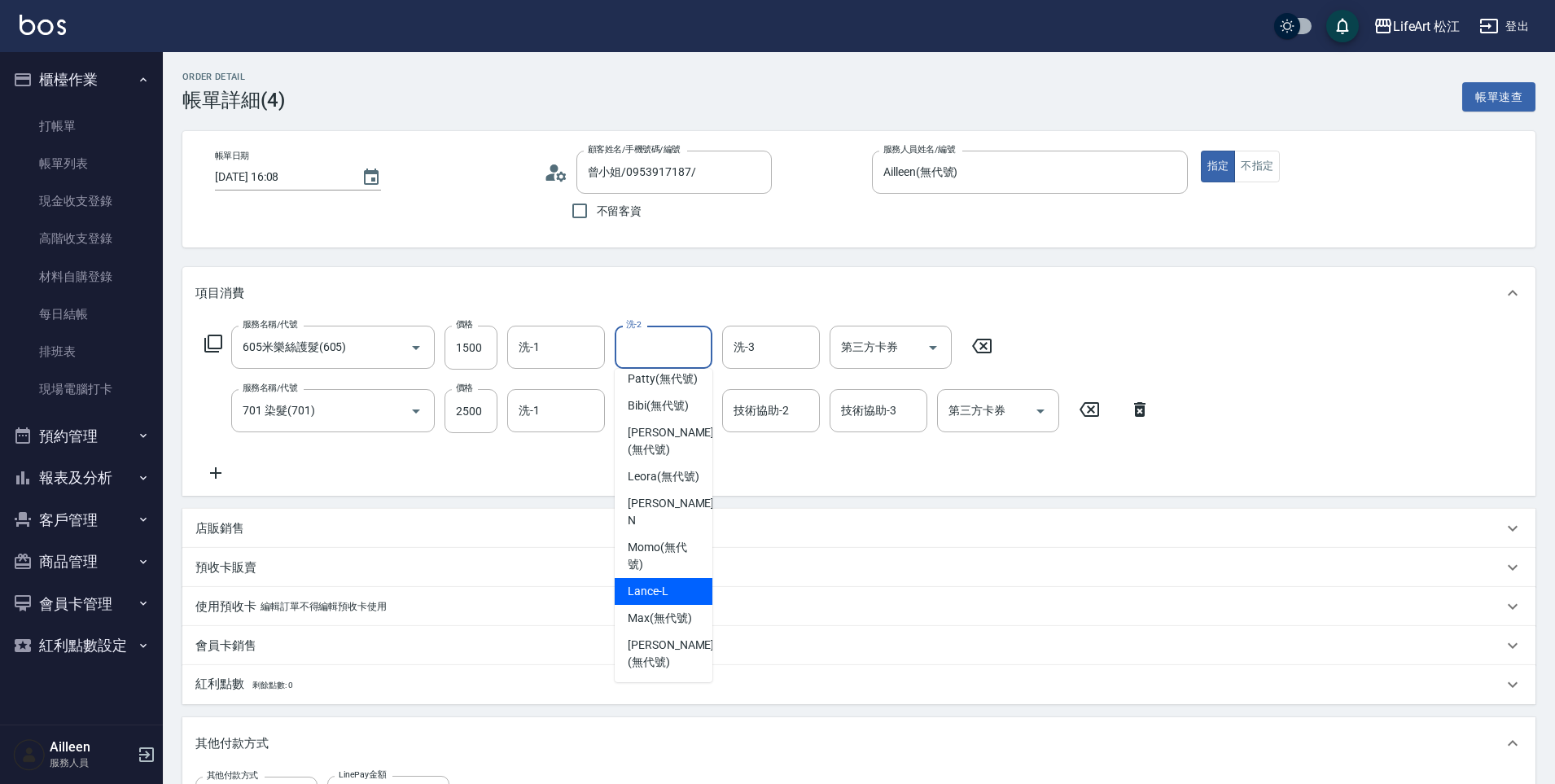
scroll to position [318, 0]
click at [662, 658] on span "[PERSON_NAME] (無代號)" at bounding box center [671, 654] width 87 height 34
type input "[PERSON_NAME](無代號)"
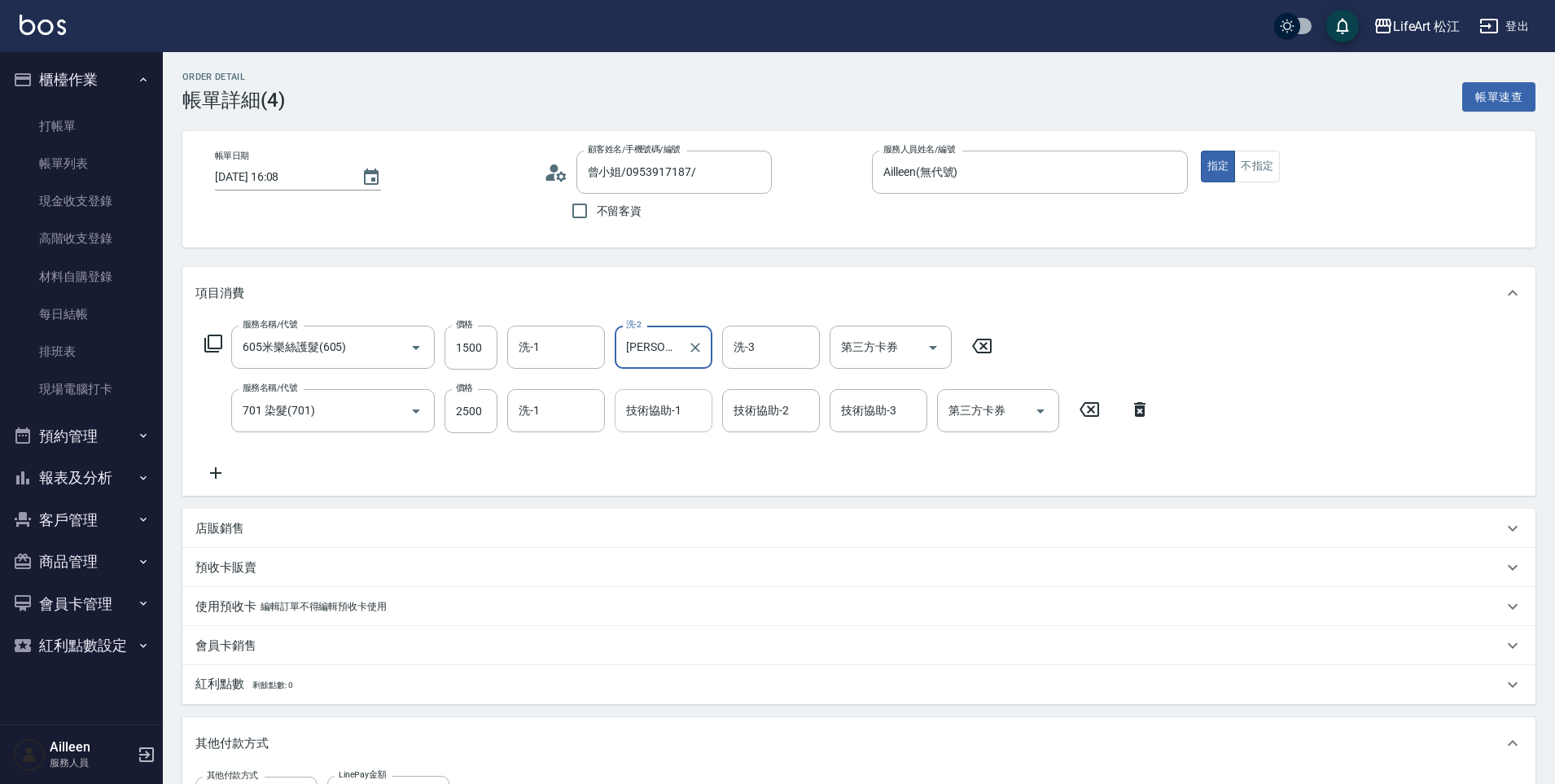
click at [653, 430] on div "技術協助-1" at bounding box center [663, 411] width 98 height 43
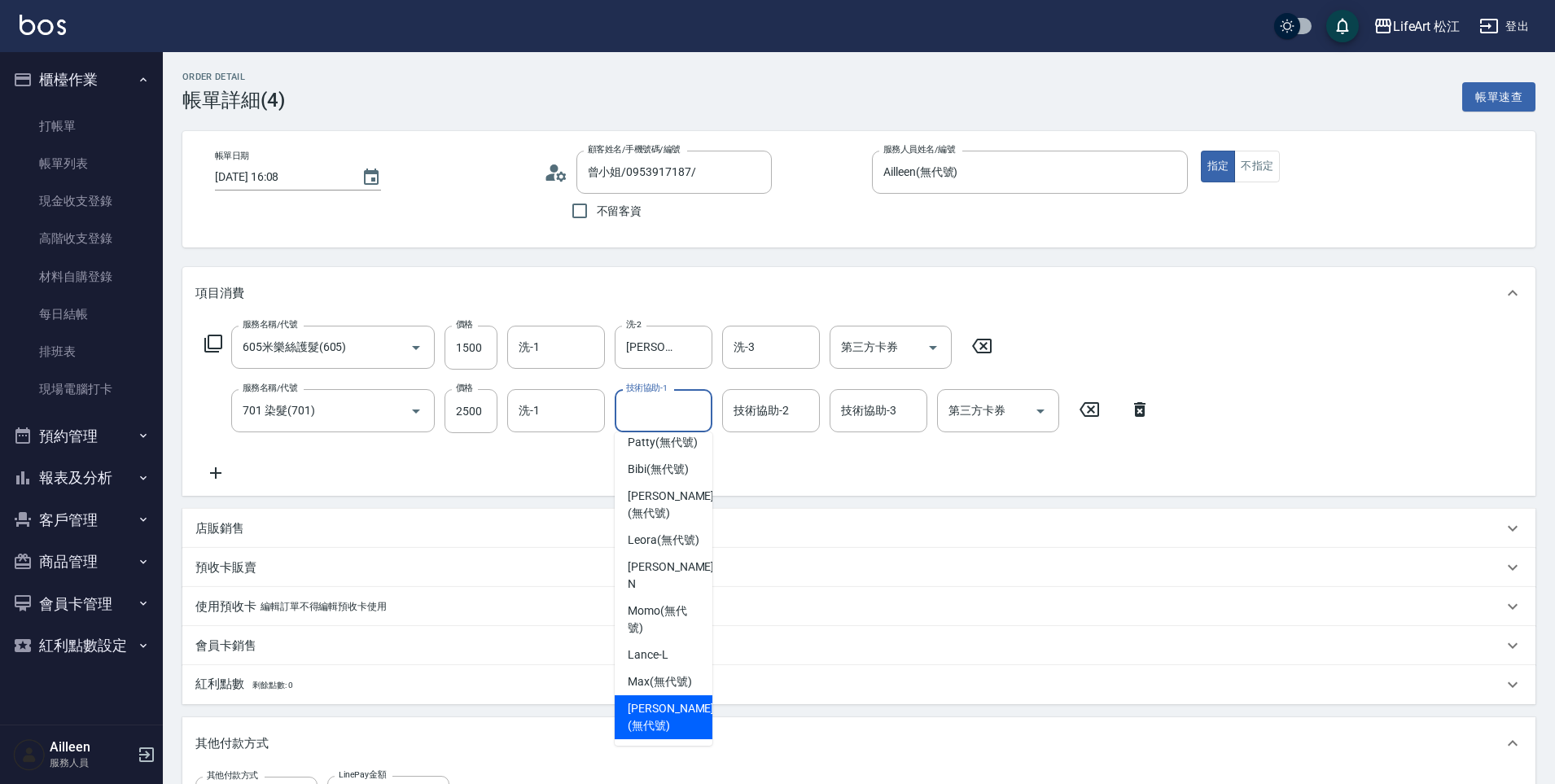
click at [682, 712] on span "[PERSON_NAME] (無代號)" at bounding box center [671, 717] width 87 height 34
type input "[PERSON_NAME](無代號)"
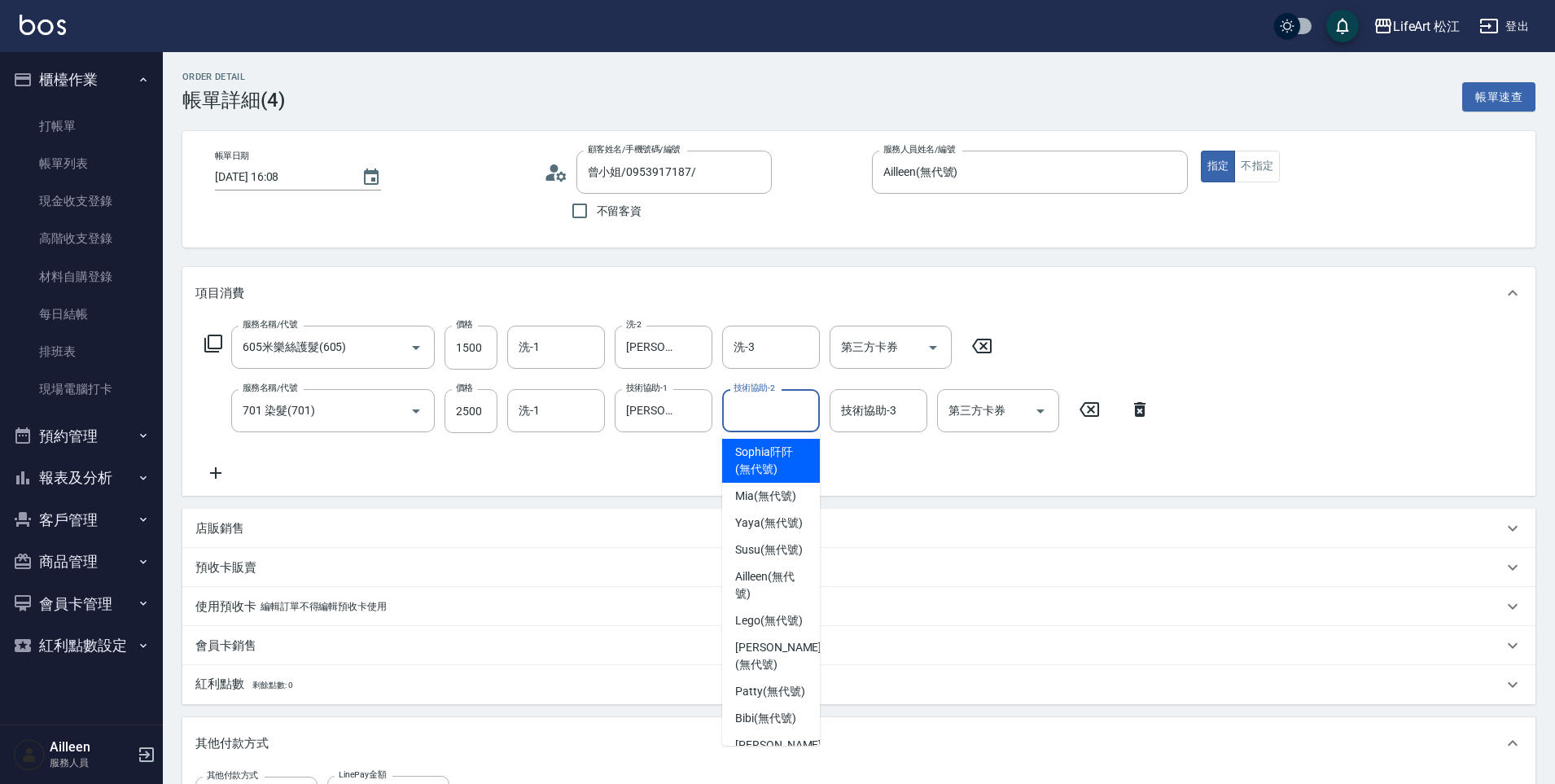
click at [791, 424] on input "技術協助-2" at bounding box center [771, 411] width 83 height 29
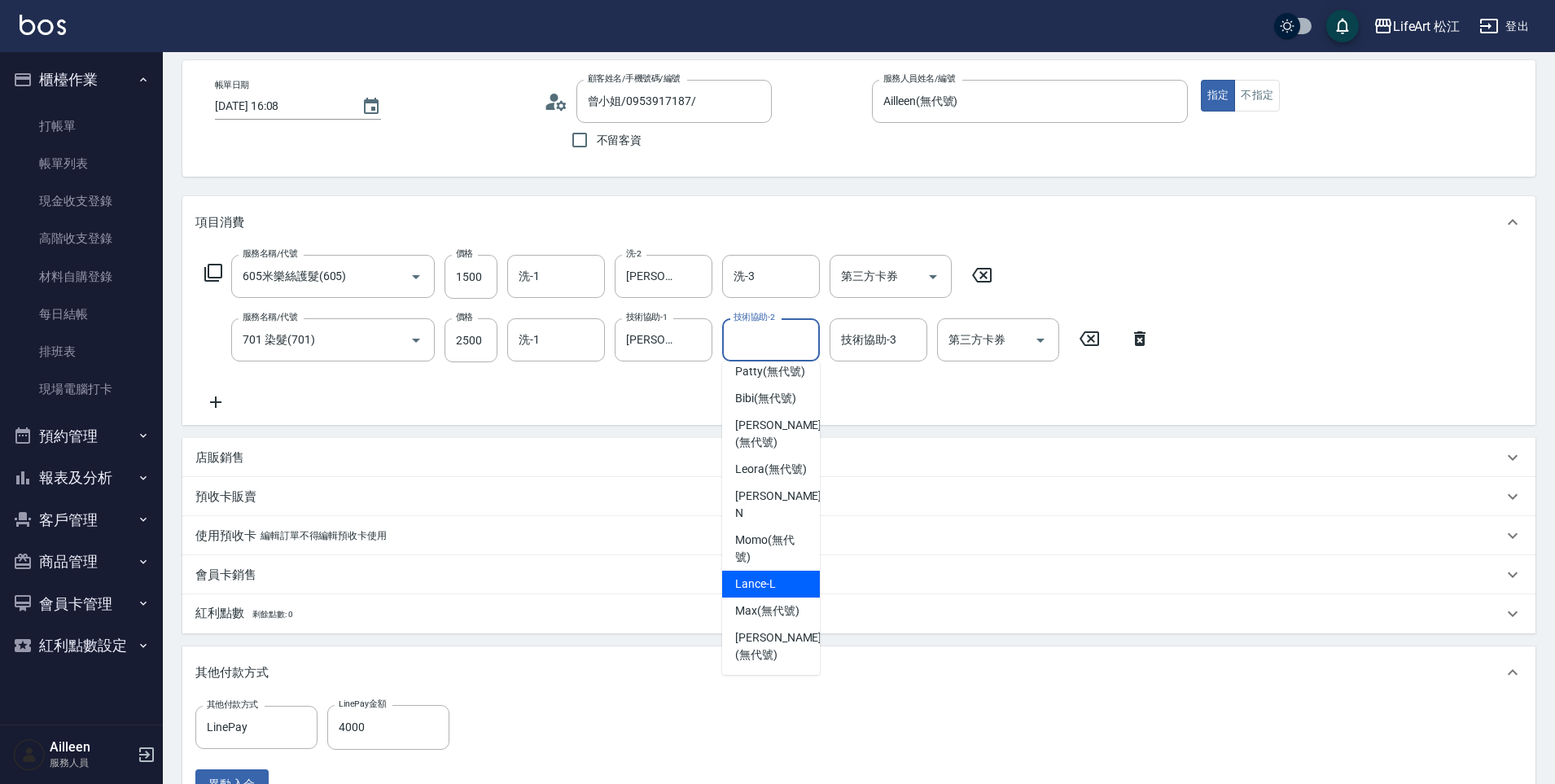
scroll to position [143, 0]
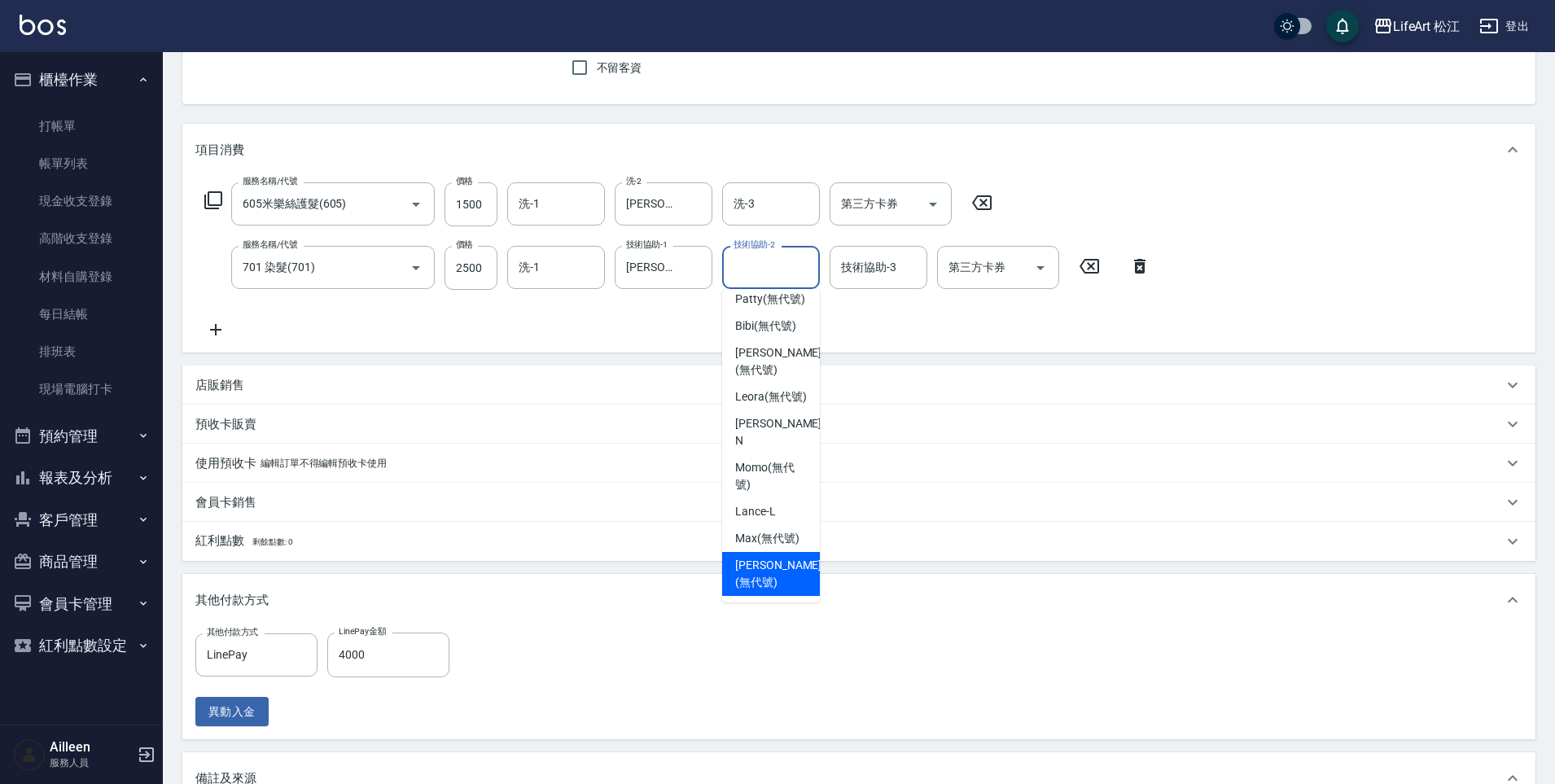
click at [759, 586] on span "[PERSON_NAME] (無代號)" at bounding box center [778, 574] width 87 height 34
type input "[PERSON_NAME](無代號)"
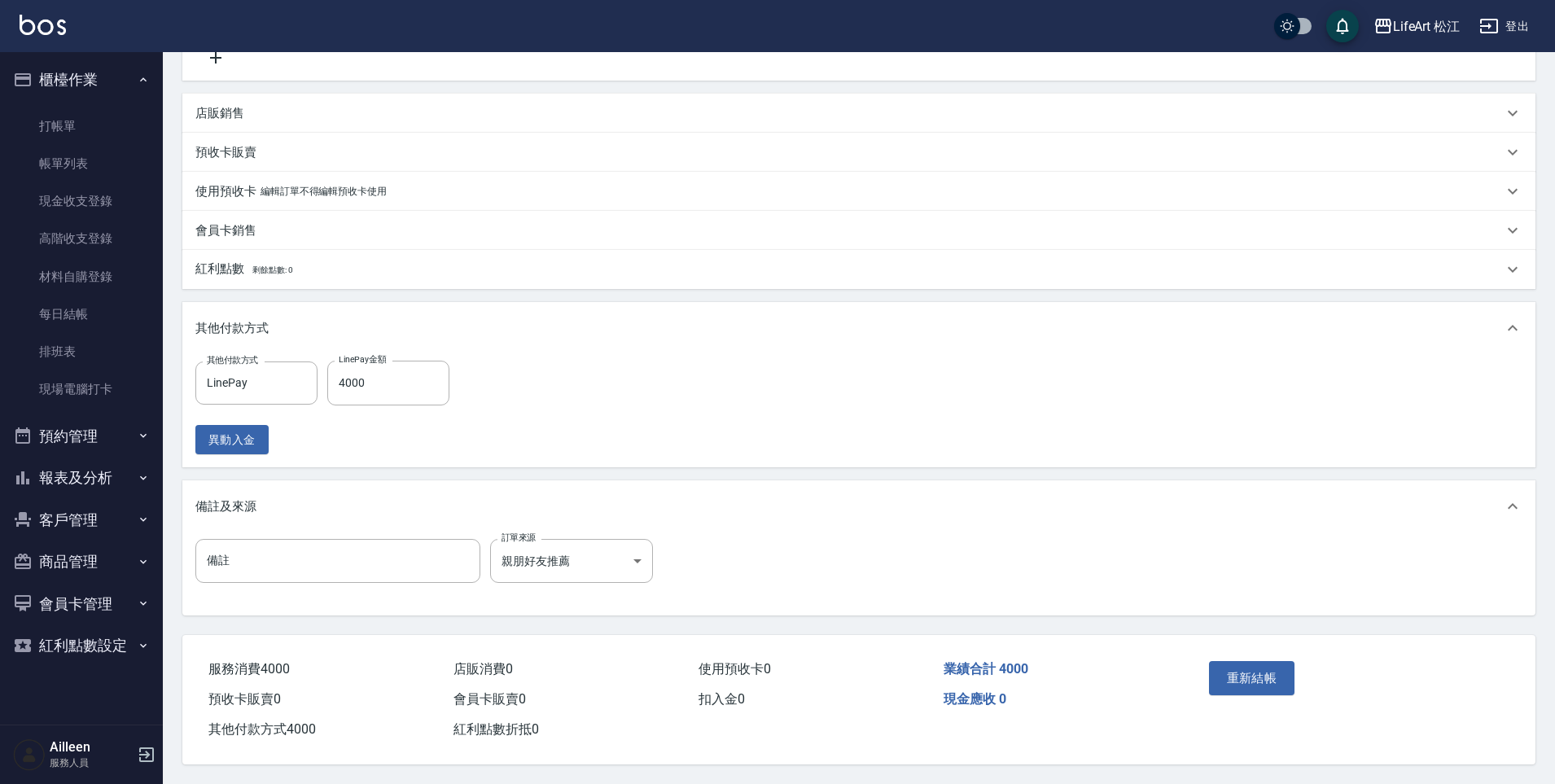
scroll to position [423, 0]
click at [1257, 666] on button "重新結帳" at bounding box center [1252, 678] width 87 height 34
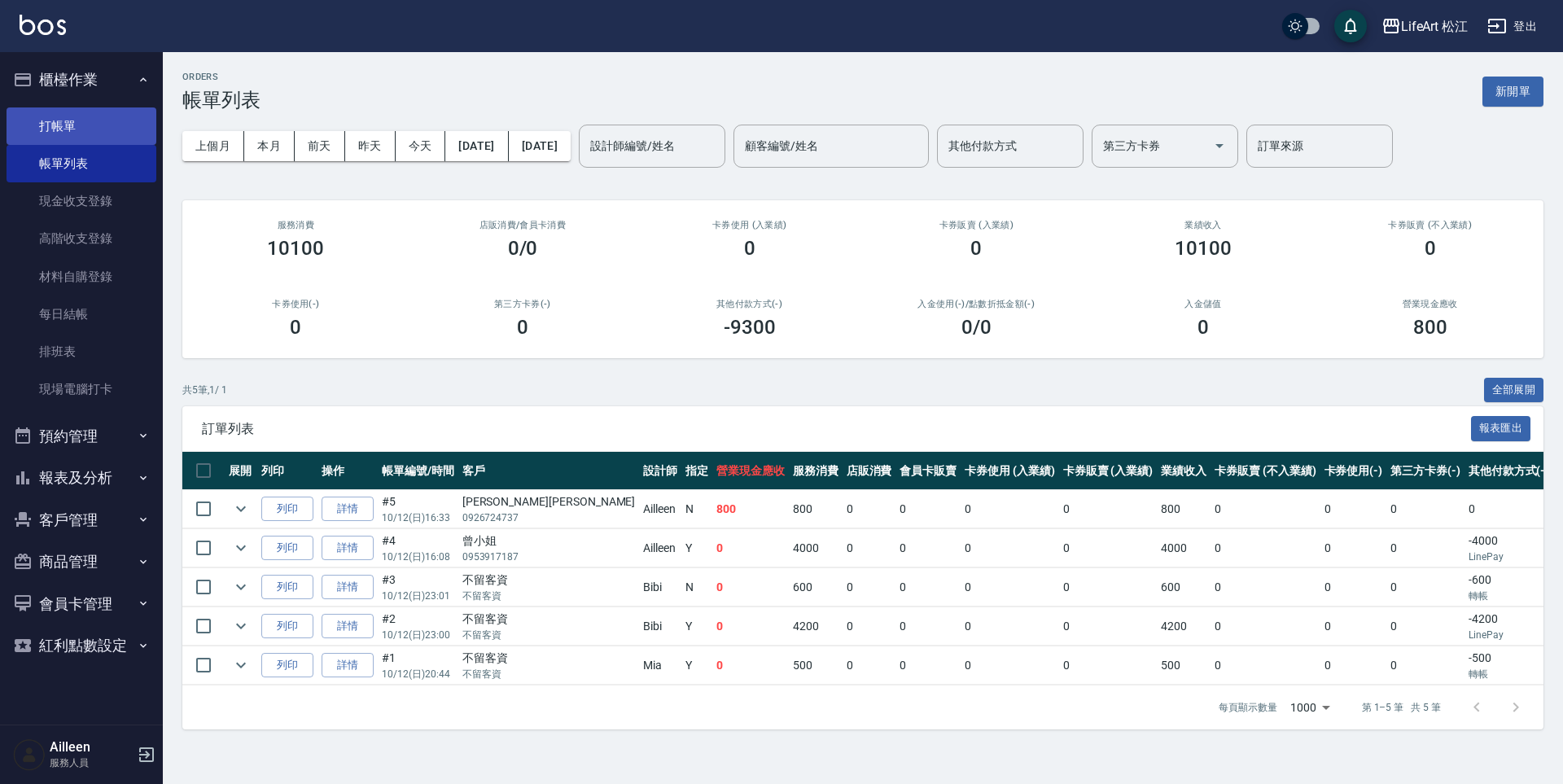
click at [79, 117] on link "打帳單" at bounding box center [81, 126] width 150 height 37
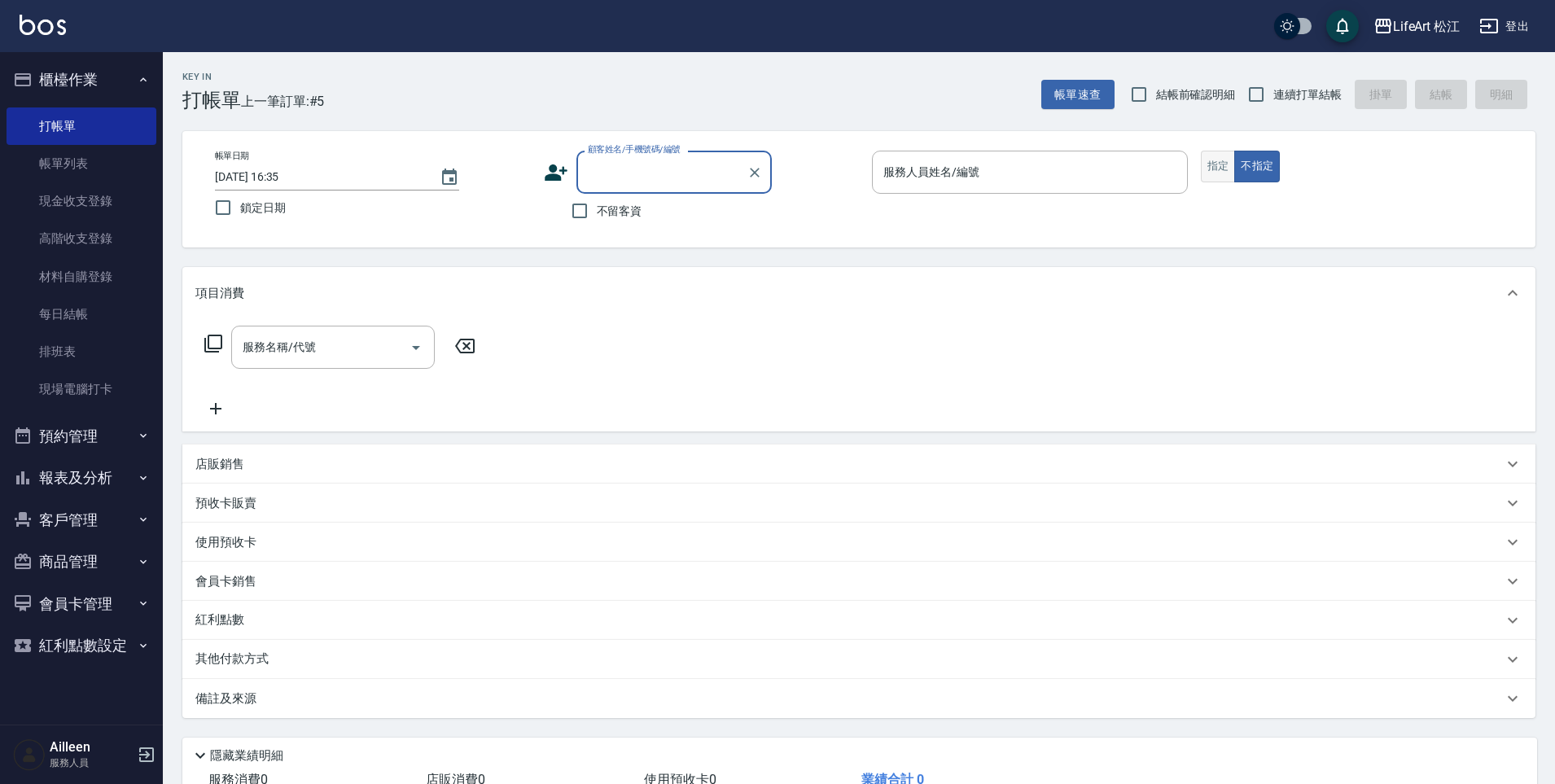
drag, startPoint x: 1193, startPoint y: 156, endPoint x: 1207, endPoint y: 160, distance: 14.6
click at [1200, 158] on div "帳單日期 [DATE] 16:35 鎖定日期 顧客姓名/手機號碼/編號 顧客姓名/手機號碼/編號 不留客資 服務人員姓名/編號 服務人員姓名/編號 指定 不指定" at bounding box center [859, 189] width 1315 height 77
click at [1207, 160] on button "指定" at bounding box center [1219, 167] width 35 height 32
click at [1009, 176] on input "服務人員姓名/編號" at bounding box center [1030, 172] width 301 height 29
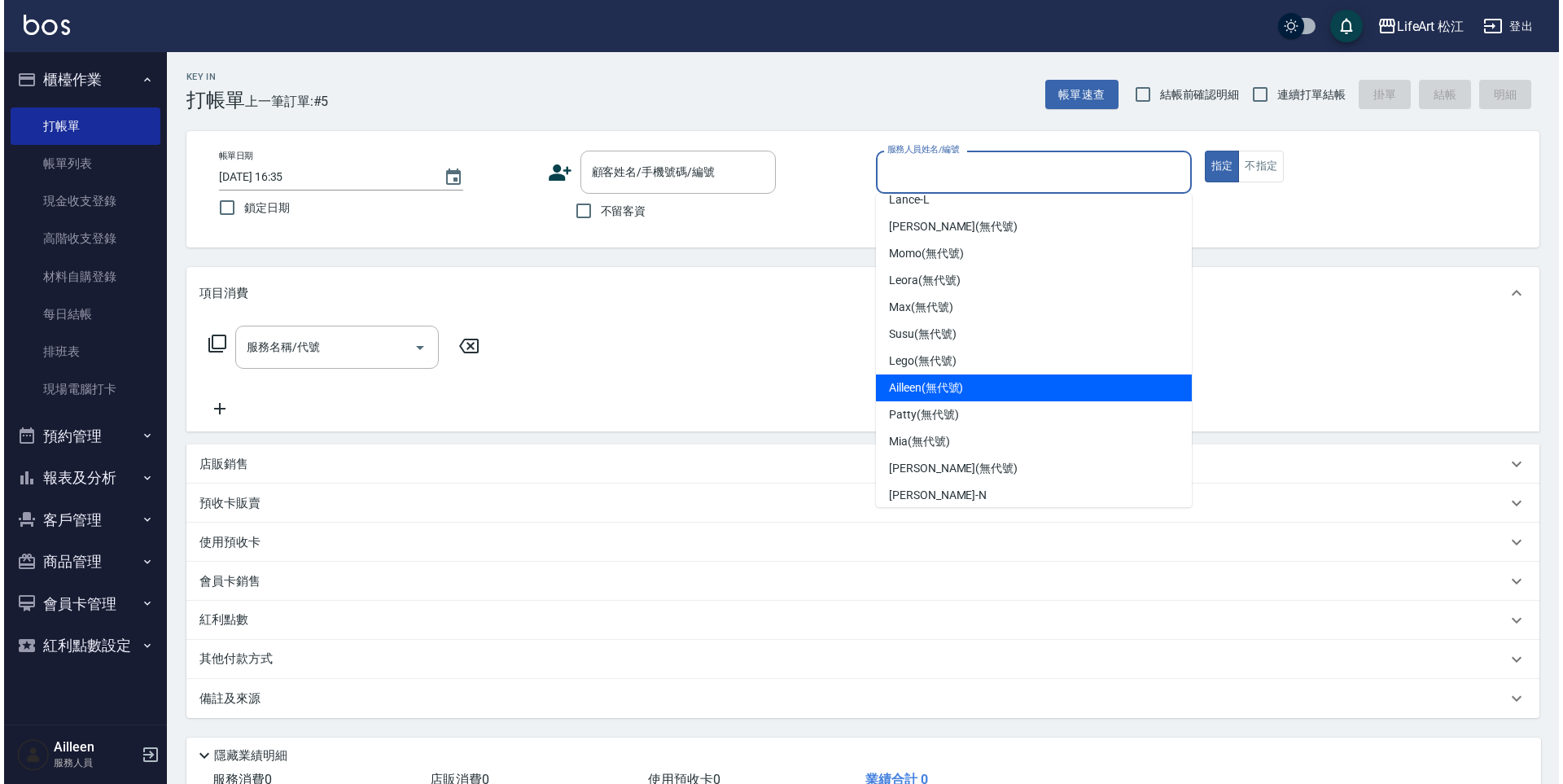
scroll to position [28, 0]
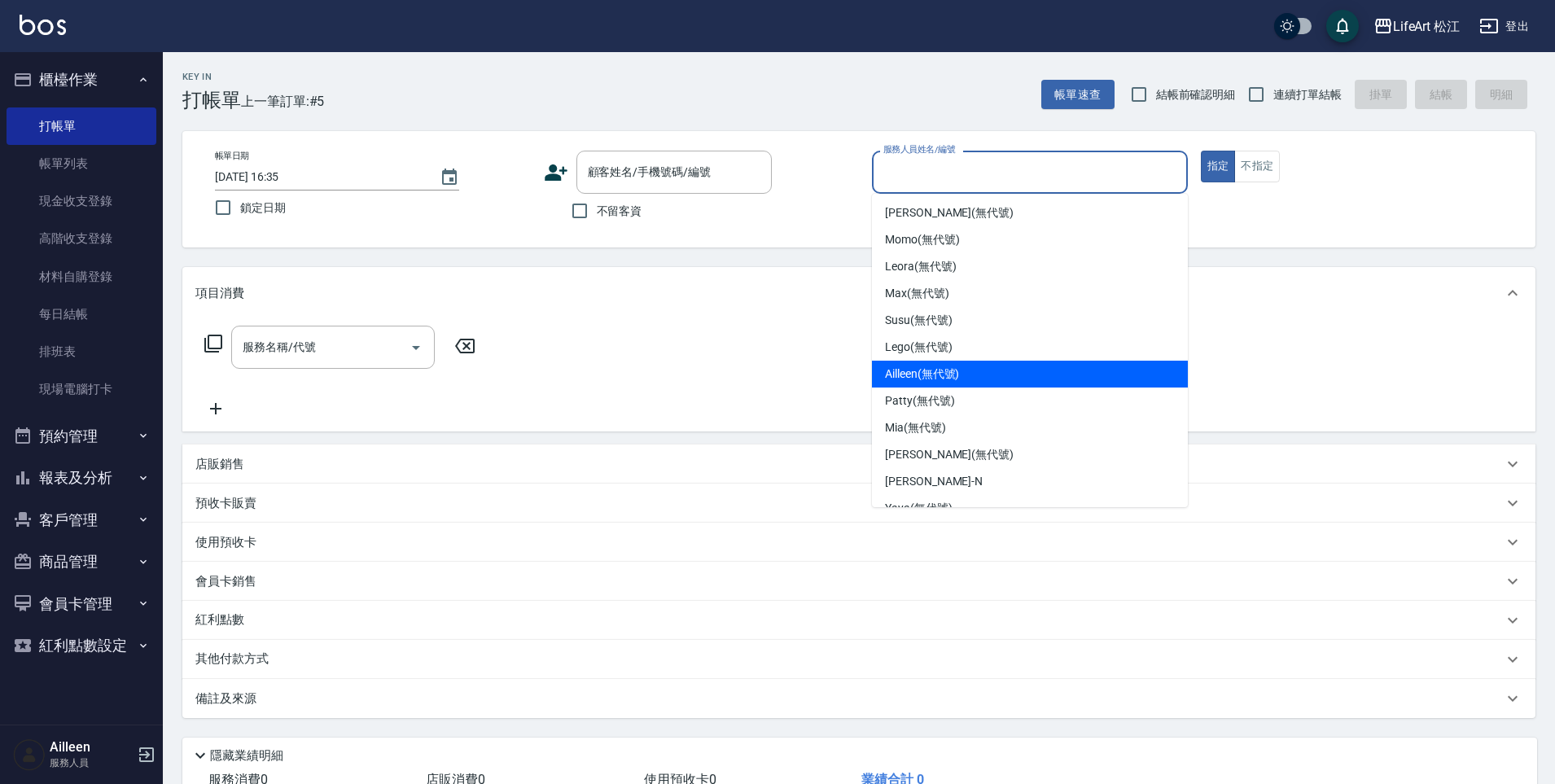
click at [948, 381] on span "Ailleen (無代號)" at bounding box center [922, 373] width 75 height 17
type input "Ailleen(無代號)"
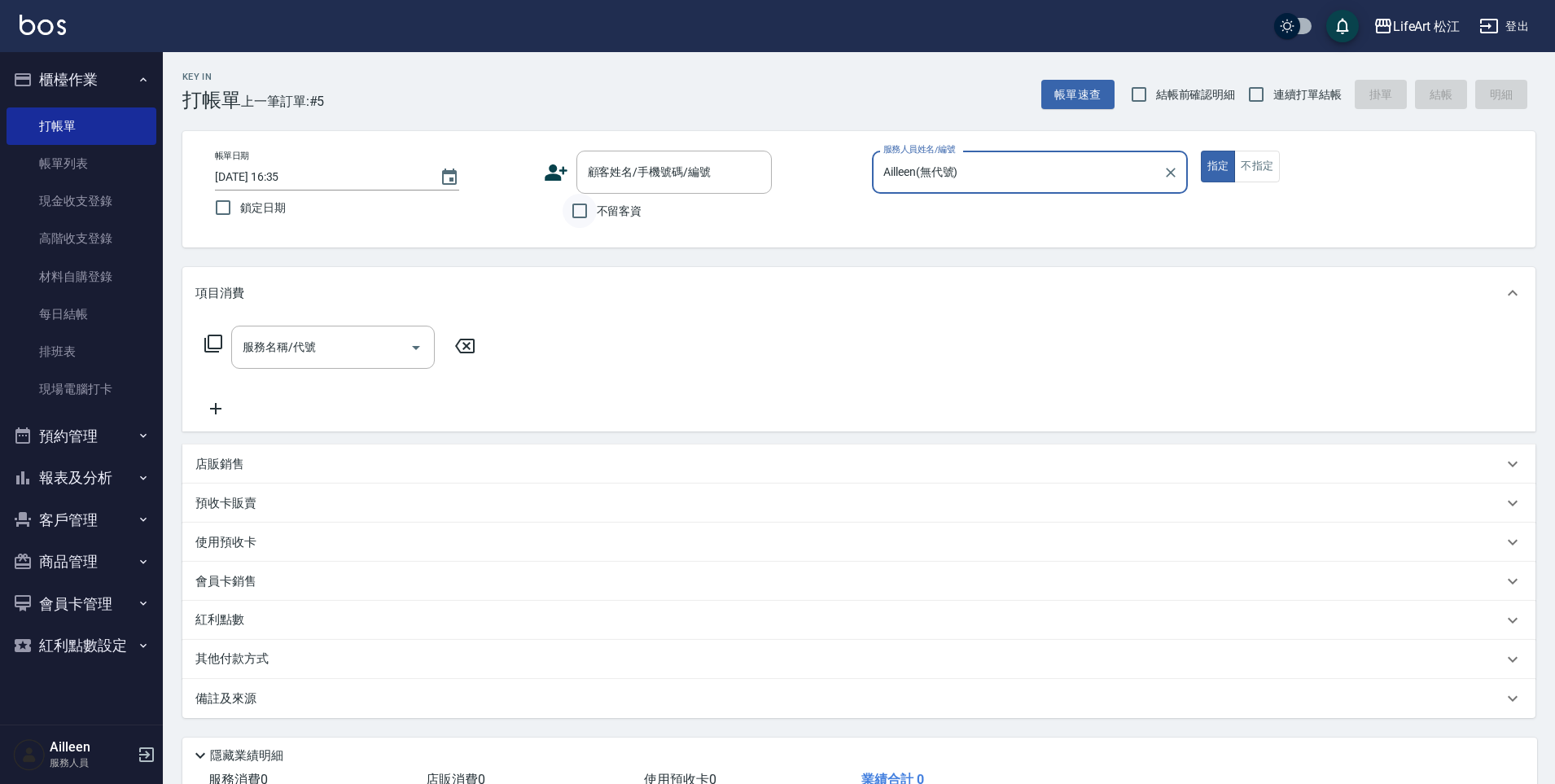
click at [595, 206] on input "不留客資" at bounding box center [580, 210] width 34 height 34
checkbox input "true"
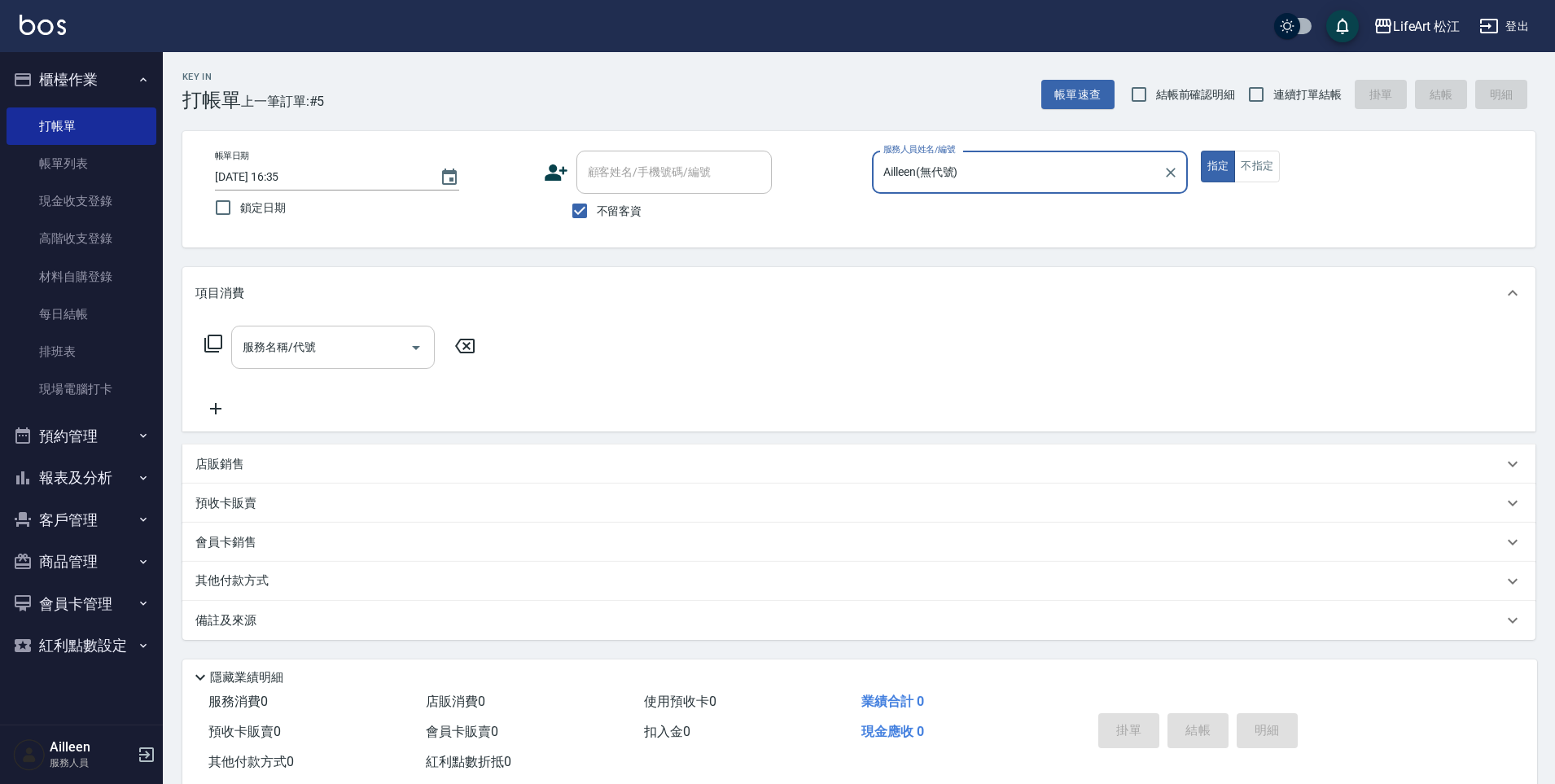
click at [329, 346] on input "服務名稱/代號" at bounding box center [321, 346] width 165 height 29
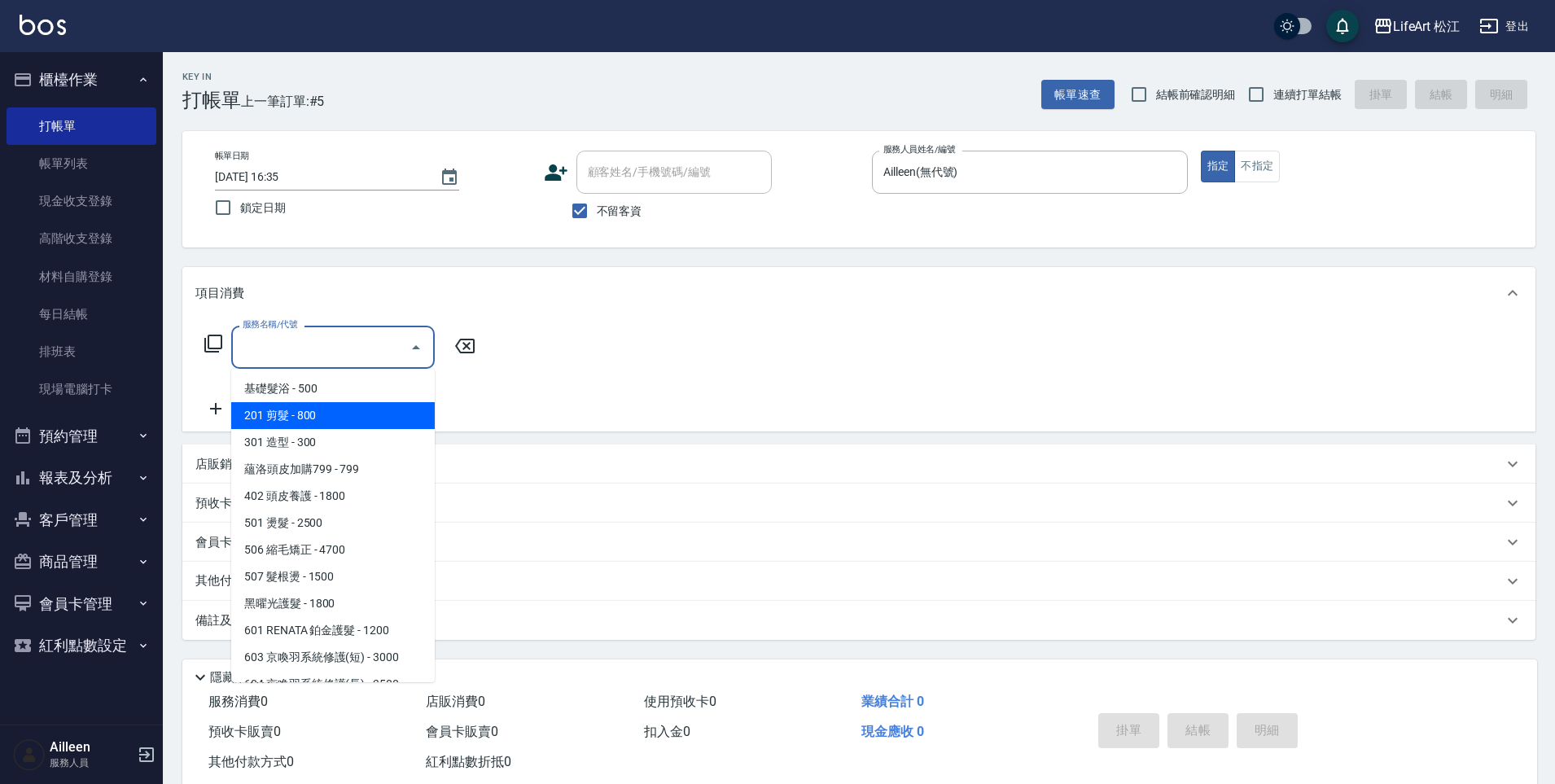
click at [411, 403] on span "201 剪髮 - 800" at bounding box center [333, 415] width 204 height 27
type input "201 剪髮(201)"
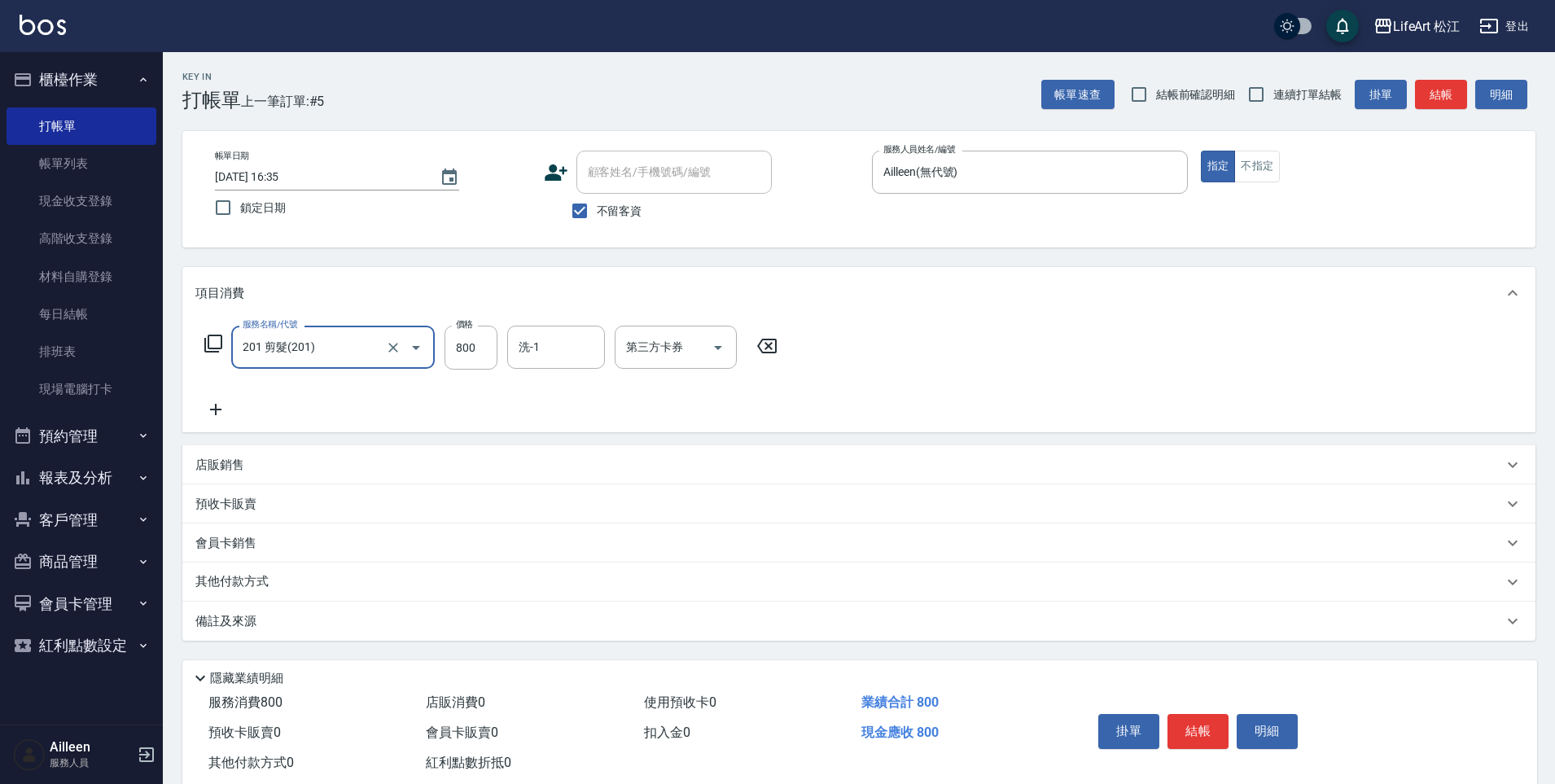
click at [567, 318] on div "項目消費" at bounding box center [859, 293] width 1354 height 52
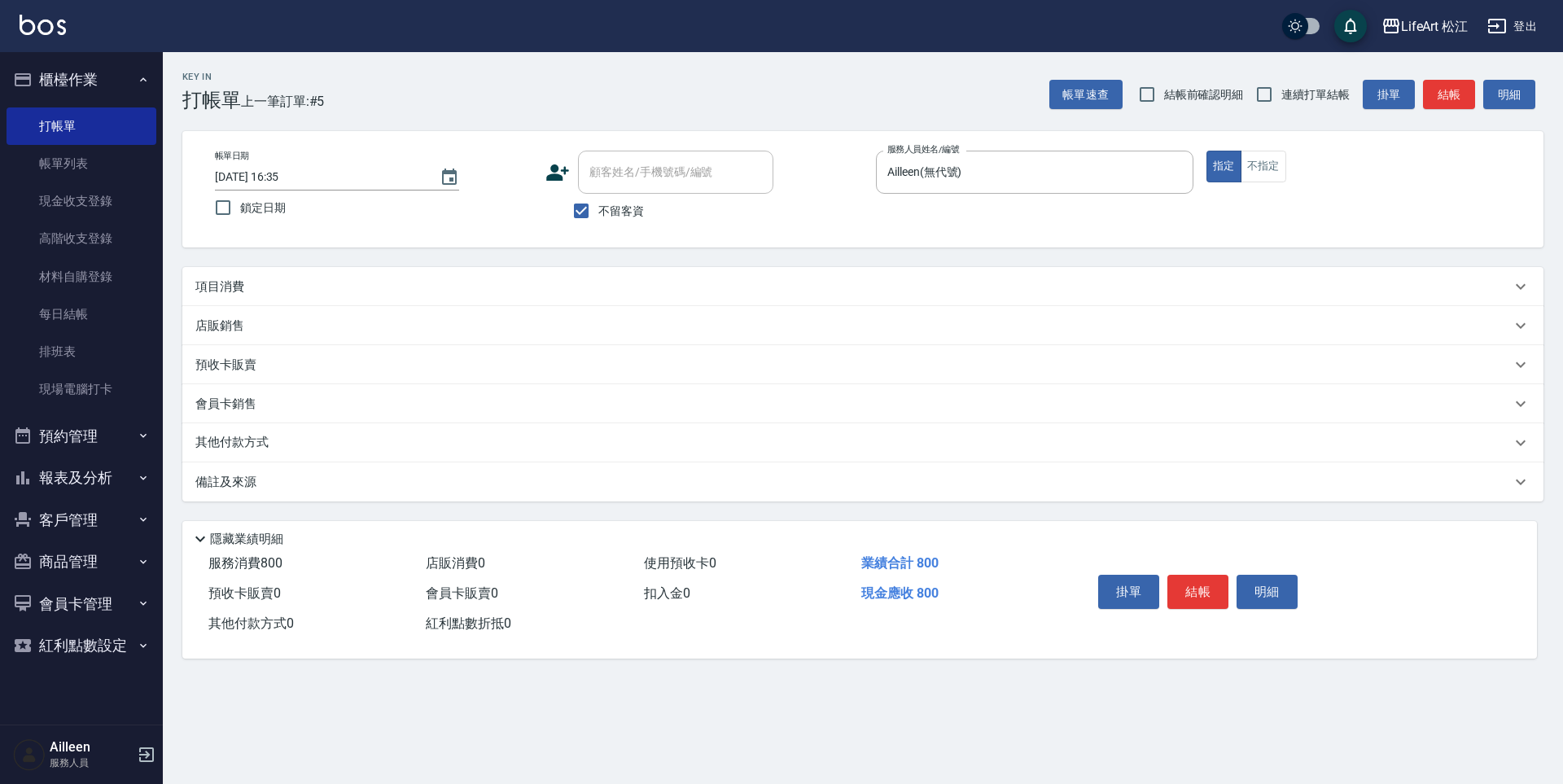
click at [565, 339] on div "店販銷售" at bounding box center [863, 326] width 1361 height 39
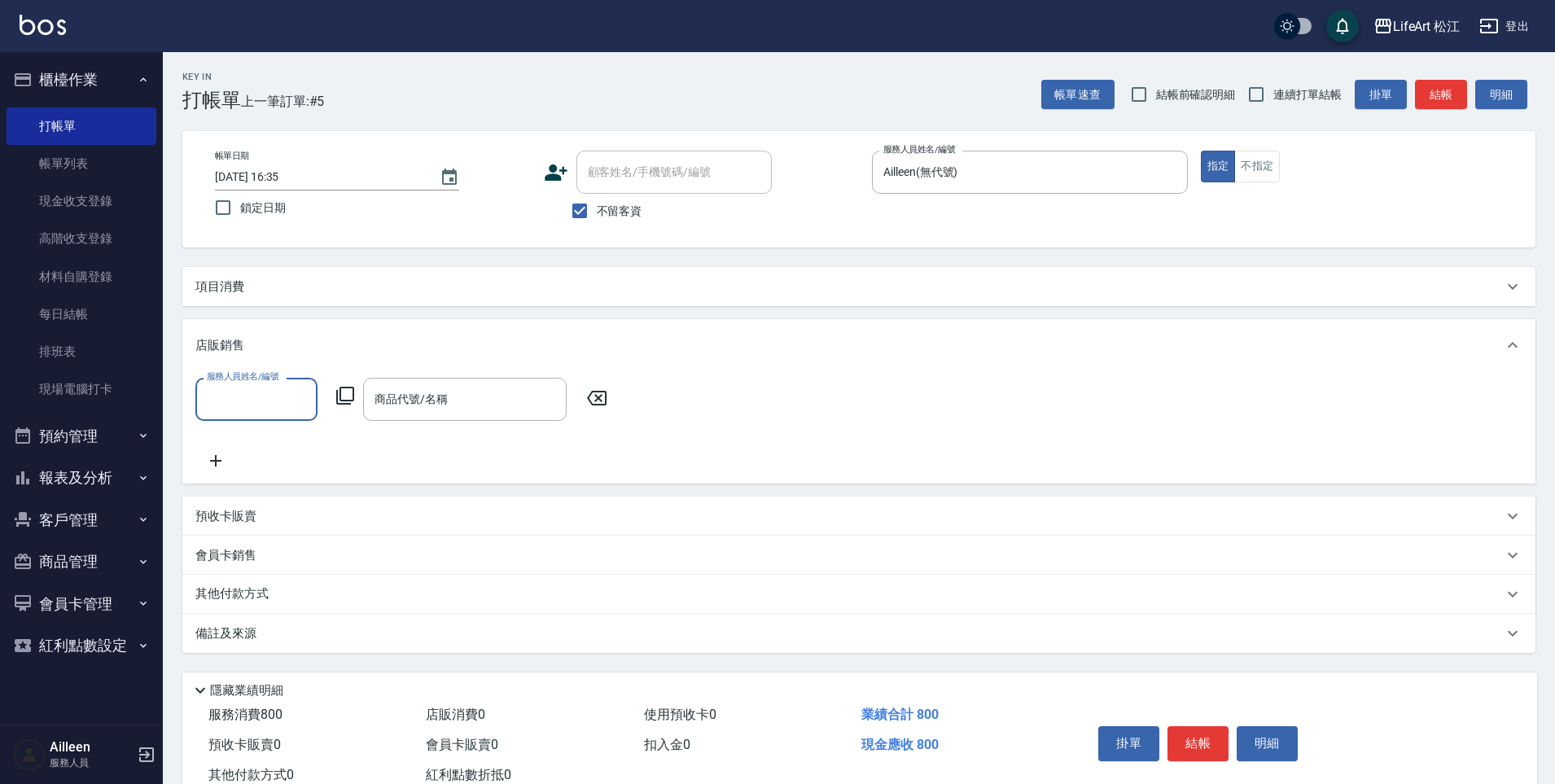
scroll to position [0, 0]
click at [366, 295] on div "項目消費" at bounding box center [859, 287] width 1354 height 39
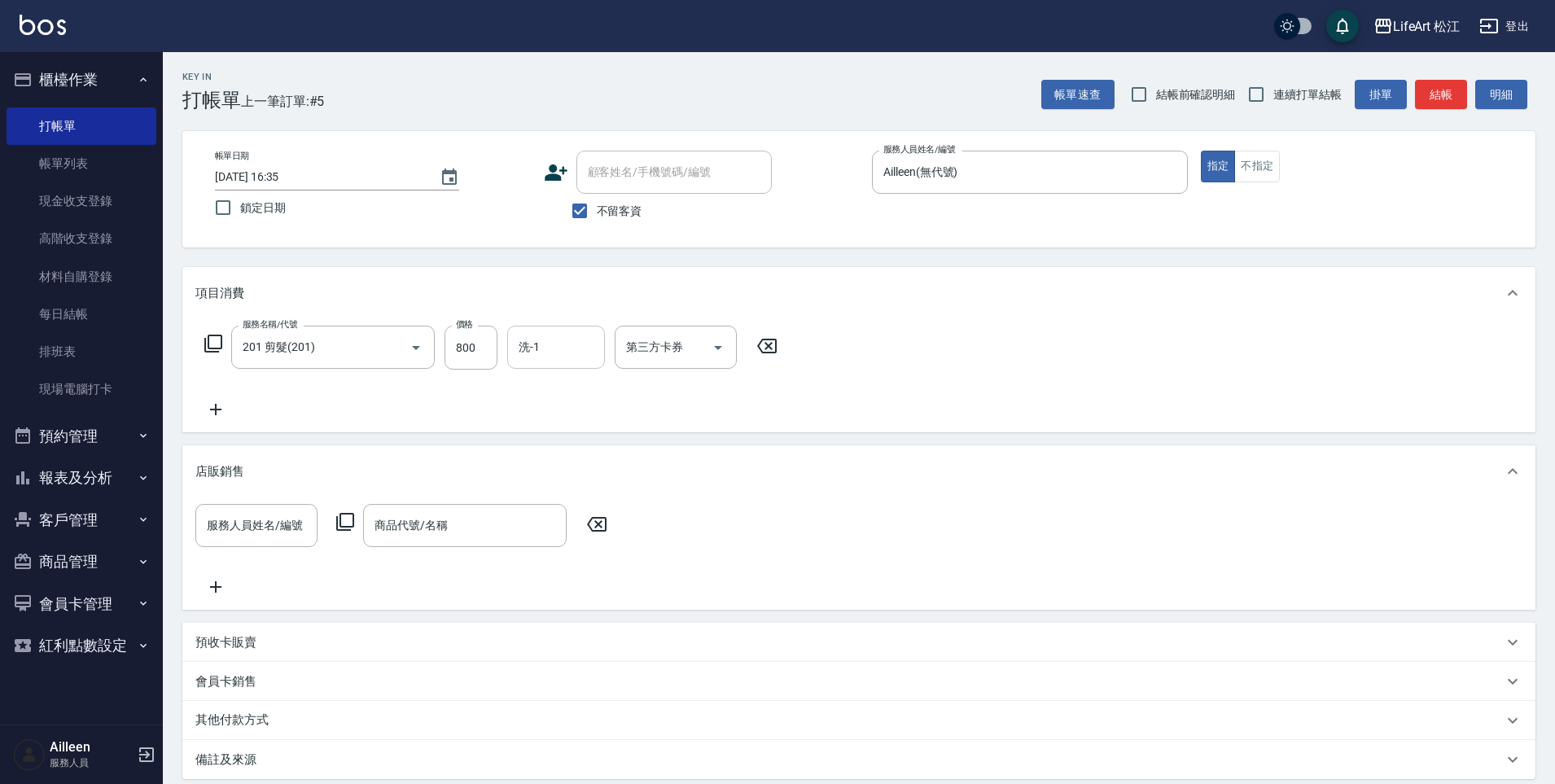
click at [526, 336] on div "洗-1 洗-1" at bounding box center [556, 347] width 98 height 43
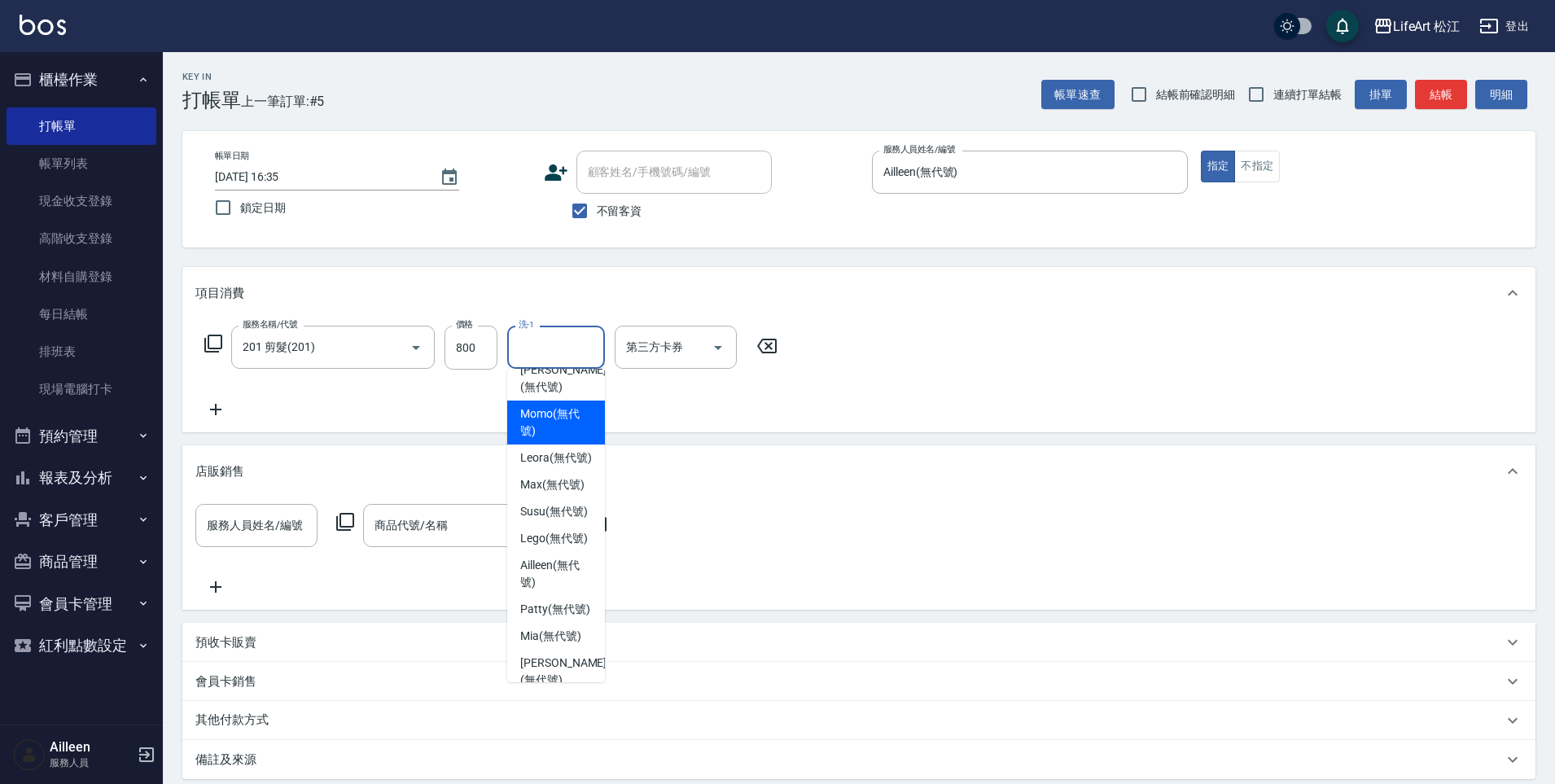
scroll to position [64, 0]
click at [557, 448] on span "Leora (無代號)" at bounding box center [556, 439] width 72 height 17
type input "Leora(無代號)"
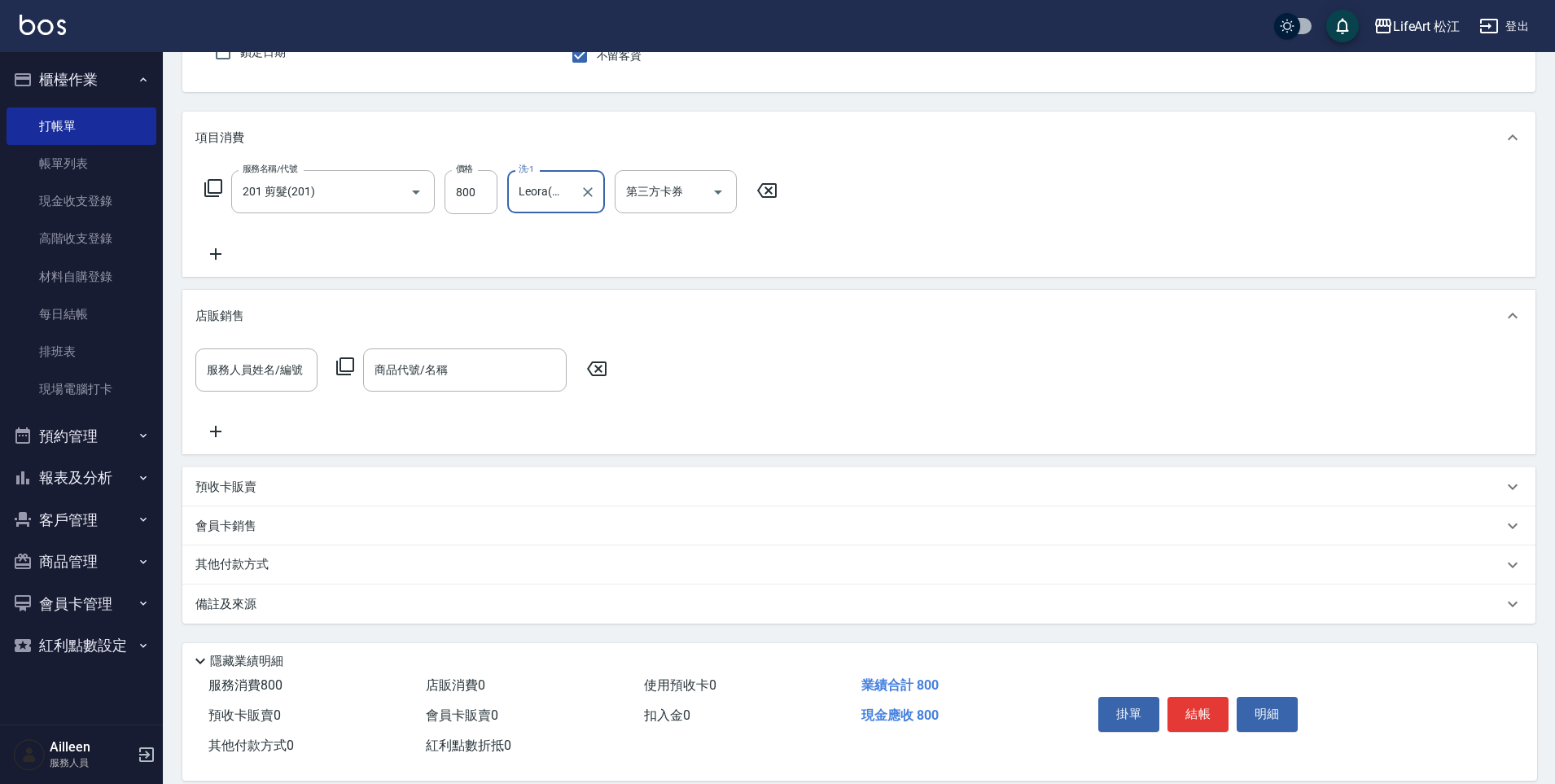
scroll to position [179, 0]
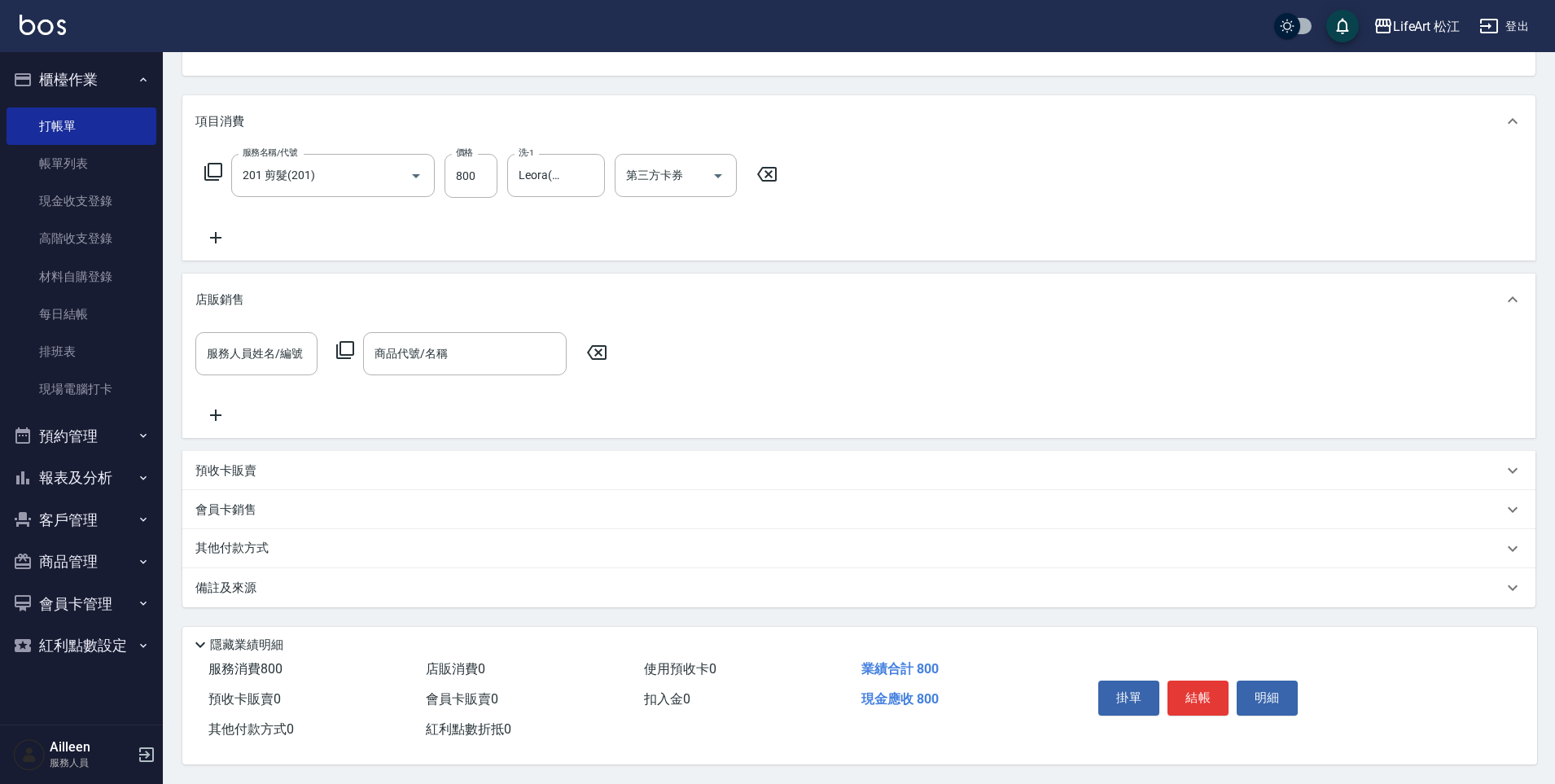
click at [239, 592] on div "備註及來源" at bounding box center [859, 588] width 1354 height 39
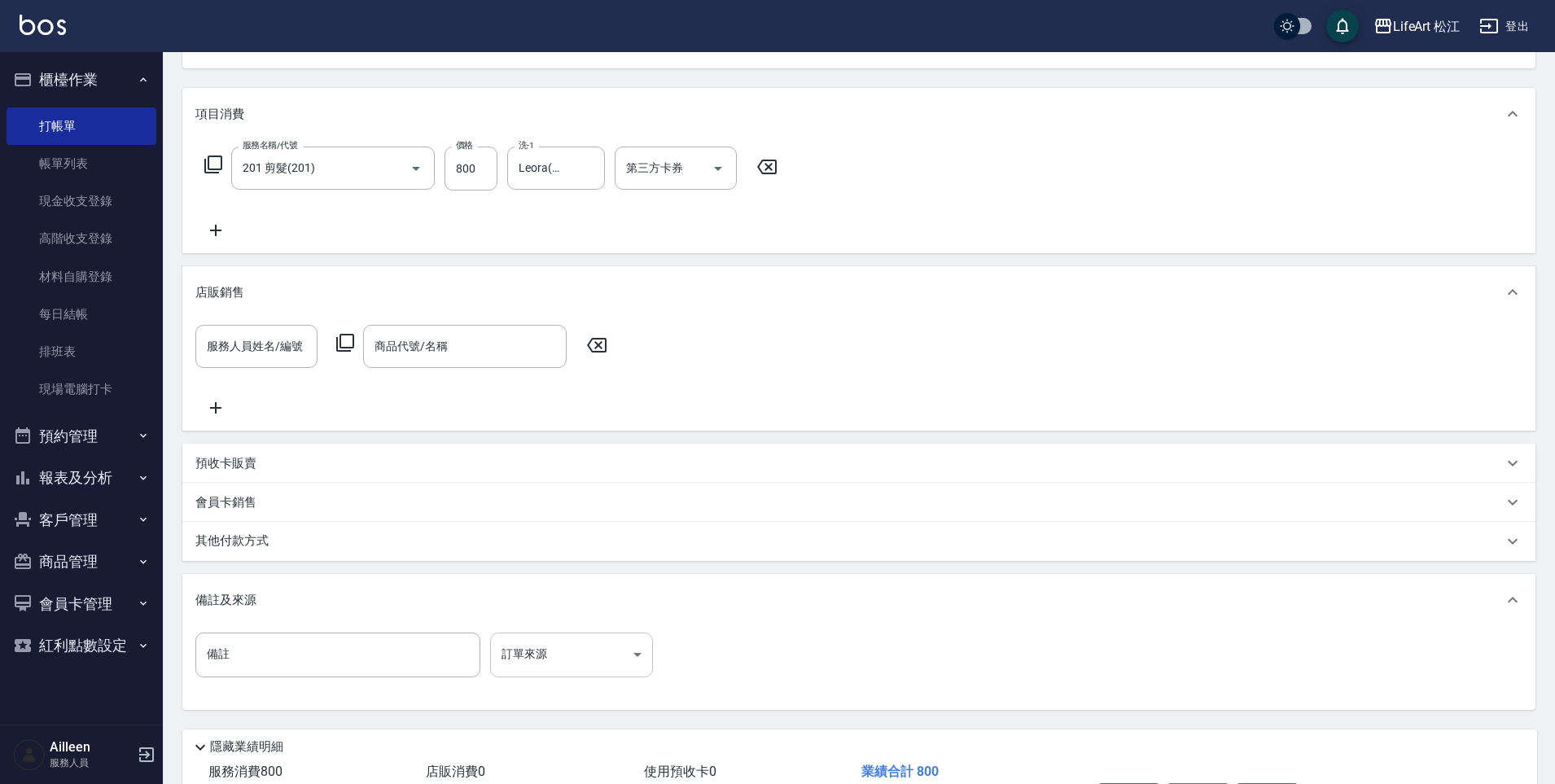
click at [524, 647] on body "LifeArt 松江 登出 櫃檯作業 打帳單 帳單列表 現金收支登錄 高階收支登錄 材料自購登錄 每日結帳 排班表 現場電腦打卡 預約管理 預約管理 單日預約…" at bounding box center [777, 354] width 1555 height 1065
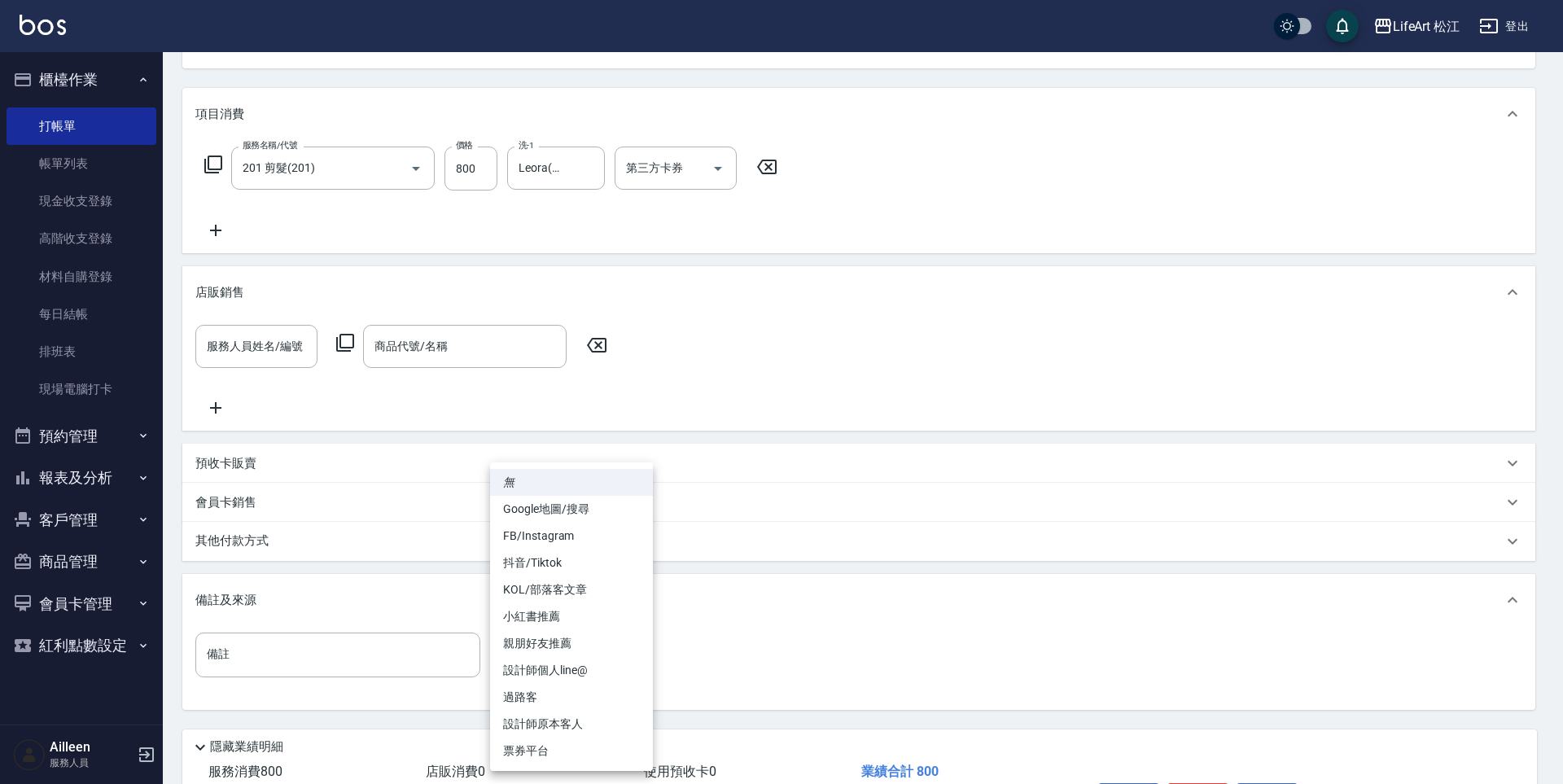
click at [601, 719] on li "設計師原本客人" at bounding box center [571, 723] width 163 height 27
type input "設計師原本客人"
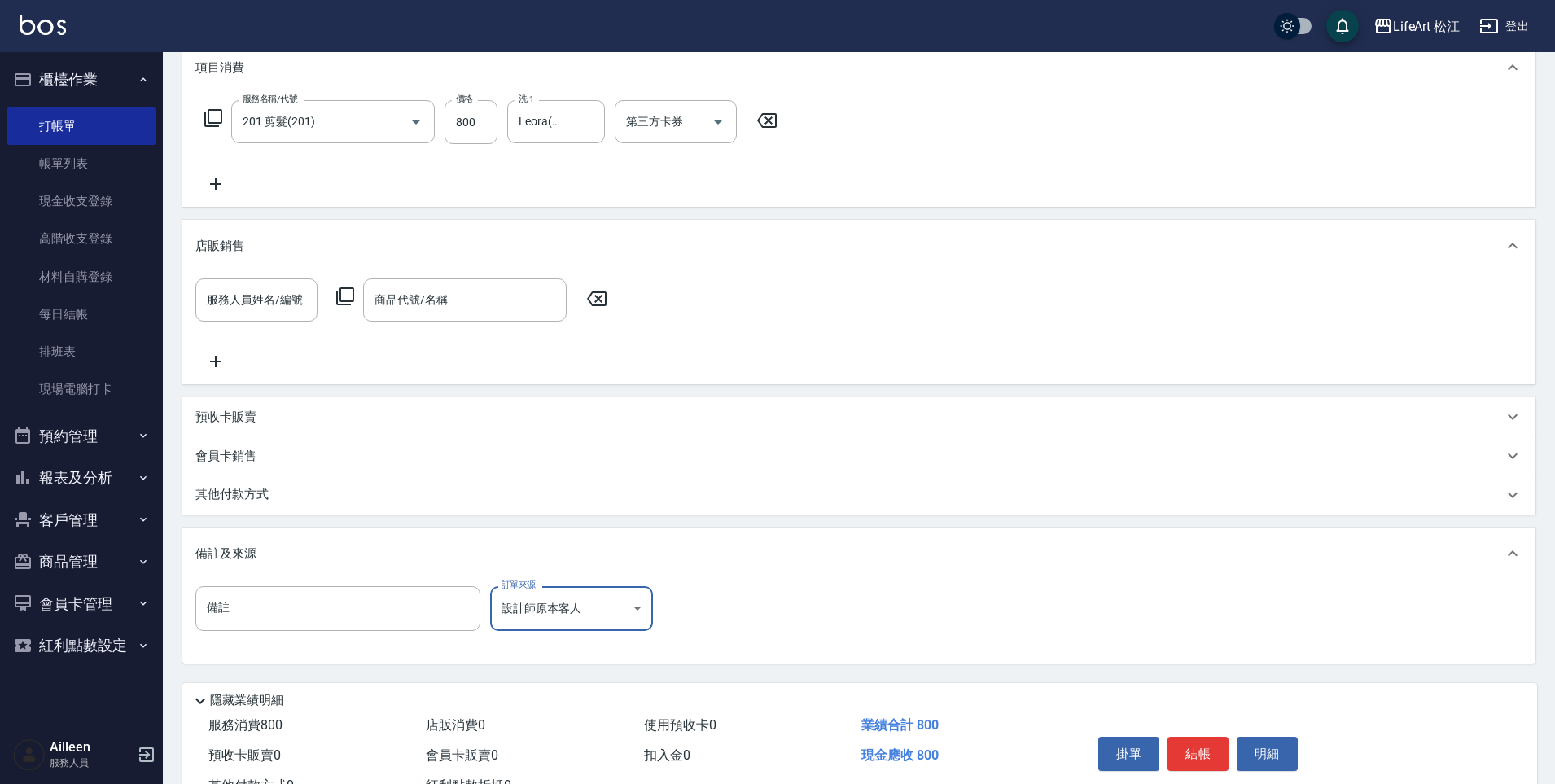
scroll to position [289, 0]
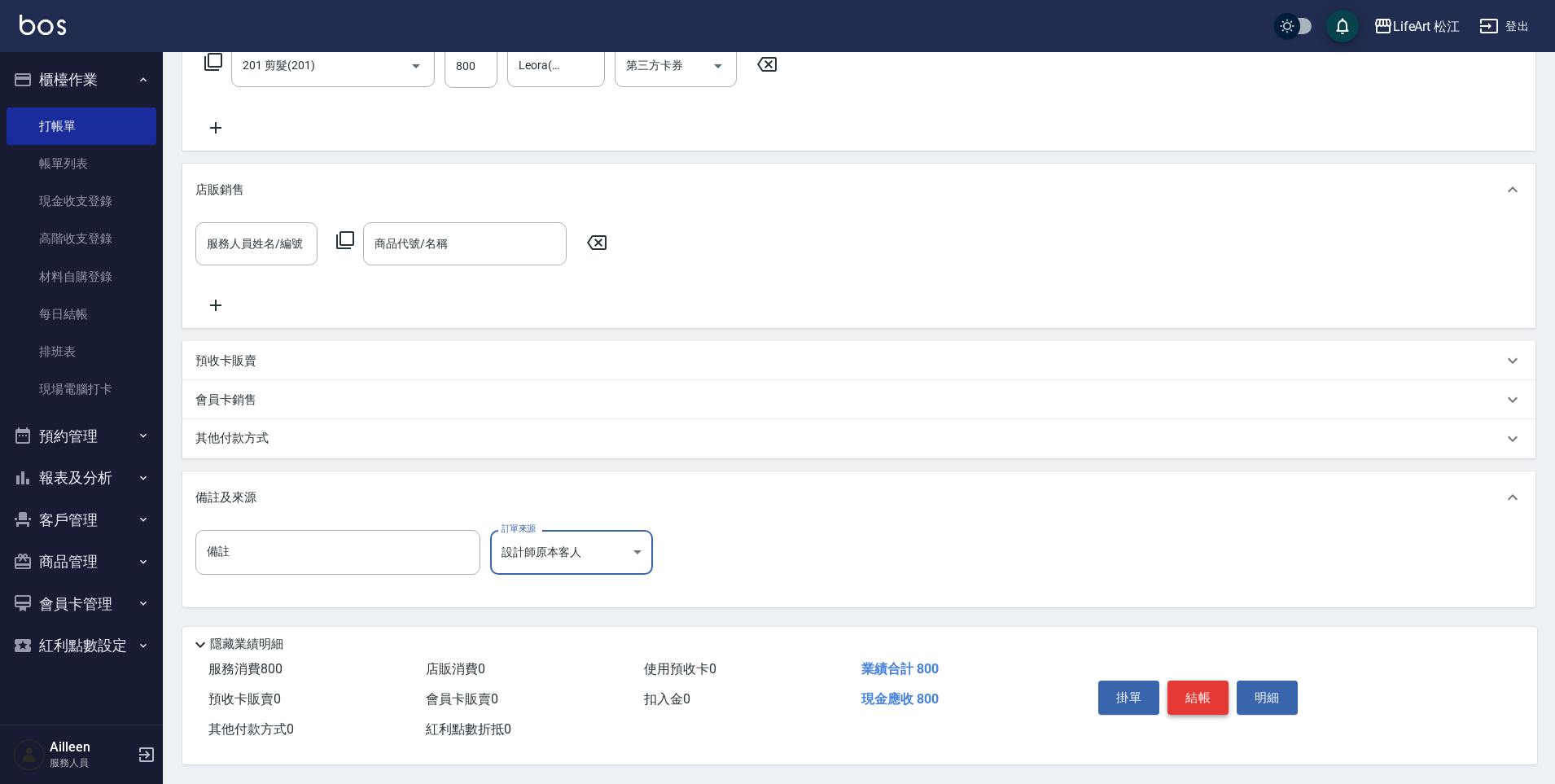
click at [1221, 685] on button "結帳" at bounding box center [1198, 697] width 61 height 34
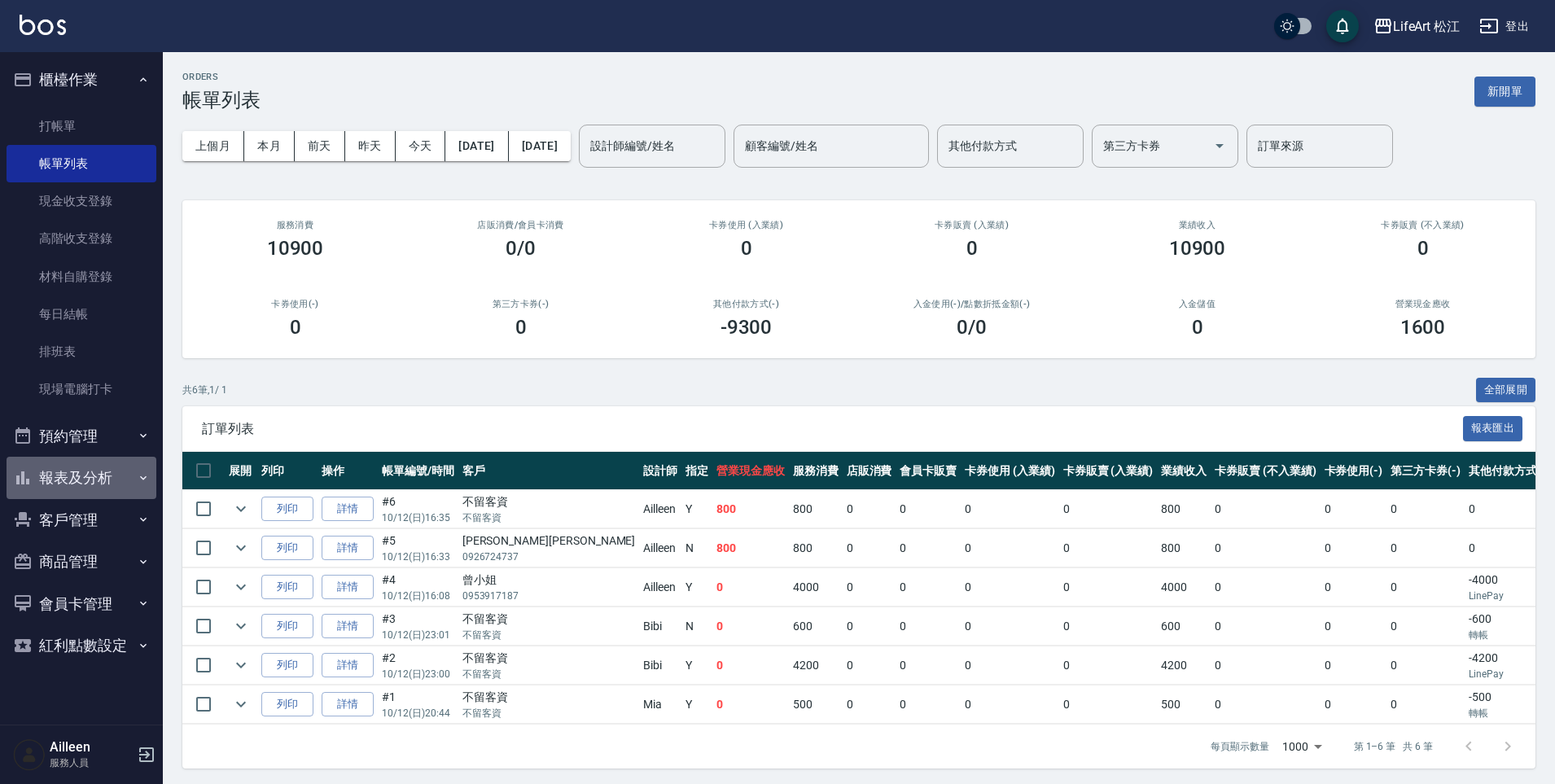
click at [101, 475] on button "報表及分析" at bounding box center [81, 477] width 150 height 42
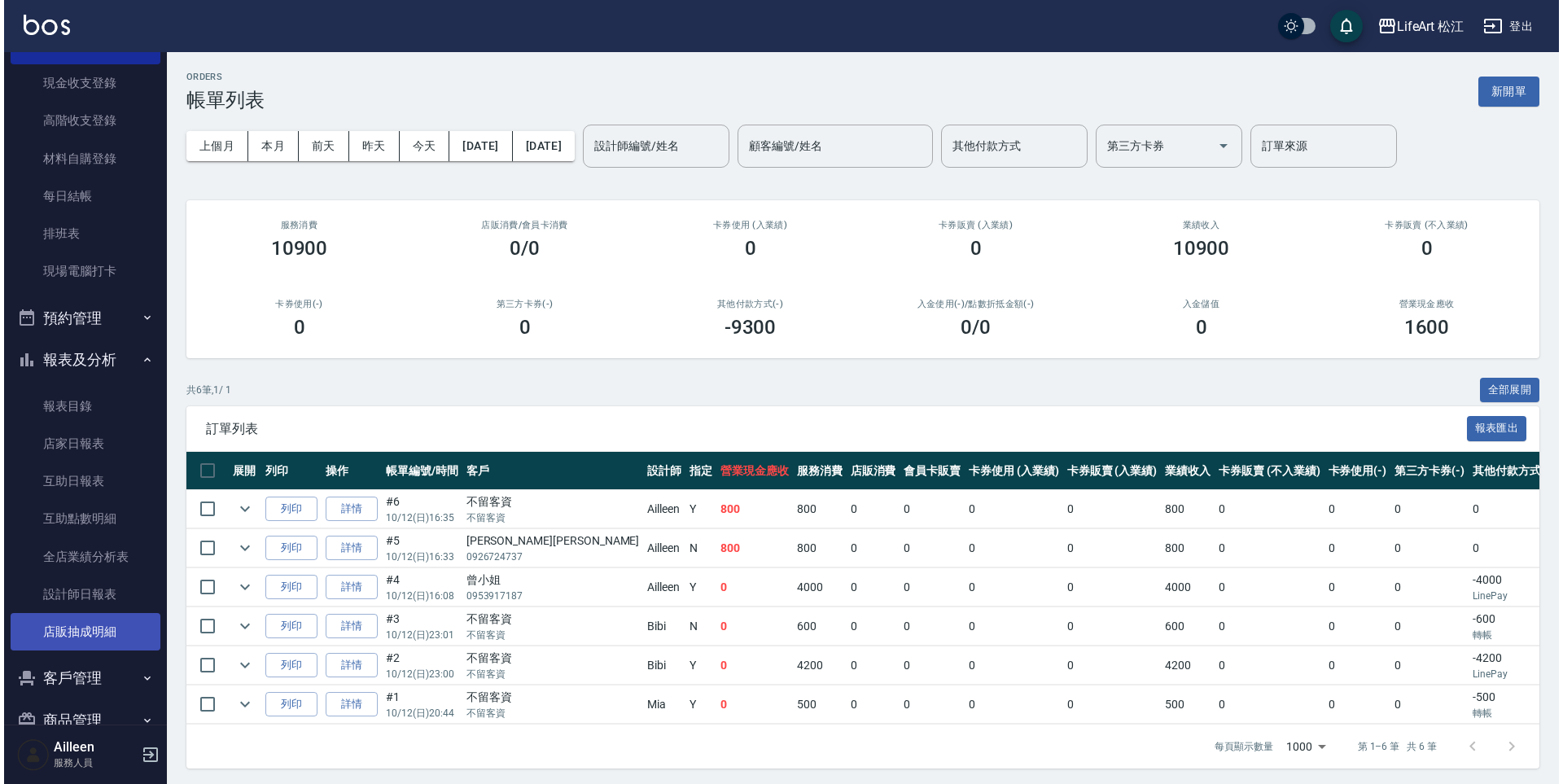
scroll to position [128, 0]
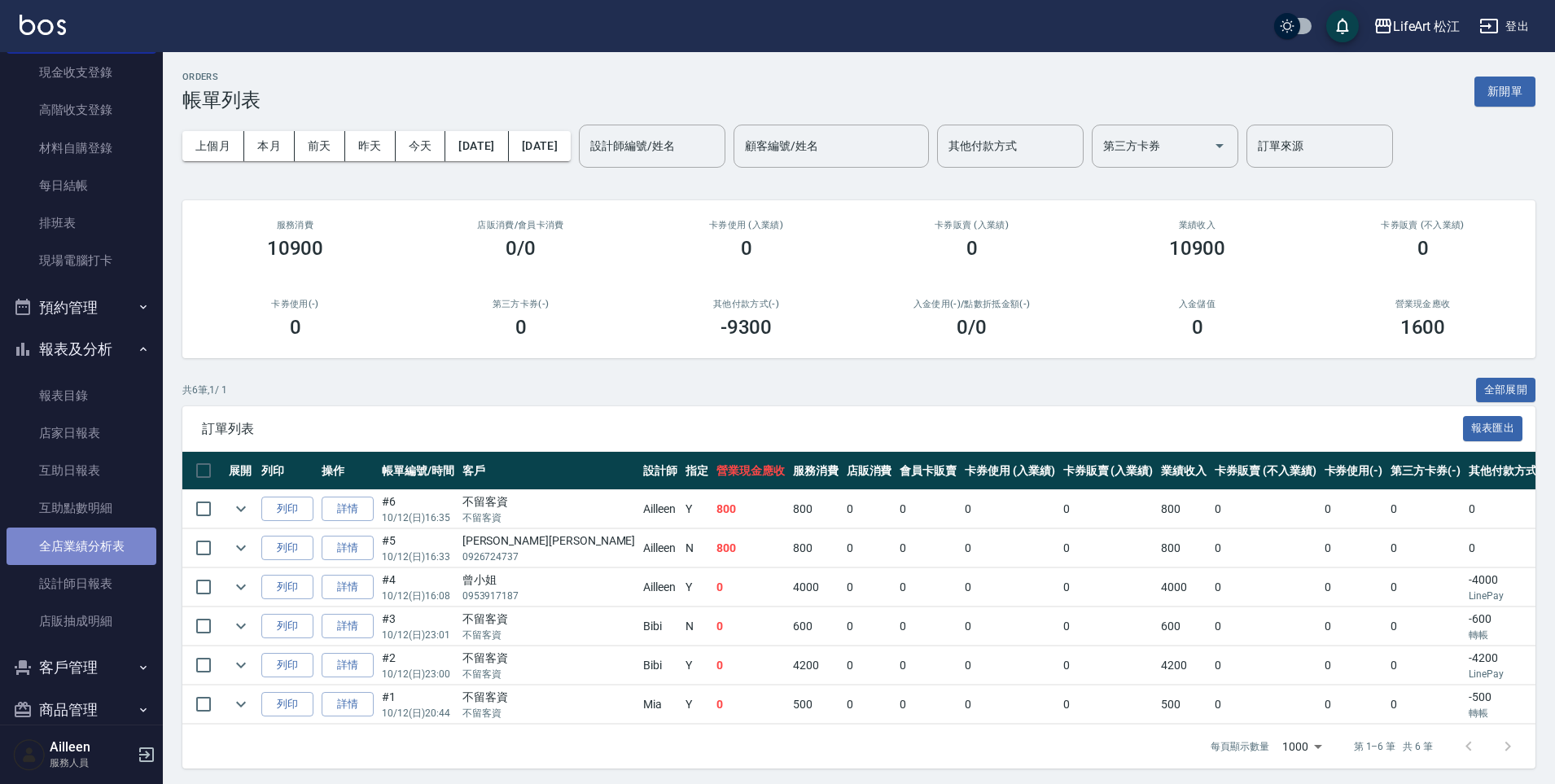
click at [94, 553] on link "全店業績分析表" at bounding box center [81, 546] width 150 height 37
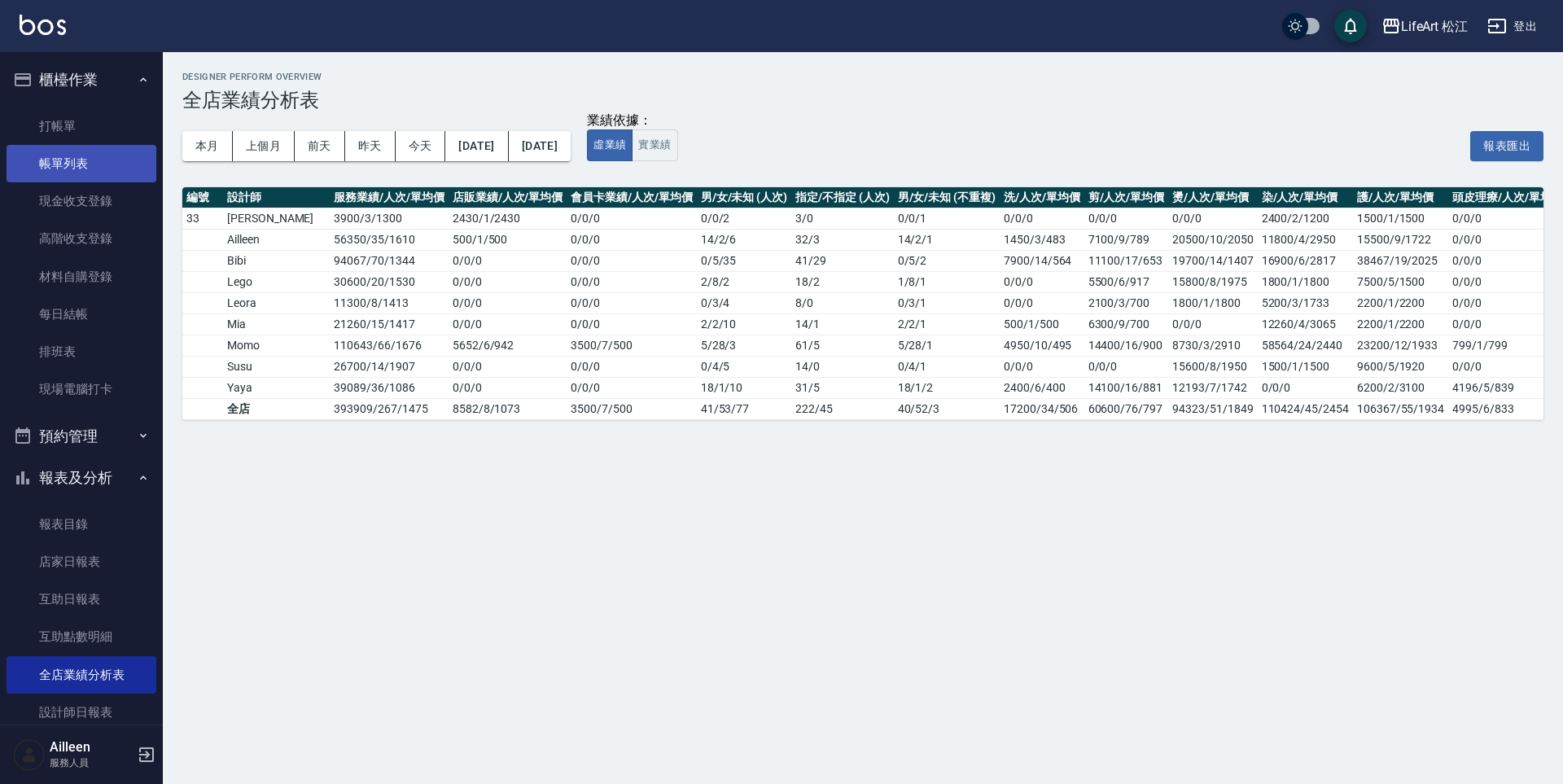
click at [101, 176] on link "帳單列表" at bounding box center [81, 164] width 150 height 37
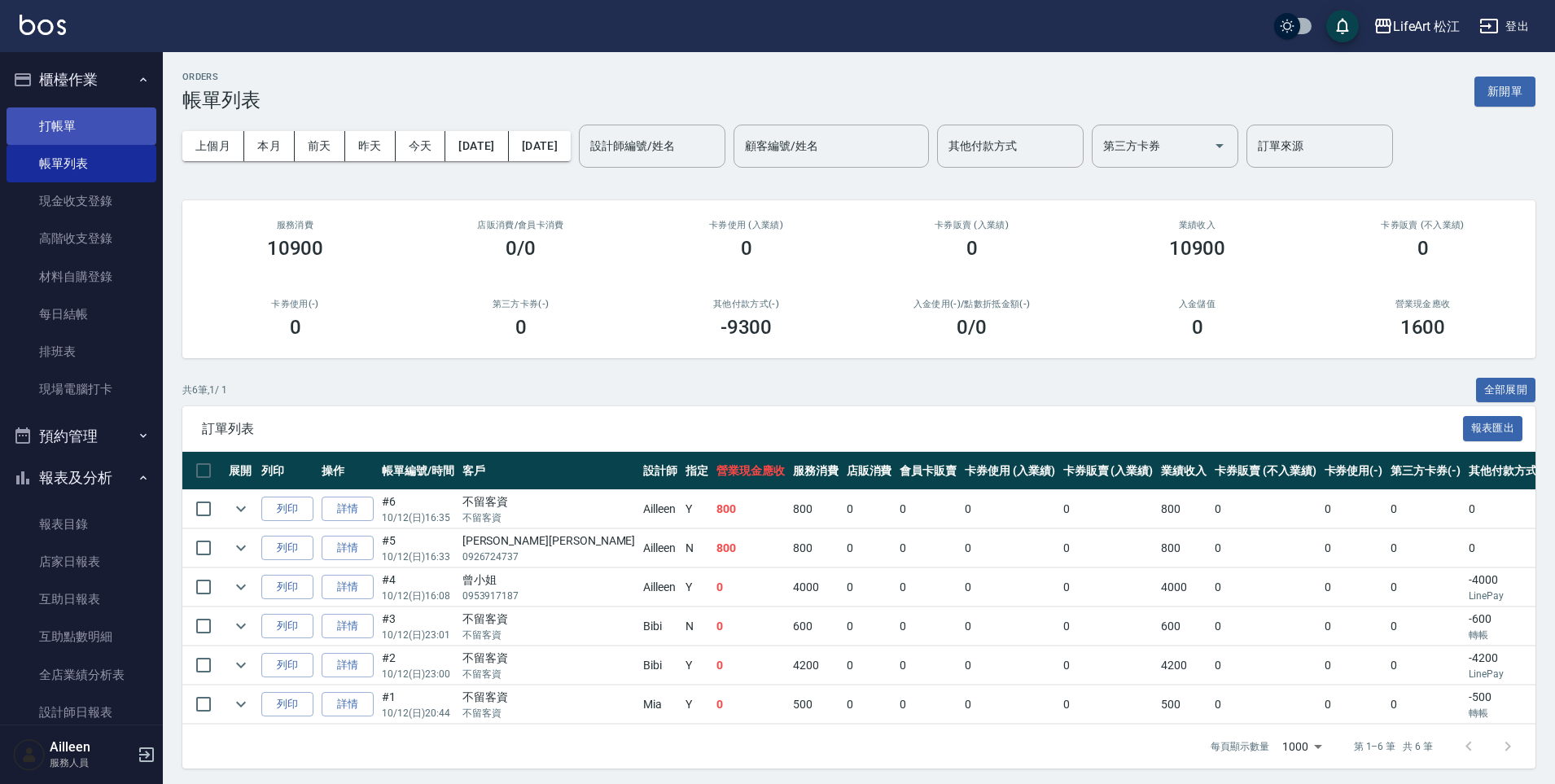
click at [53, 132] on link "打帳單" at bounding box center [81, 126] width 150 height 37
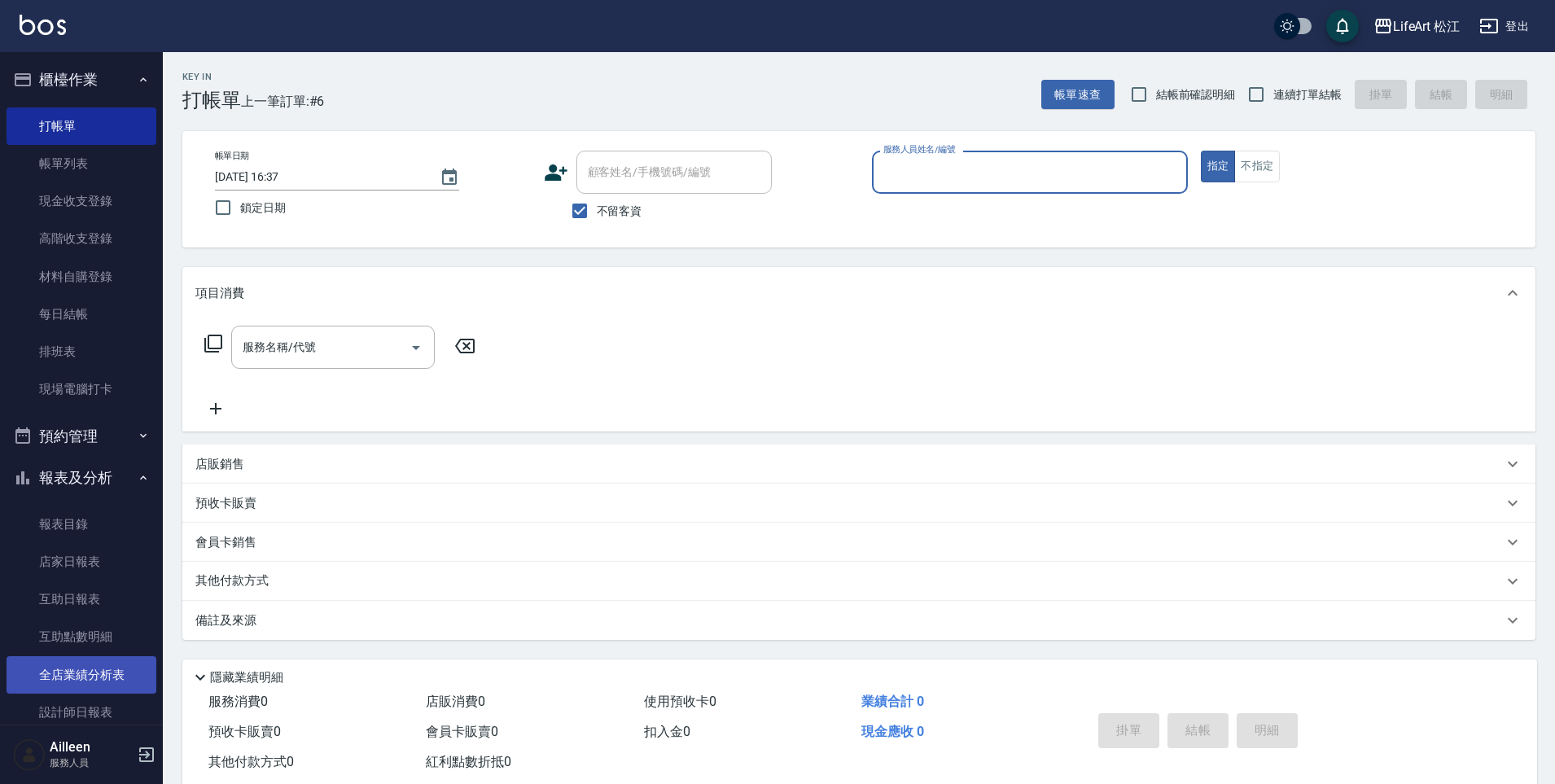
click at [103, 661] on link "全店業績分析表" at bounding box center [81, 674] width 150 height 37
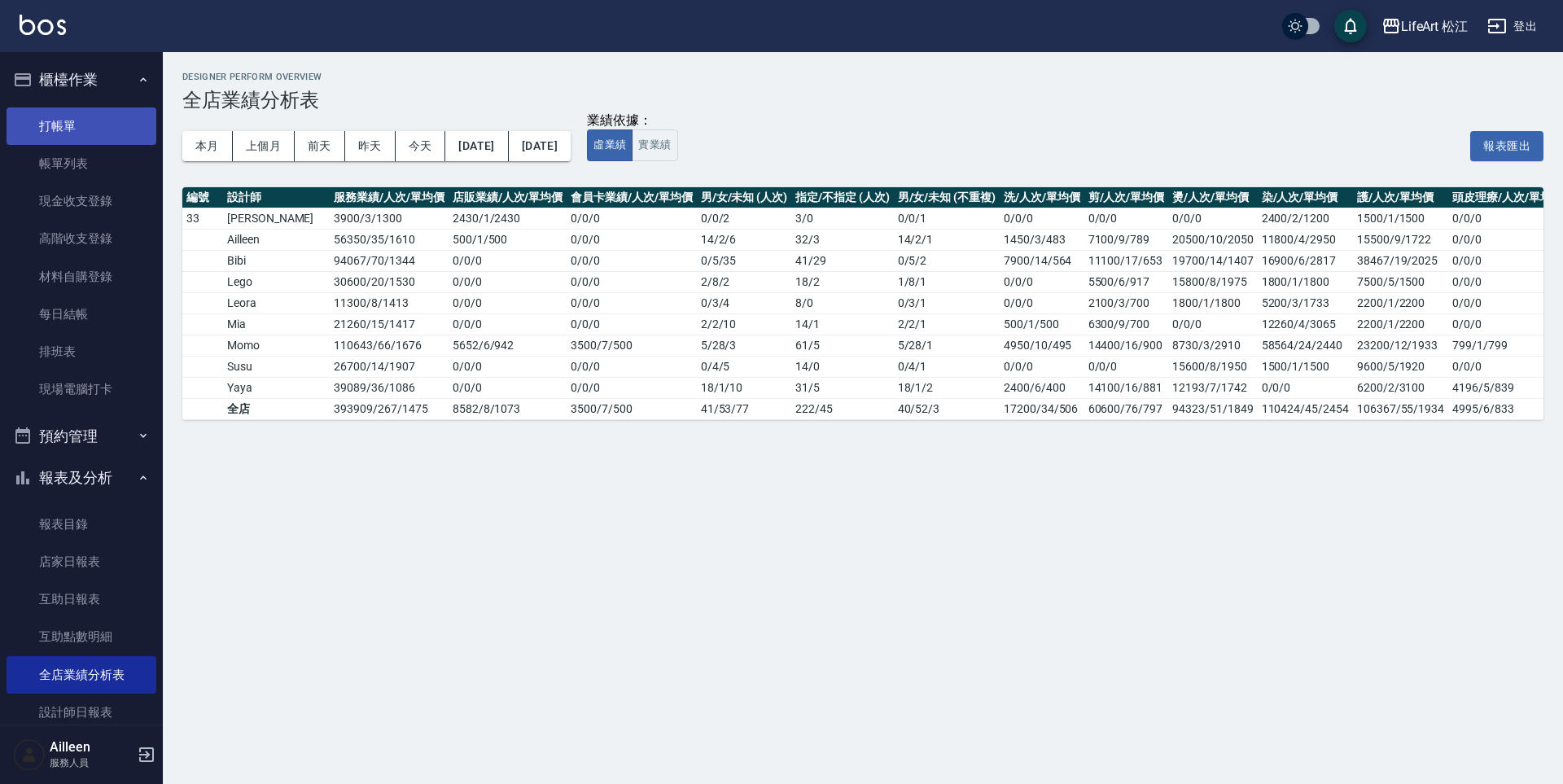
click at [66, 119] on link "打帳單" at bounding box center [81, 126] width 150 height 37
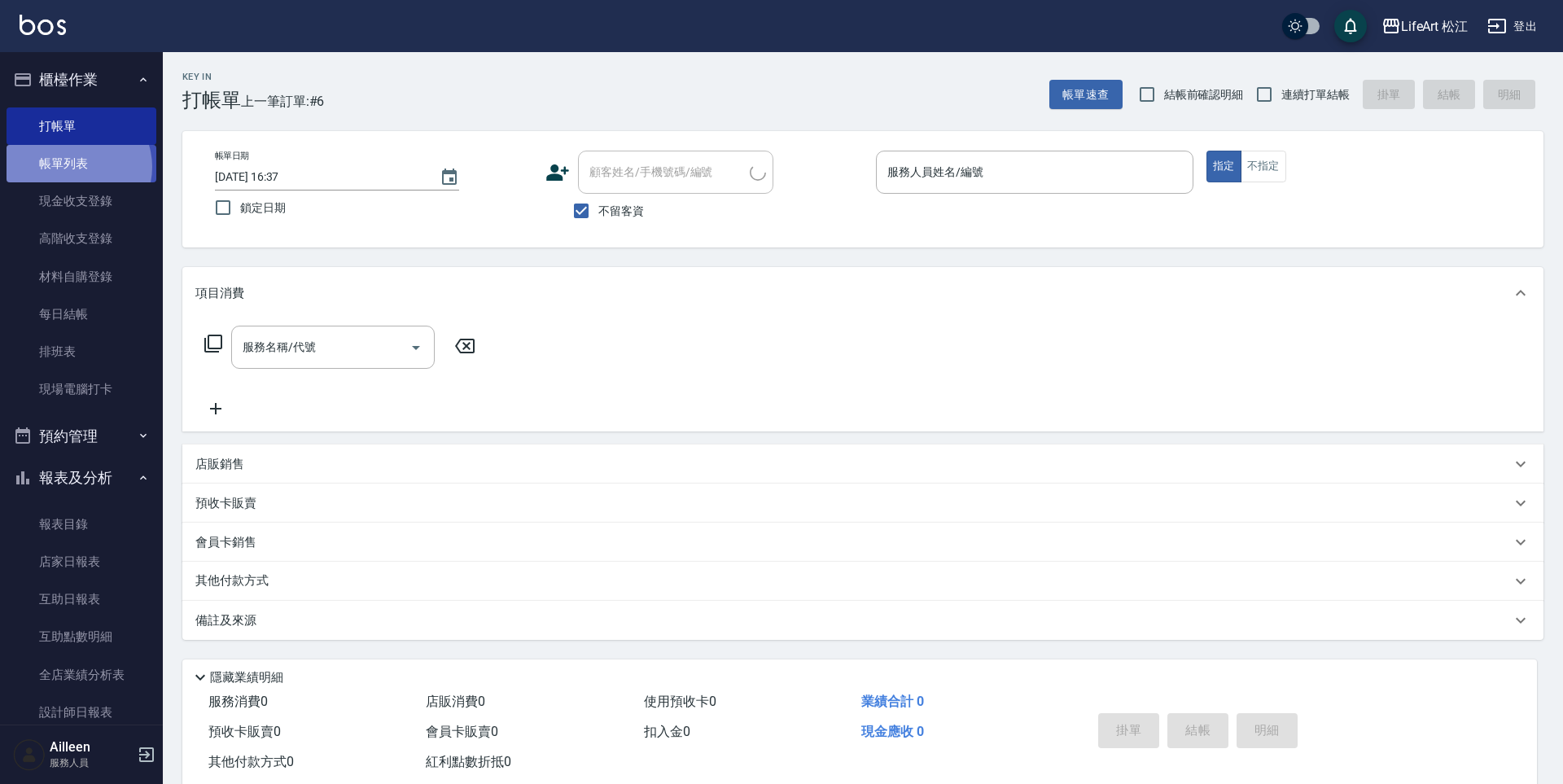
click at [75, 167] on link "帳單列表" at bounding box center [81, 164] width 150 height 37
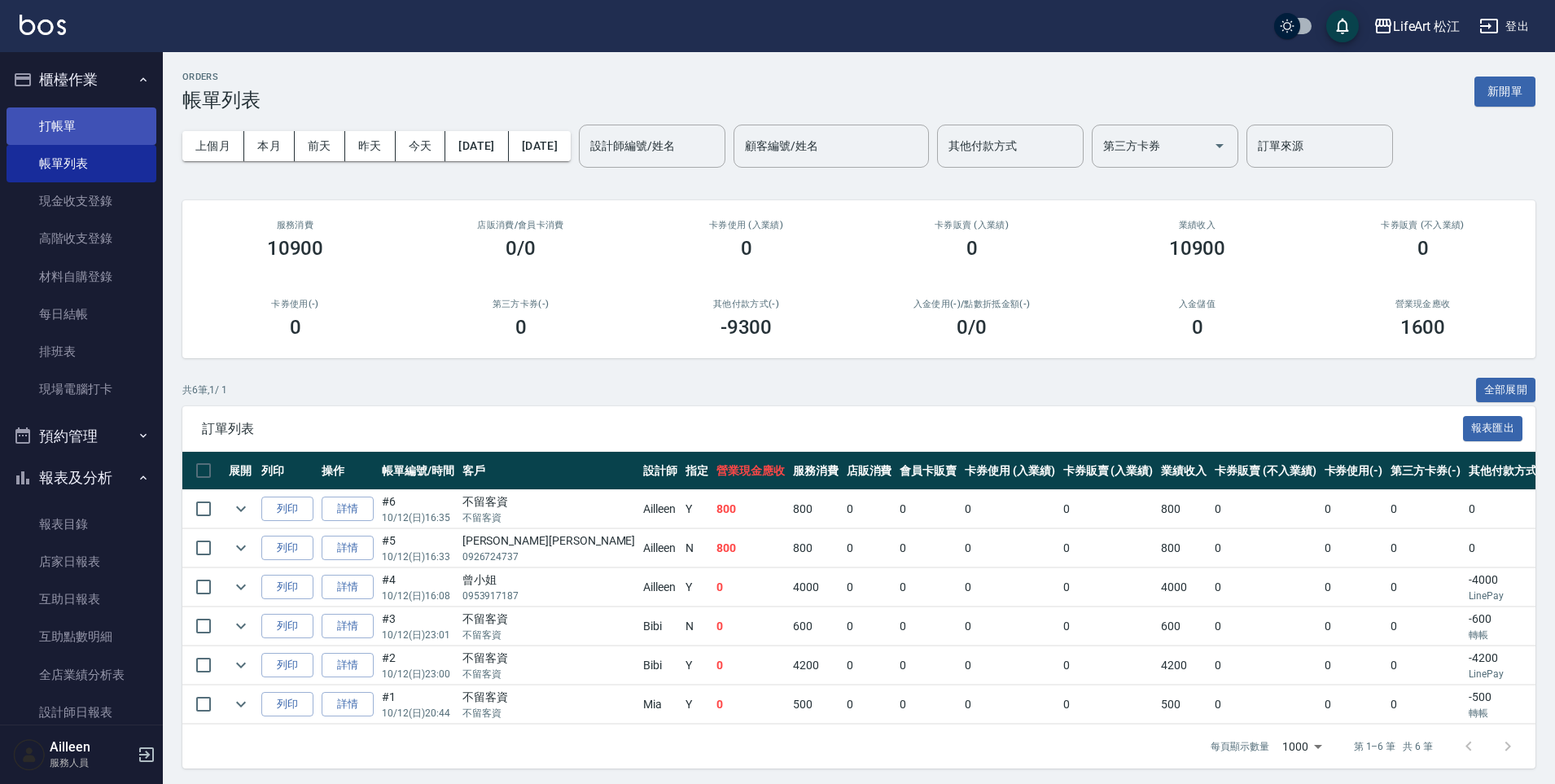
click at [73, 123] on link "打帳單" at bounding box center [81, 126] width 150 height 37
